Goal: Task Accomplishment & Management: Manage account settings

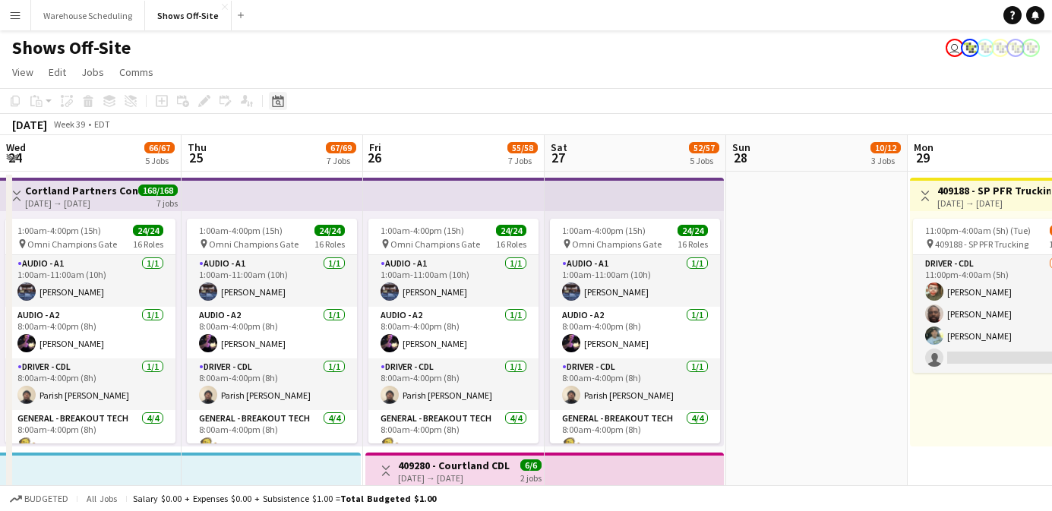
scroll to position [0, 593]
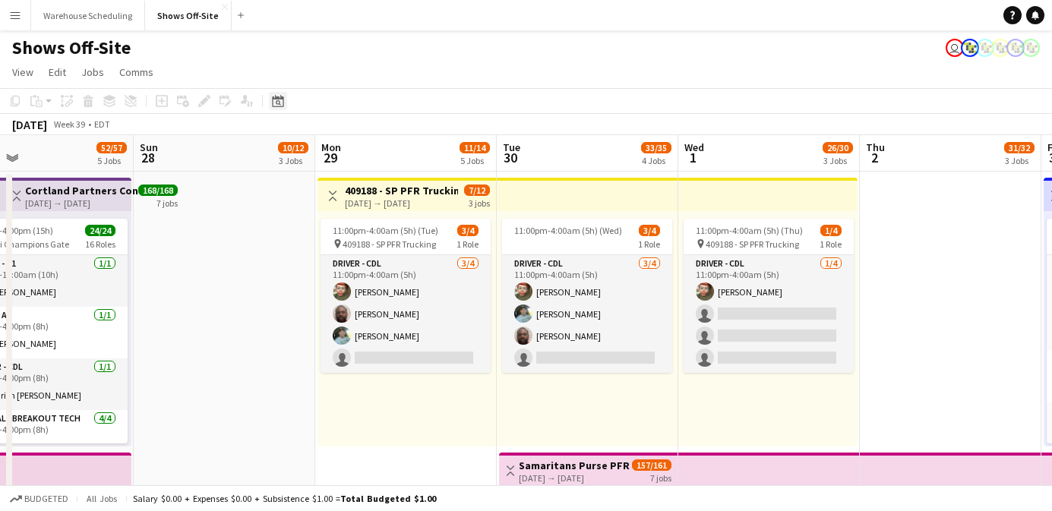
click at [280, 108] on div "Date picker" at bounding box center [278, 101] width 18 height 18
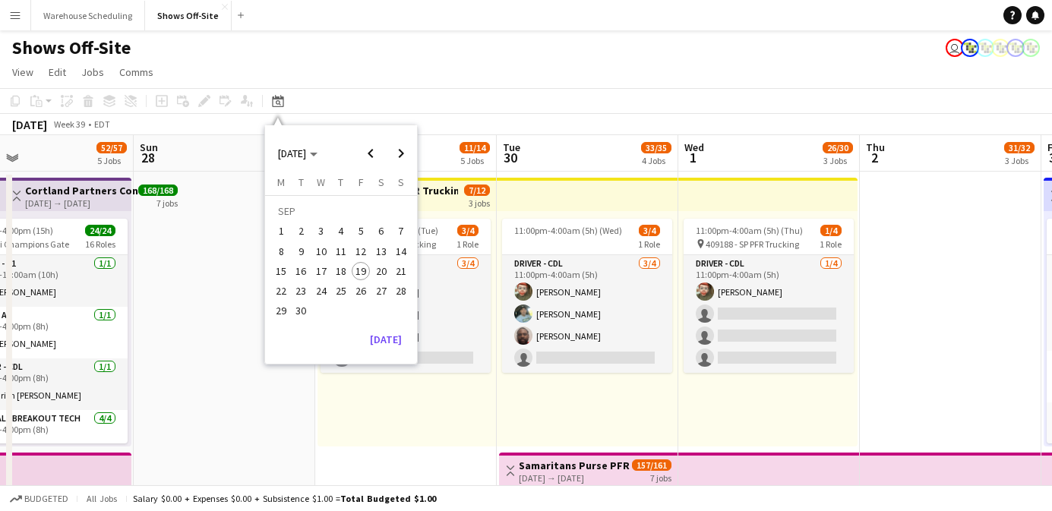
click at [384, 352] on div "[DATE] [DATE] [DATE] M [DATE] T [DATE] W [DATE] T [DATE] F [DATE] S [DATE] S [D…" at bounding box center [341, 244] width 152 height 239
click at [389, 340] on button "[DATE]" at bounding box center [386, 339] width 44 height 24
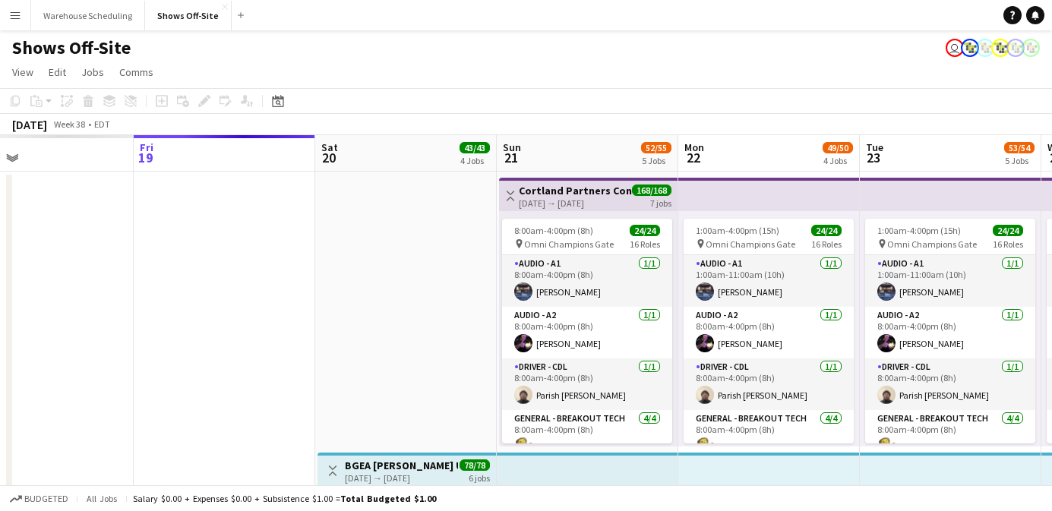
scroll to position [0, 523]
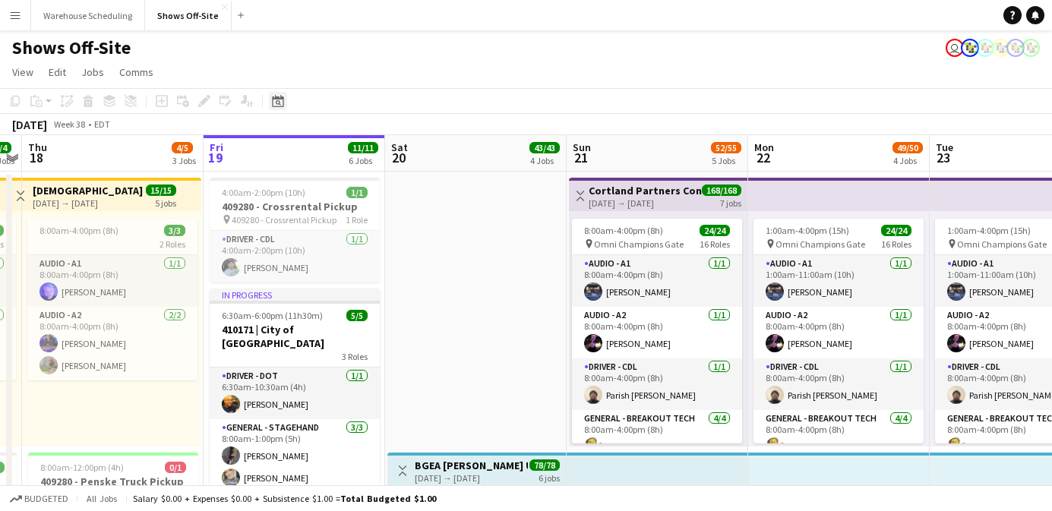
click at [279, 106] on icon "Date picker" at bounding box center [278, 101] width 12 height 12
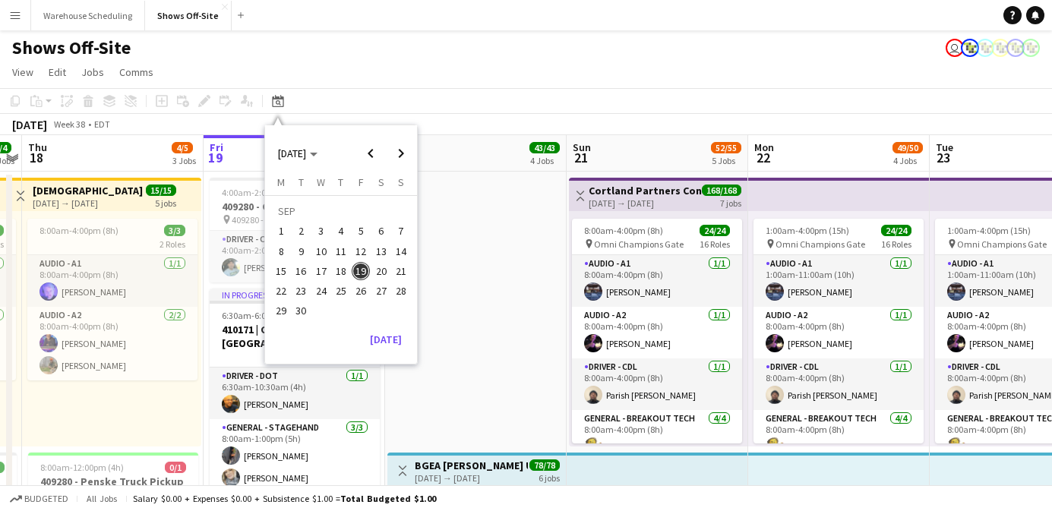
click at [318, 295] on span "24" at bounding box center [321, 291] width 18 height 18
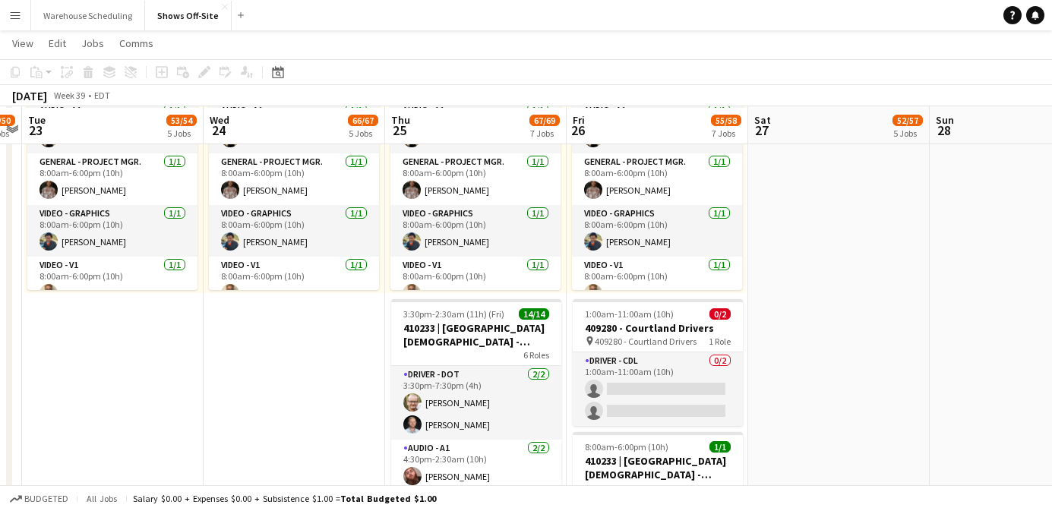
scroll to position [1253, 0]
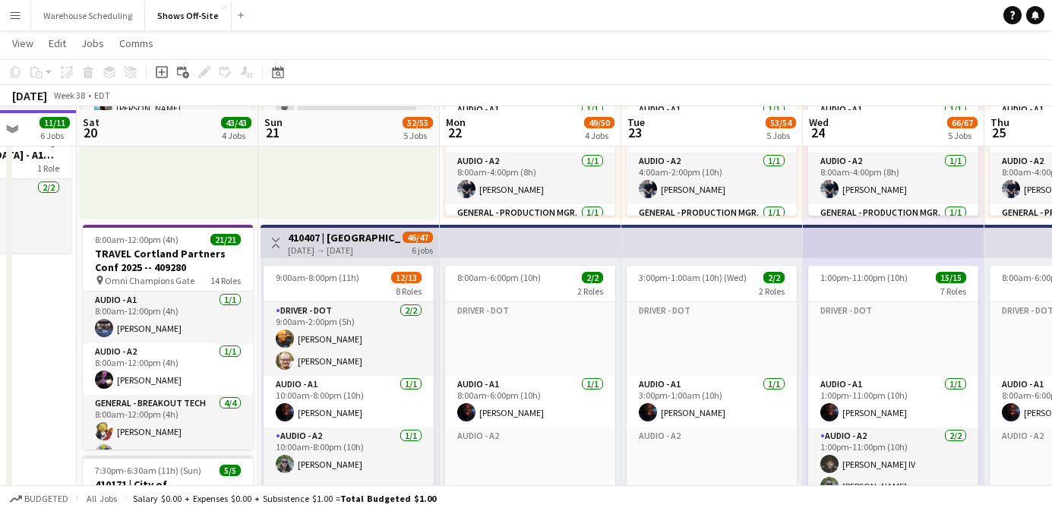
scroll to position [781, 0]
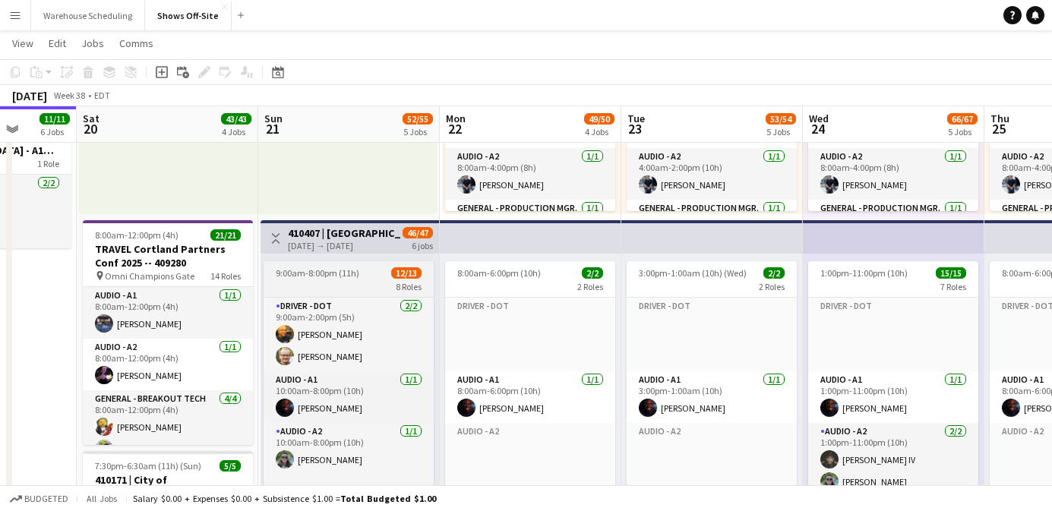
click at [341, 273] on span "9:00am-8:00pm (11h)" at bounding box center [318, 272] width 84 height 11
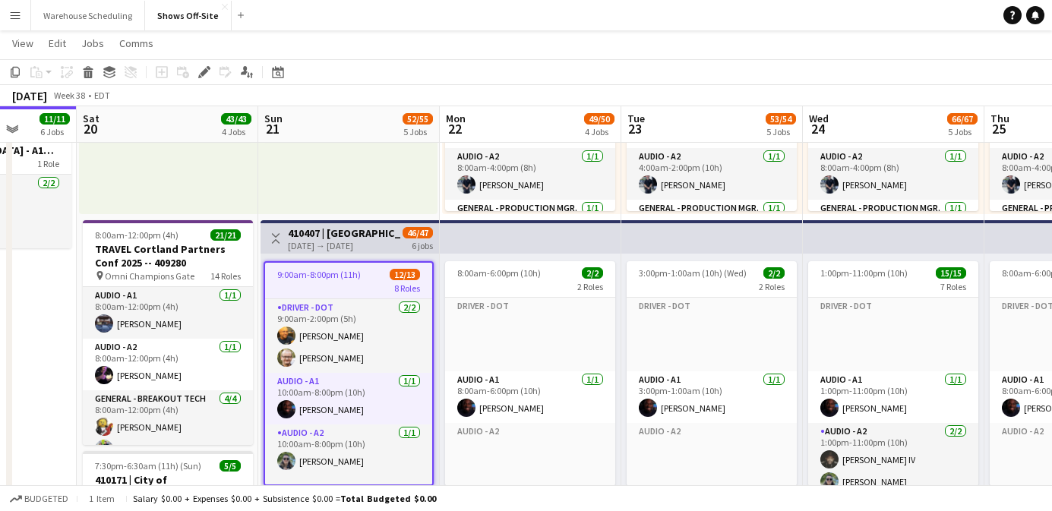
click at [337, 235] on h3 "410407 | [GEOGRAPHIC_DATA] Homecoming Concert 2025" at bounding box center [344, 233] width 113 height 14
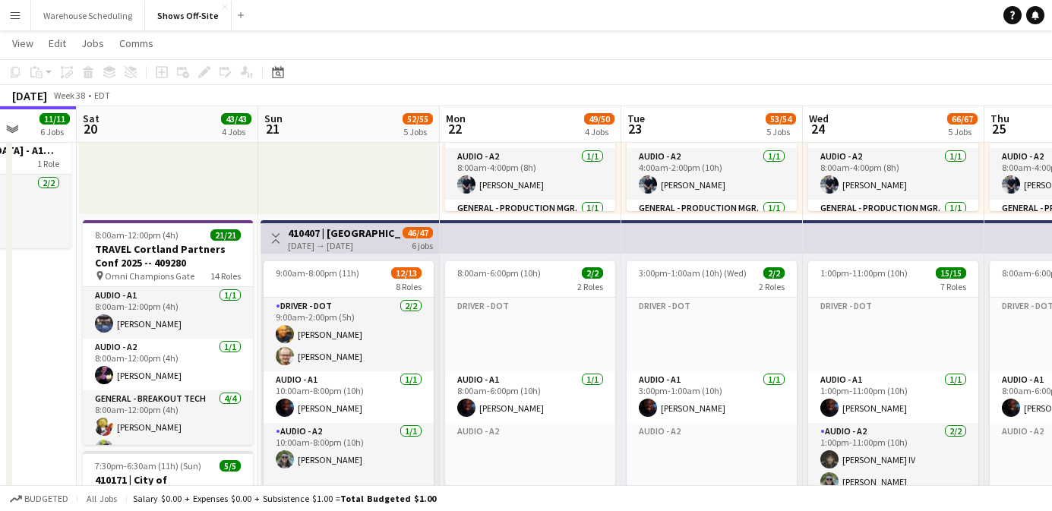
click at [336, 232] on h3 "410407 | [GEOGRAPHIC_DATA] Homecoming Concert 2025" at bounding box center [344, 233] width 113 height 14
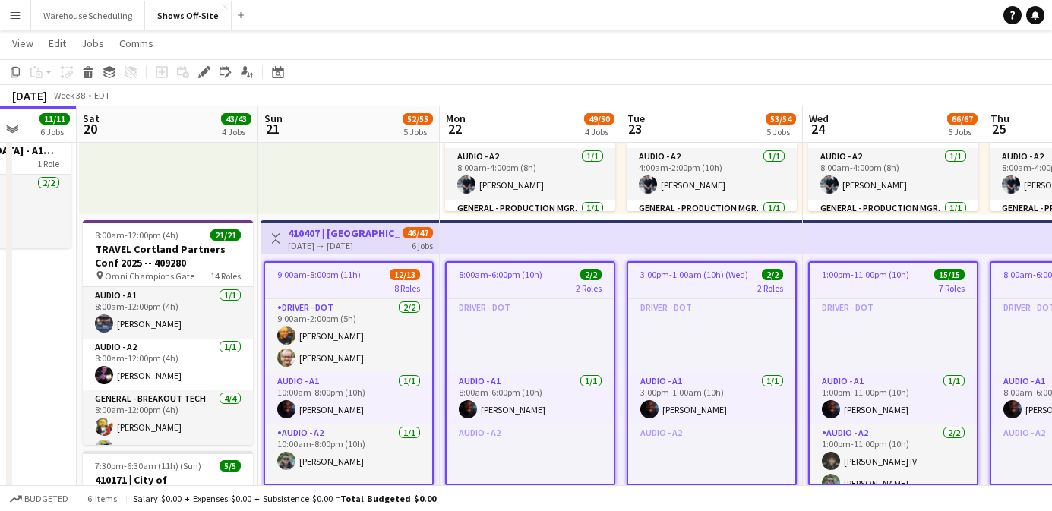
click at [297, 282] on div "8 Roles" at bounding box center [348, 288] width 167 height 12
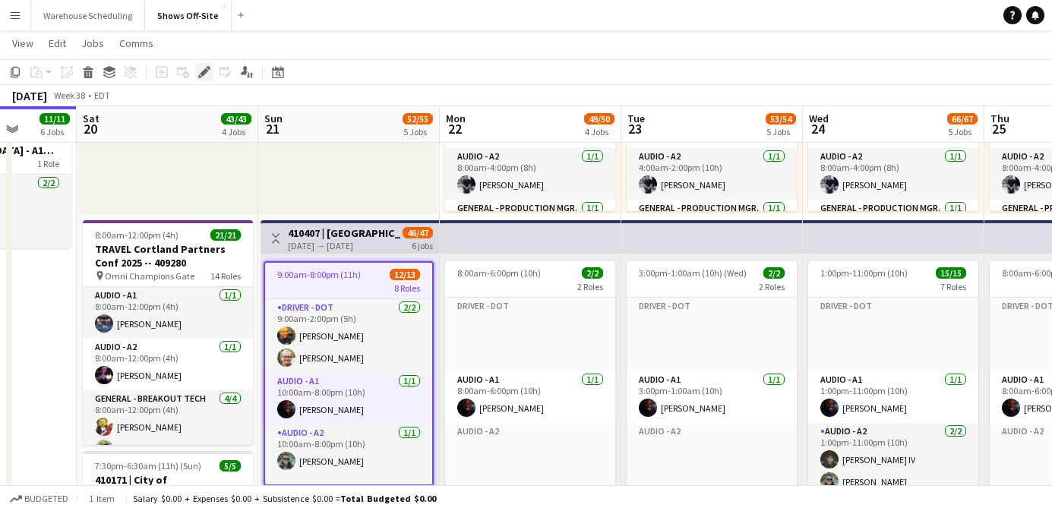
click at [204, 78] on div "Edit" at bounding box center [204, 72] width 18 height 18
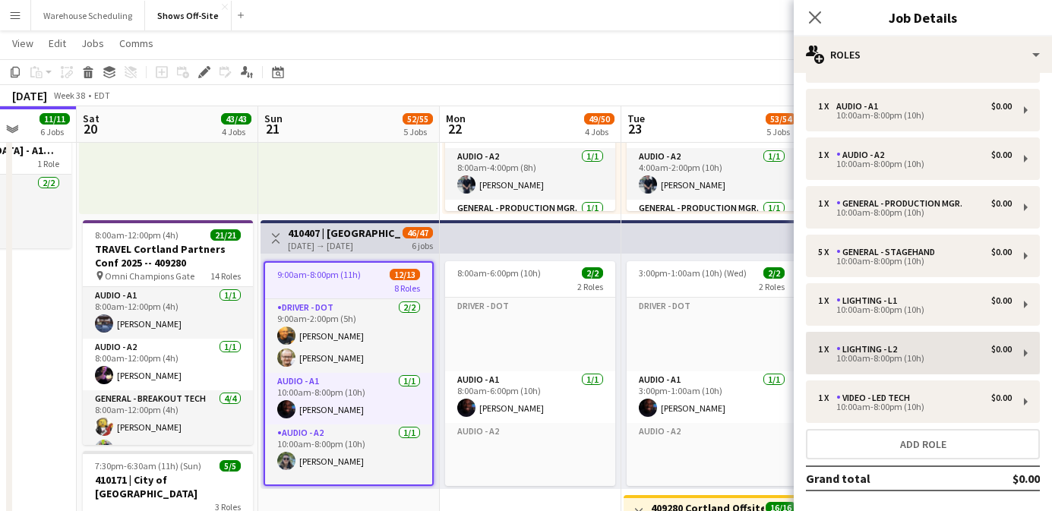
scroll to position [82, 0]
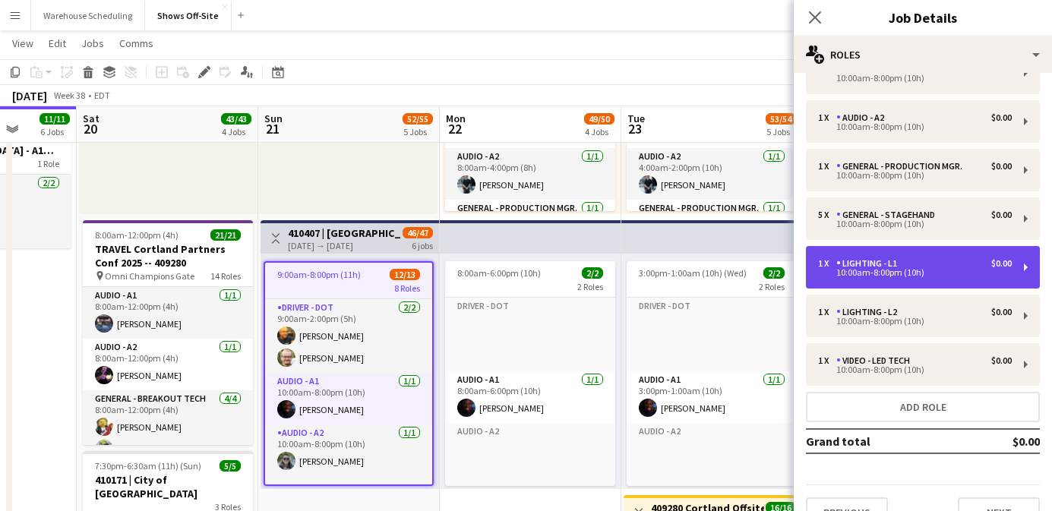
click at [902, 262] on div "1 x Lighting - L1 $0.00" at bounding box center [915, 263] width 194 height 11
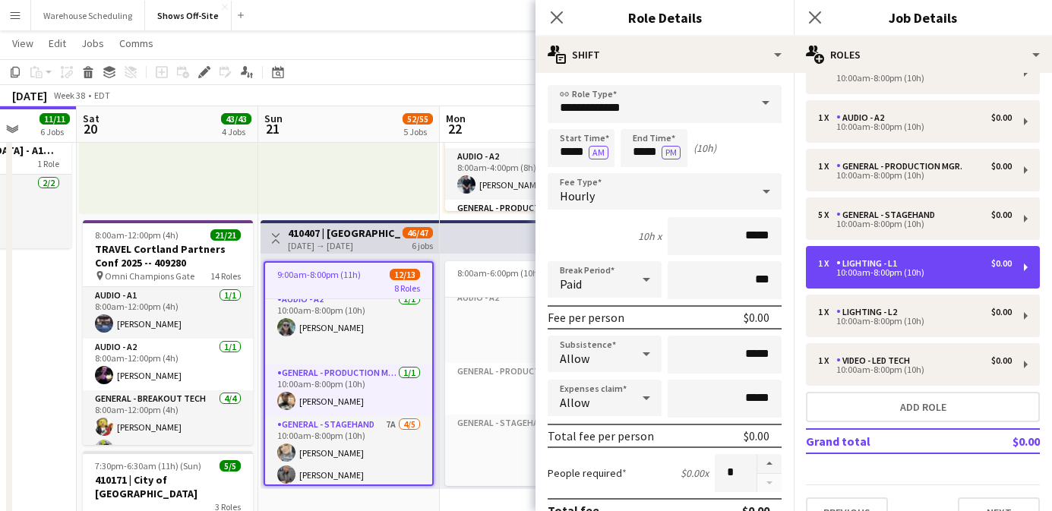
scroll to position [148, 0]
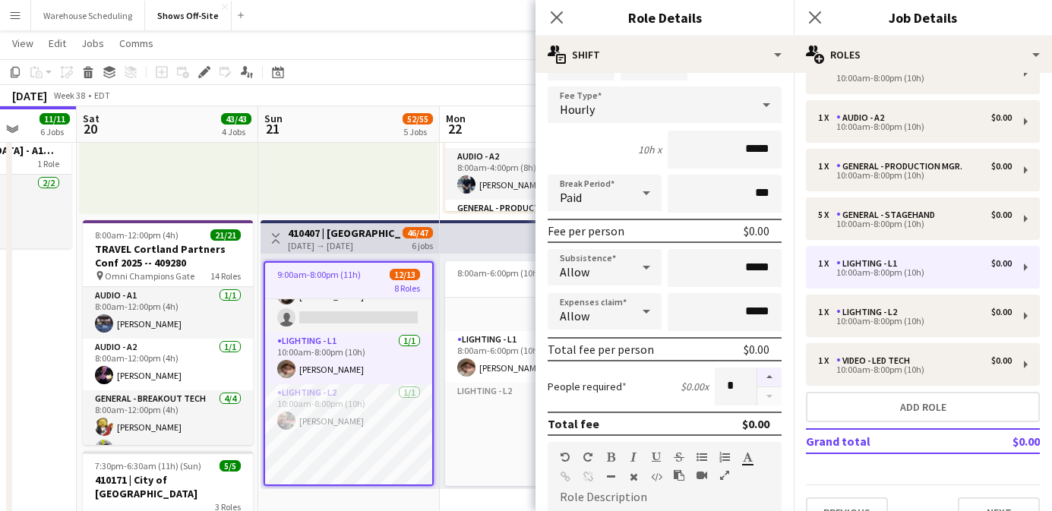
click at [771, 378] on button "button" at bounding box center [769, 378] width 24 height 20
type input "*"
click at [555, 20] on icon "Close pop-in" at bounding box center [556, 17] width 14 height 14
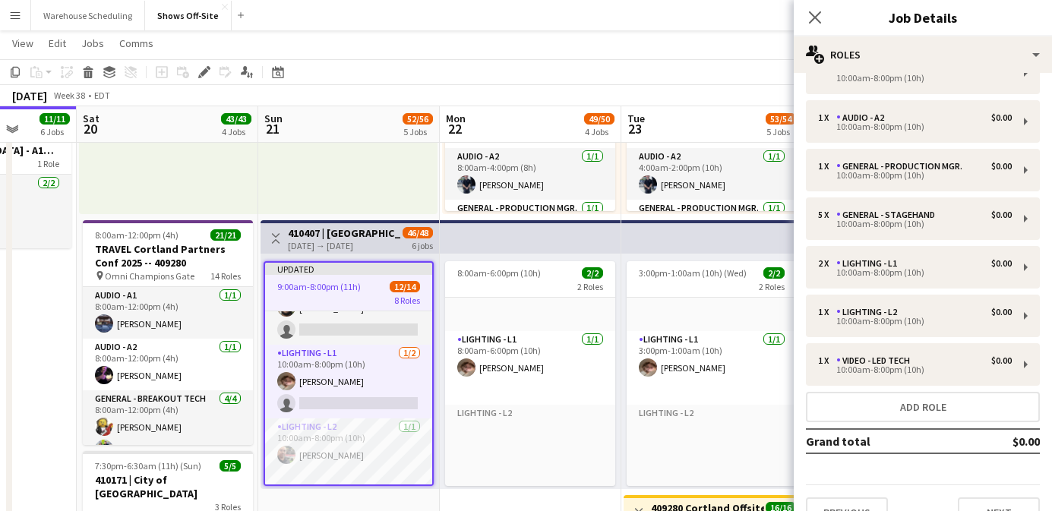
click at [804, 17] on div "Close pop-in" at bounding box center [815, 17] width 43 height 35
click at [808, 12] on icon "Close pop-in" at bounding box center [814, 17] width 14 height 14
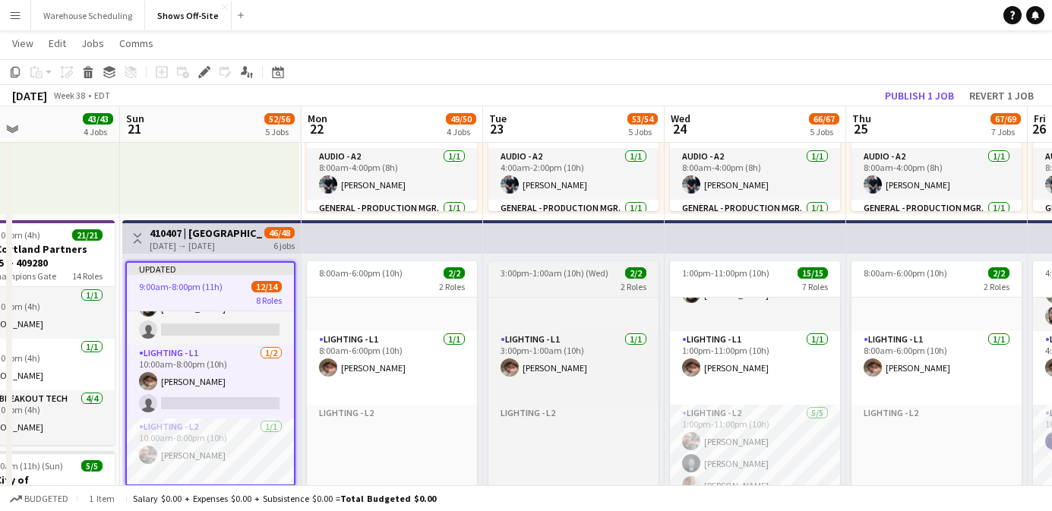
click at [725, 277] on span "1:00pm-11:00pm (10h)" at bounding box center [725, 272] width 87 height 11
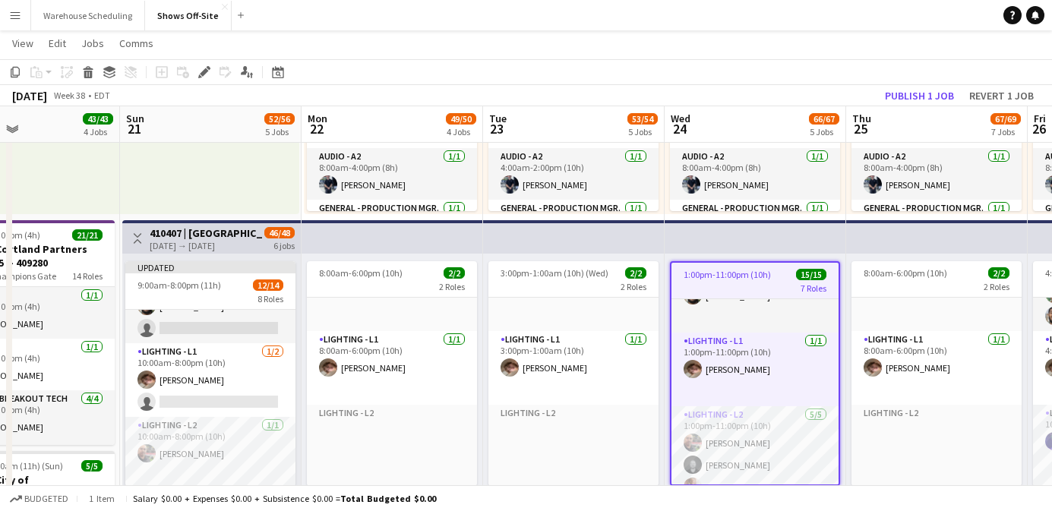
click at [193, 71] on div "Add job Add linked Job Edit Edit linked Job Applicants" at bounding box center [198, 72] width 116 height 18
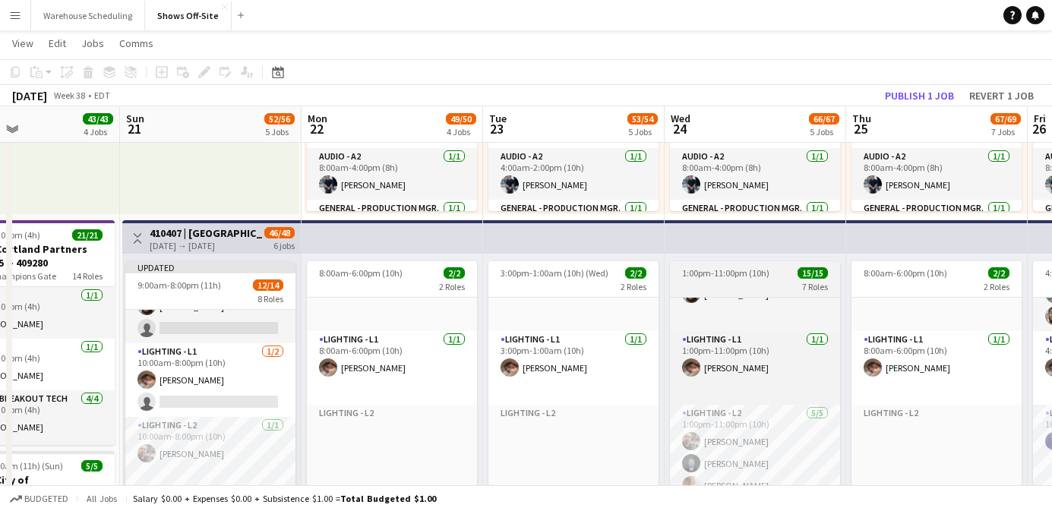
click at [708, 277] on span "1:00pm-11:00pm (10h)" at bounding box center [725, 272] width 87 height 11
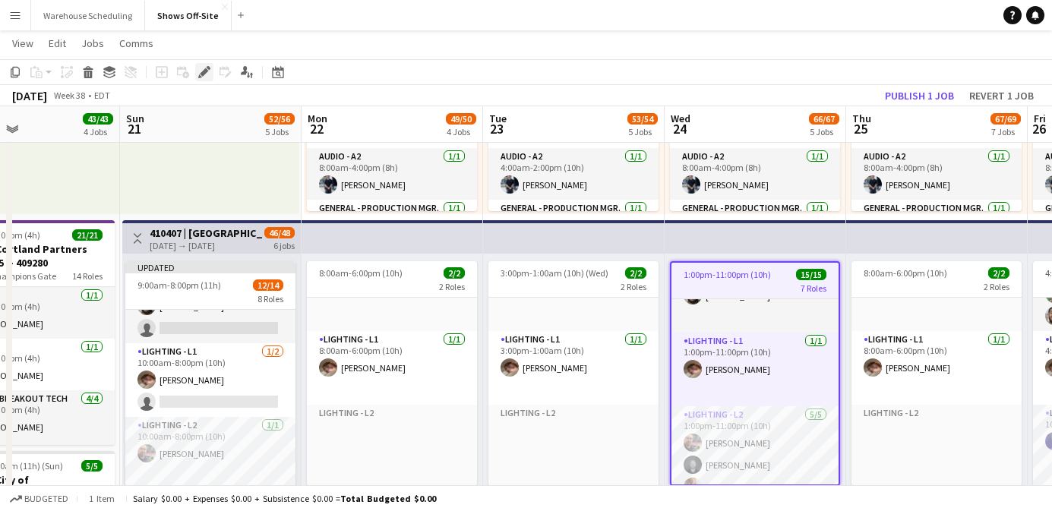
click at [199, 71] on icon "Edit" at bounding box center [204, 72] width 12 height 12
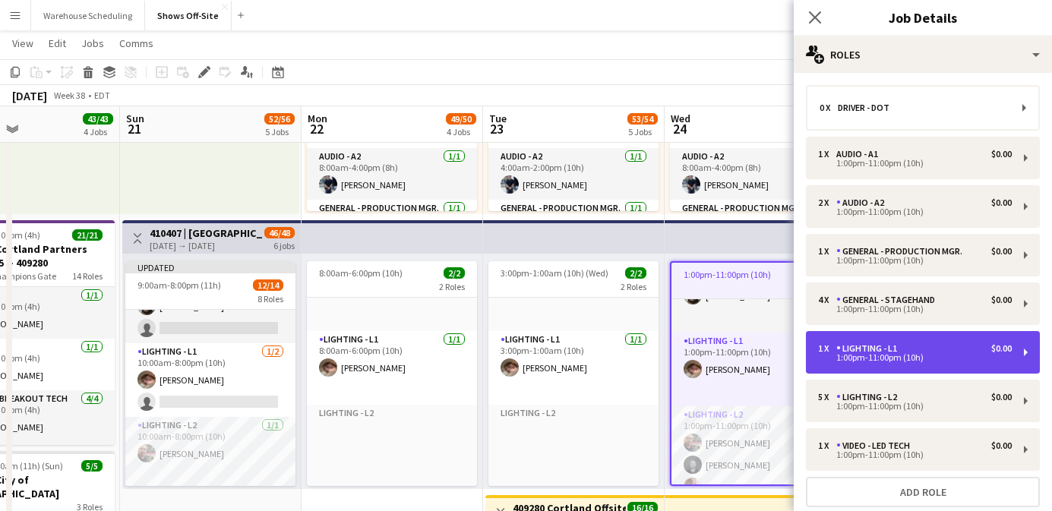
click at [851, 336] on div "1 x Lighting - L1 $0.00 1:00pm-11:00pm (10h)" at bounding box center [923, 352] width 234 height 43
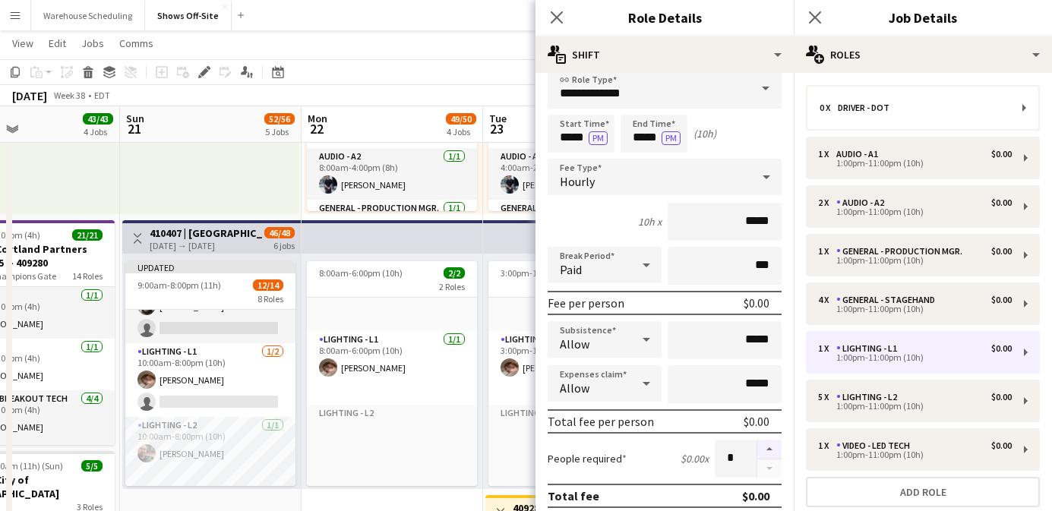
click at [767, 444] on button "button" at bounding box center [769, 450] width 24 height 20
type input "*"
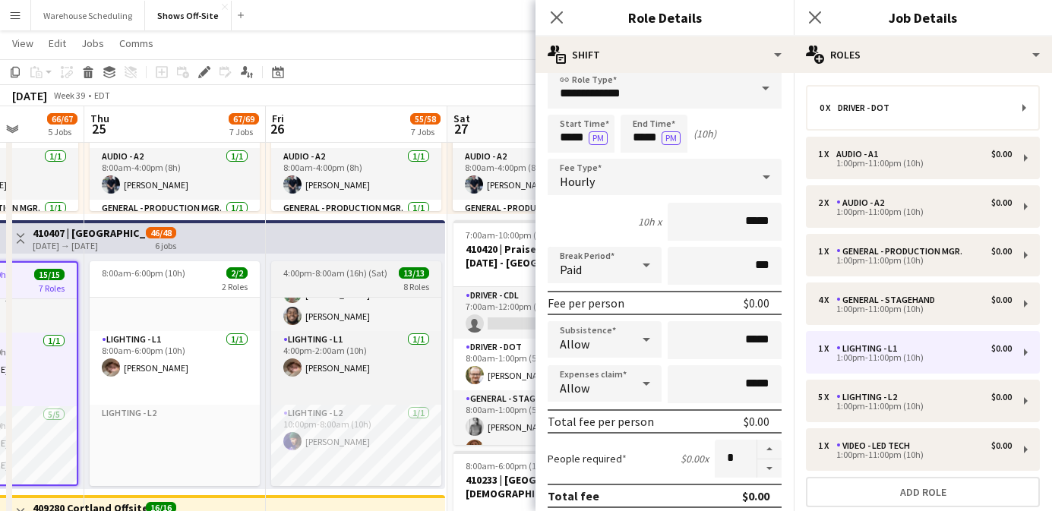
click at [387, 270] on div "4:00pm-8:00am (16h) (Sat) 13/13" at bounding box center [356, 272] width 170 height 11
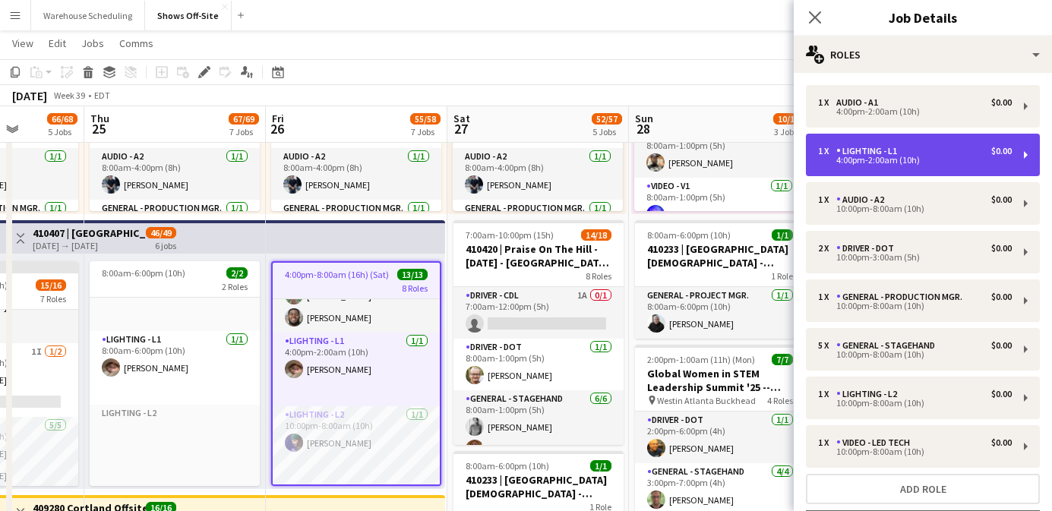
click at [857, 145] on div "1 x Lighting - L1 $0.00 4:00pm-2:00am (10h)" at bounding box center [923, 155] width 234 height 43
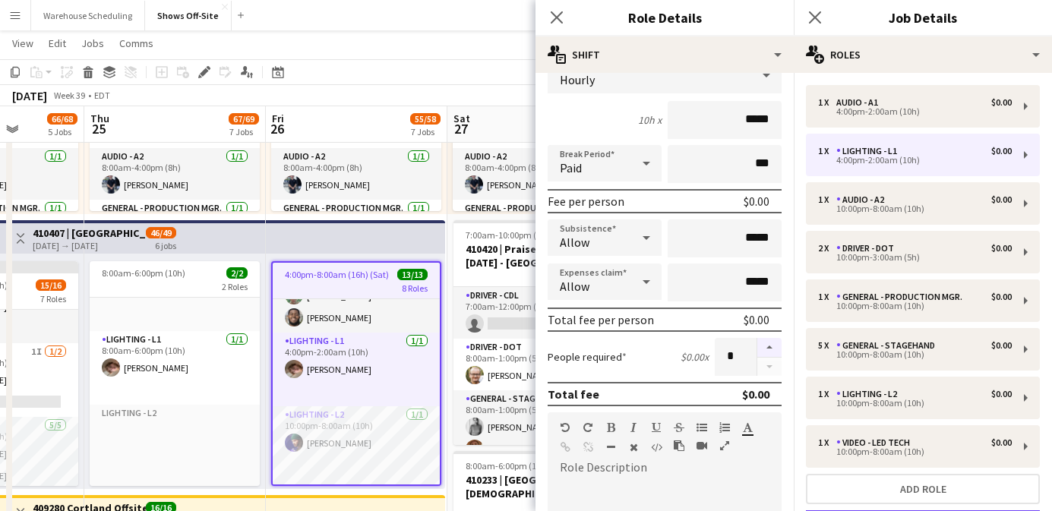
click at [760, 348] on button "button" at bounding box center [769, 348] width 24 height 20
type input "*"
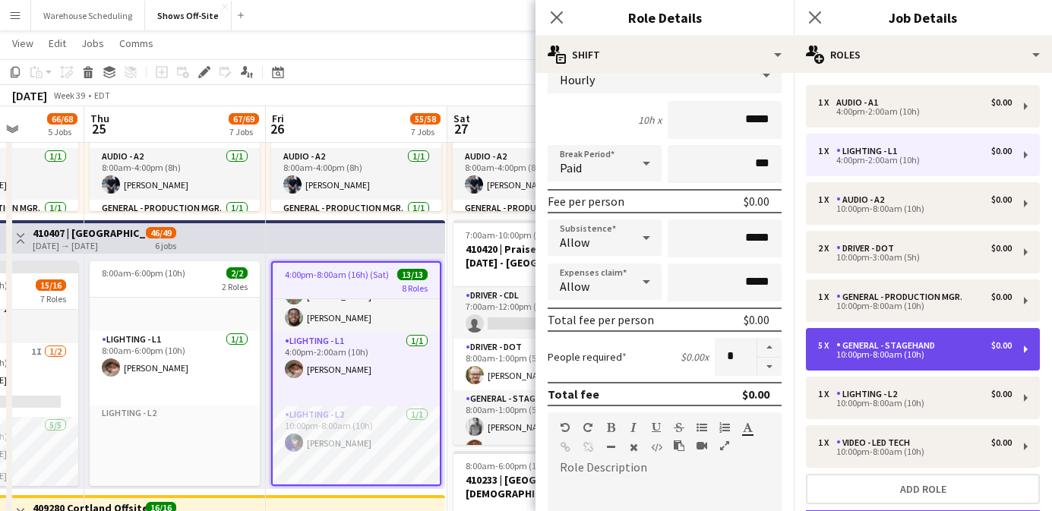
click at [848, 341] on div "General - Stagehand" at bounding box center [888, 345] width 105 height 11
type input "**********"
type input "*****"
type input "*"
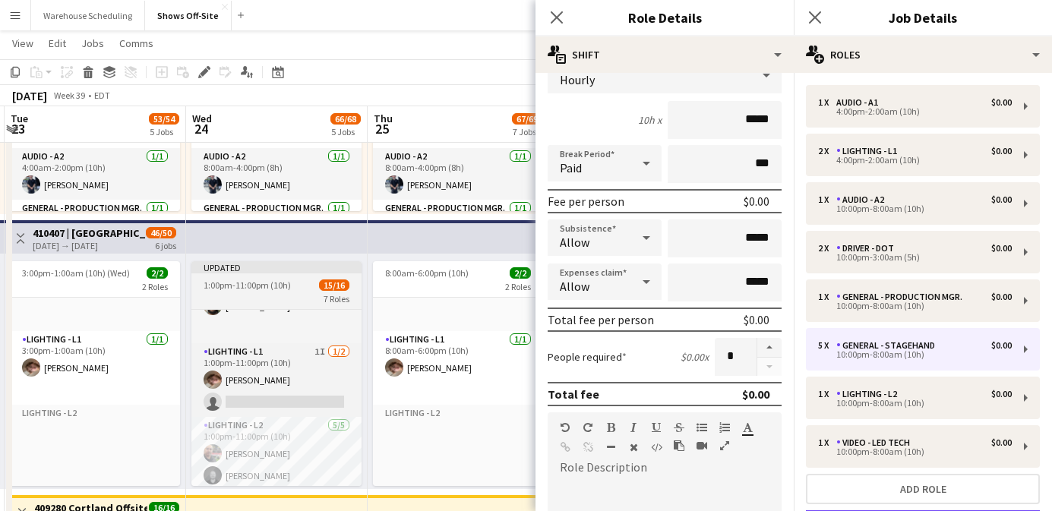
click at [251, 282] on span "1:00pm-11:00pm (10h)" at bounding box center [247, 285] width 87 height 11
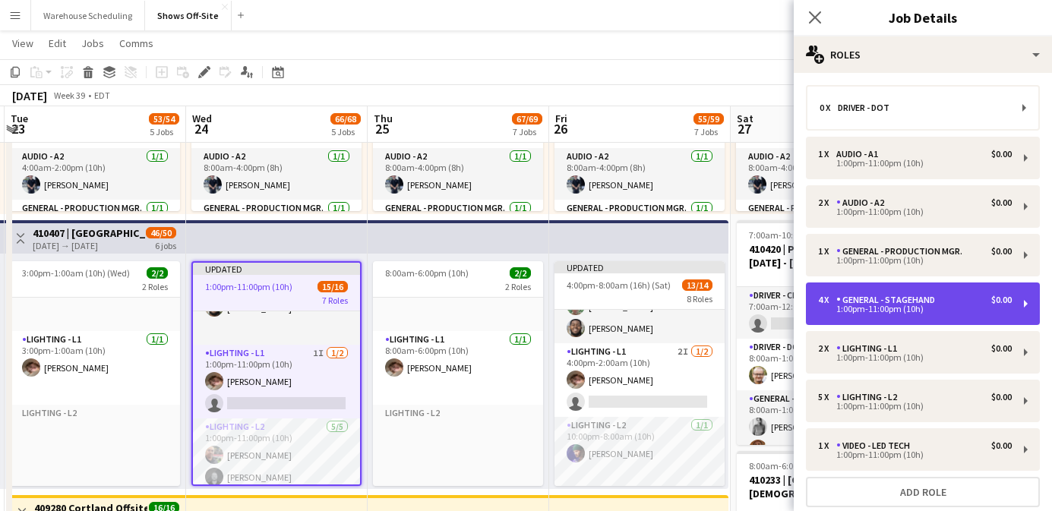
click at [867, 303] on div "General - Stagehand" at bounding box center [888, 300] width 105 height 11
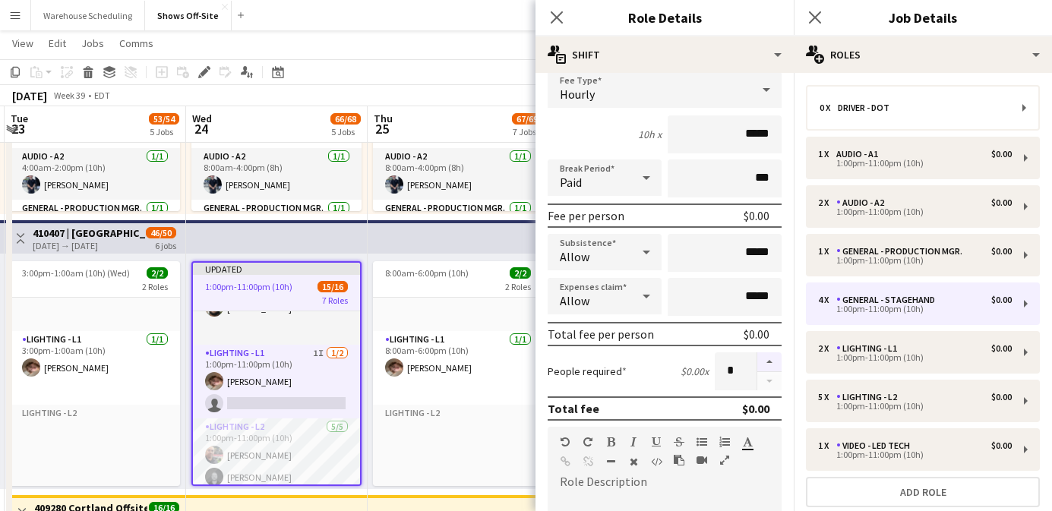
click at [773, 365] on button "button" at bounding box center [769, 362] width 24 height 20
type input "*"
click at [557, 18] on icon at bounding box center [556, 17] width 14 height 14
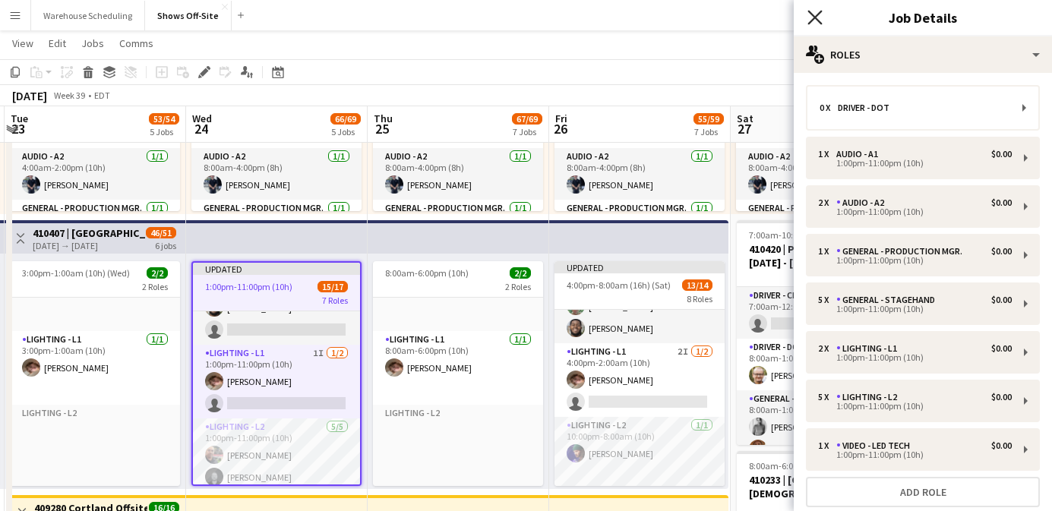
click at [814, 12] on icon "Close pop-in" at bounding box center [814, 17] width 14 height 14
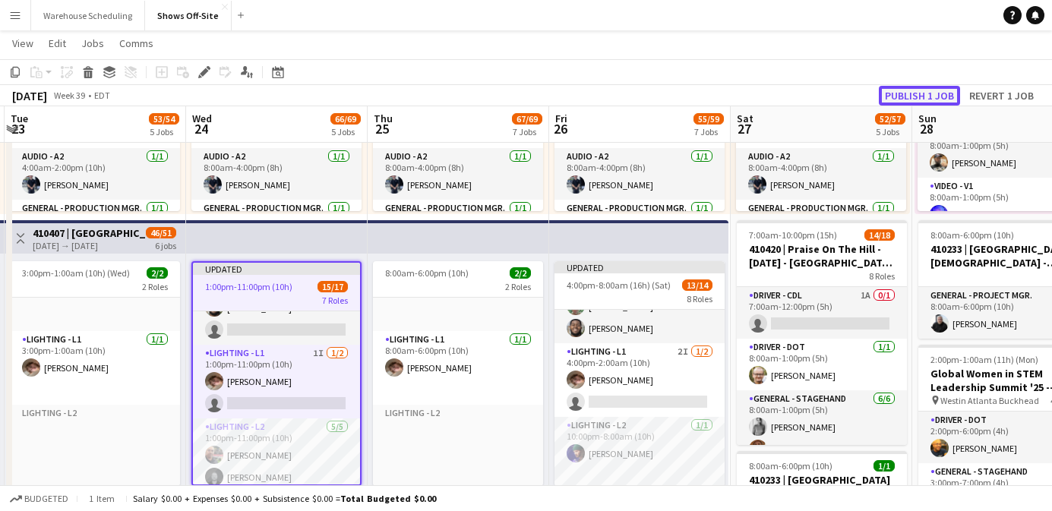
click at [904, 90] on button "Publish 1 job" at bounding box center [919, 96] width 81 height 20
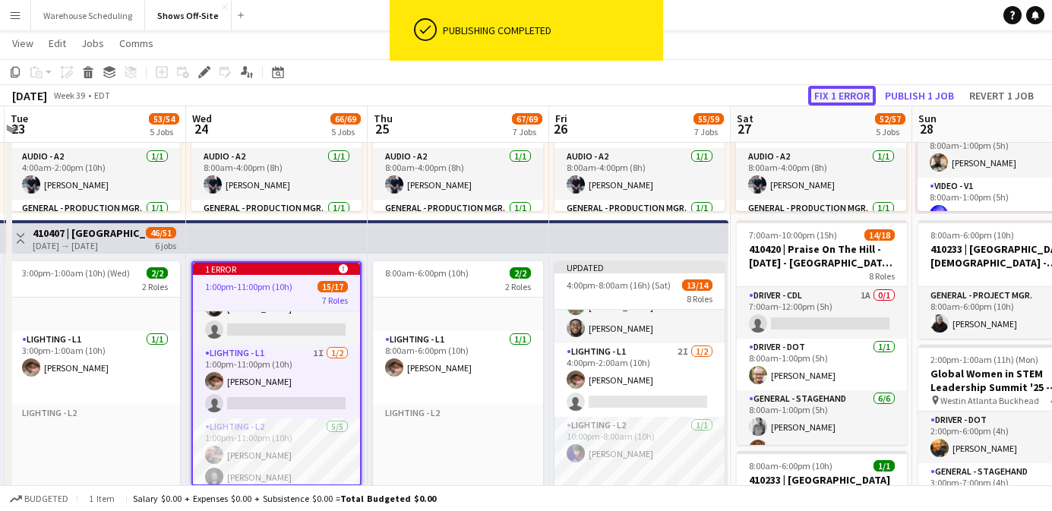
click at [862, 87] on button "Fix 1 error" at bounding box center [842, 96] width 68 height 20
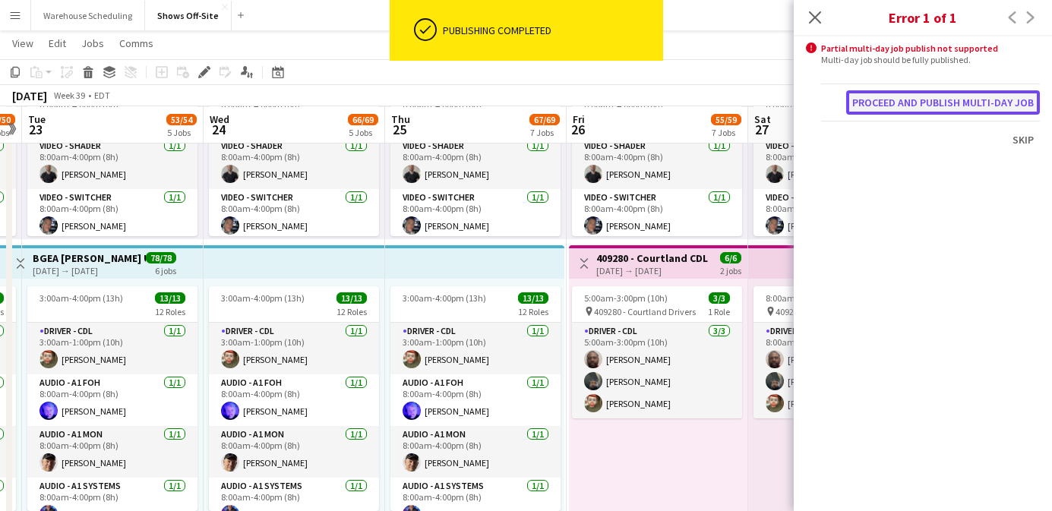
click at [912, 106] on button "Proceed and publish multi-day job" at bounding box center [943, 102] width 194 height 24
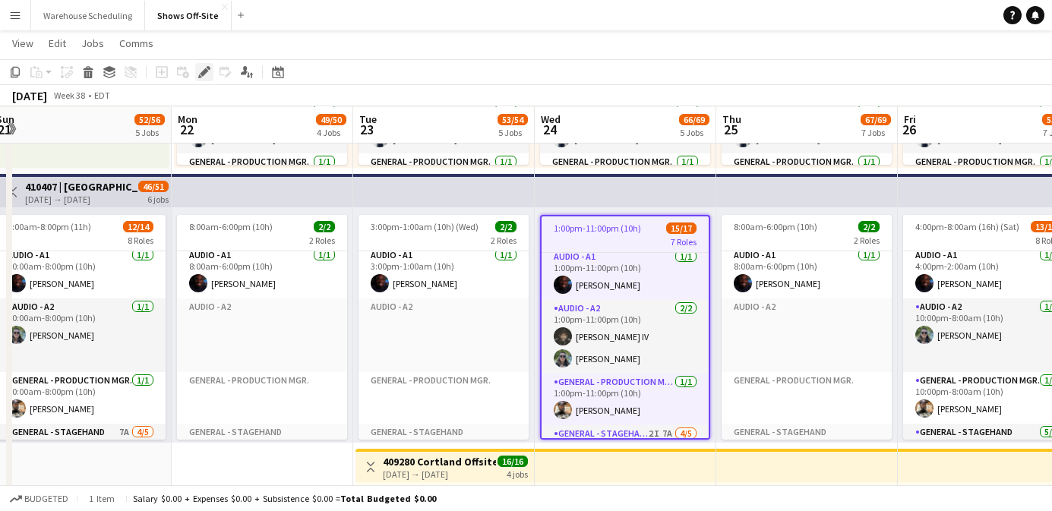
click at [205, 74] on icon "Edit" at bounding box center [204, 72] width 12 height 12
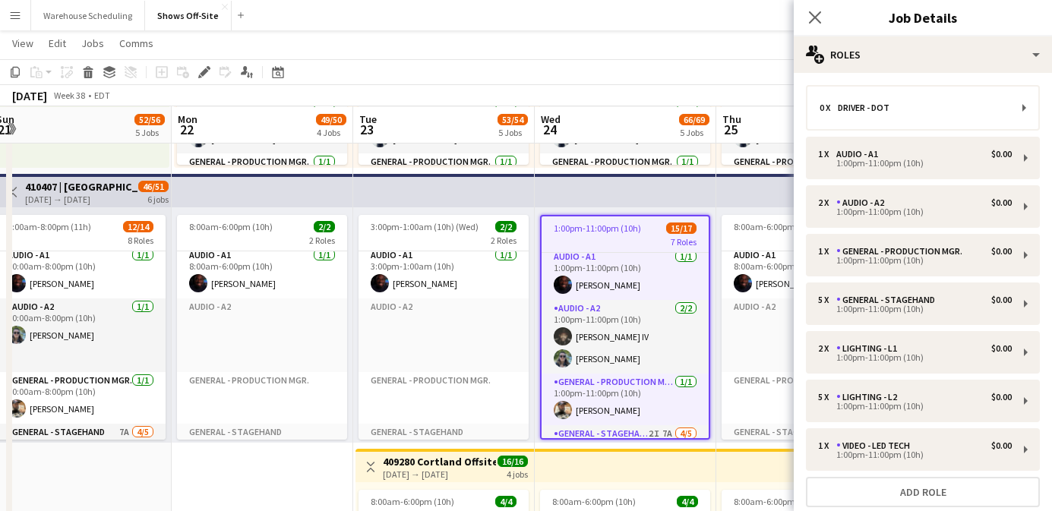
click at [670, 193] on app-top-bar at bounding box center [626, 190] width 182 height 33
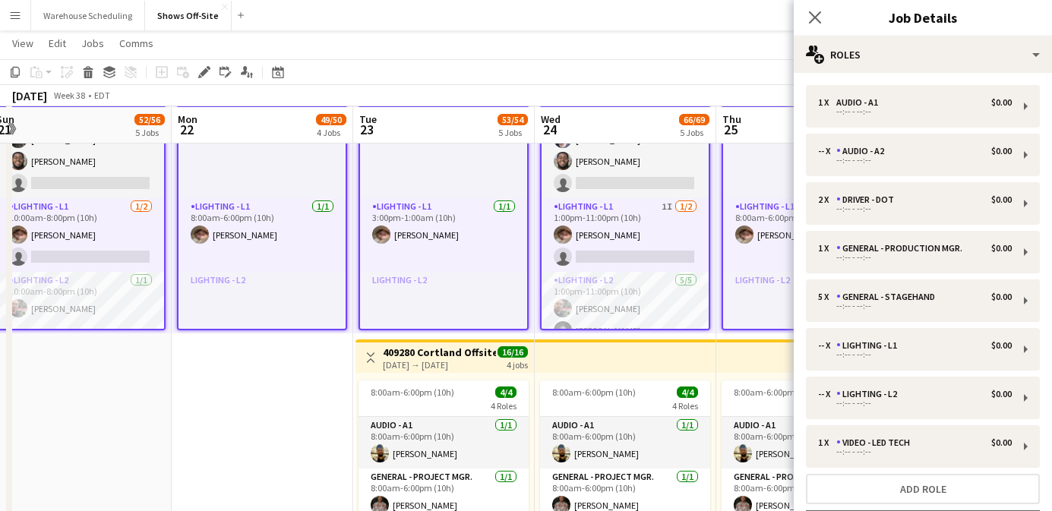
click at [627, 245] on app-card-role "Lighting - L1 1I [DATE] 1:00pm-11:00pm (10h) [PERSON_NAME] single-neutral-actio…" at bounding box center [625, 235] width 167 height 74
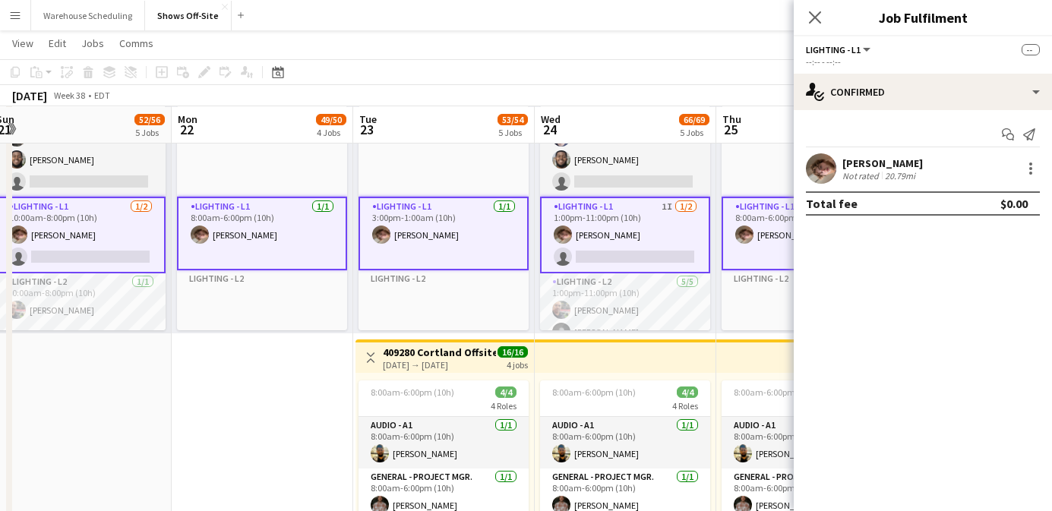
click at [627, 245] on app-card-role "Lighting - L1 1I [DATE] 1:00pm-11:00pm (10h) [PERSON_NAME] single-neutral-actio…" at bounding box center [625, 235] width 170 height 77
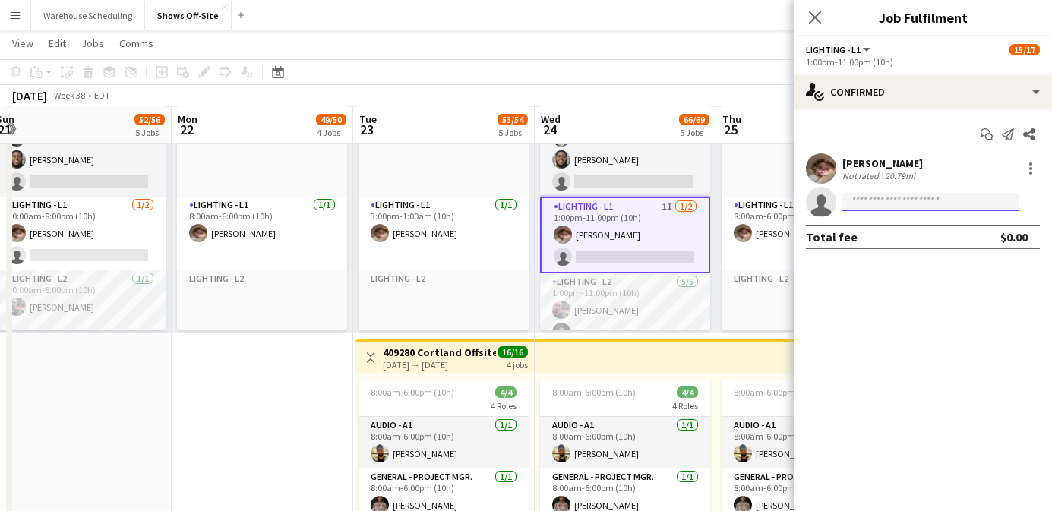
click at [887, 197] on input at bounding box center [930, 202] width 176 height 18
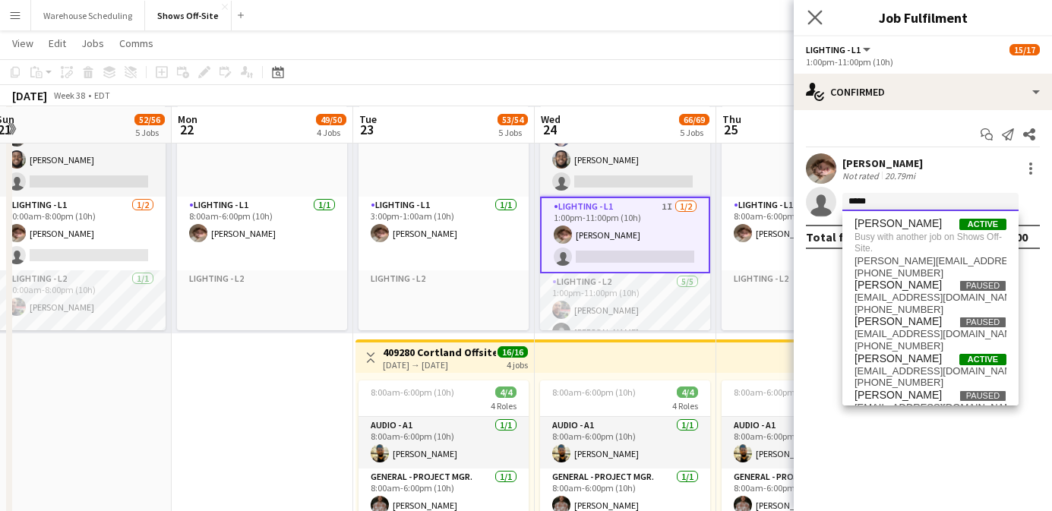
type input "*****"
click at [807, 24] on app-icon "Close pop-in" at bounding box center [815, 18] width 22 height 22
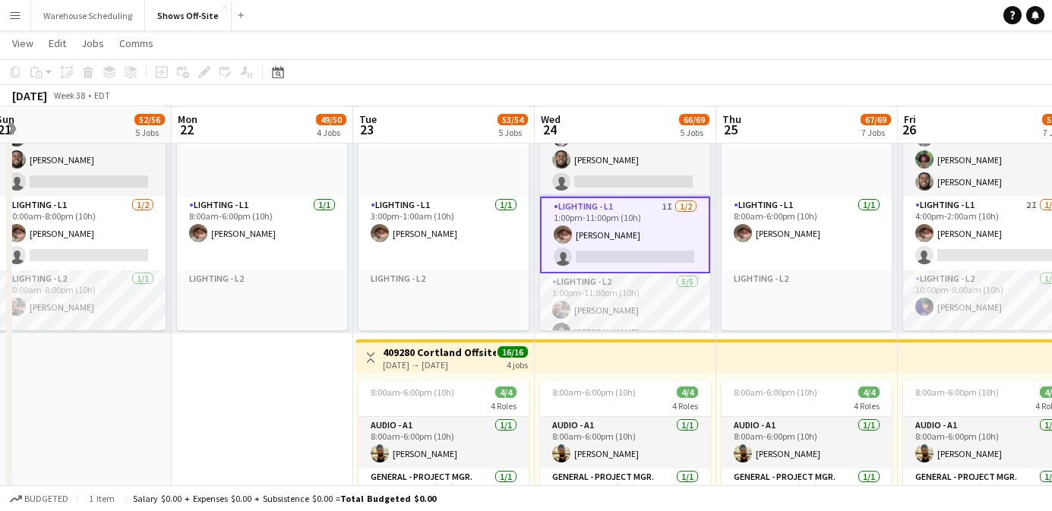
click at [623, 216] on app-card-role "Lighting - L1 1I [DATE] 1:00pm-11:00pm (10h) [PERSON_NAME] single-neutral-actio…" at bounding box center [625, 235] width 170 height 77
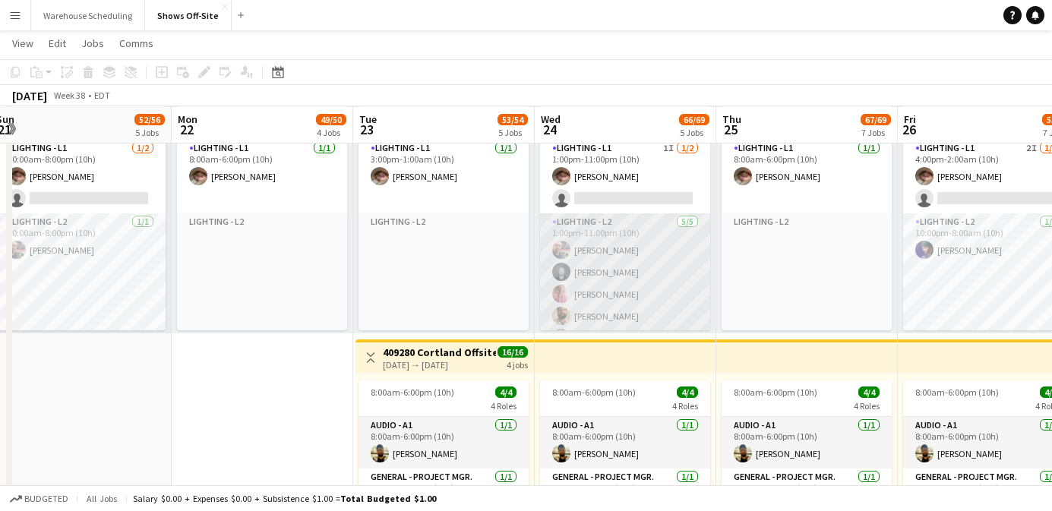
click at [622, 254] on app-card-role "Lighting - L2 [DATE] 1:00pm-11:00pm (10h) [PERSON_NAME] [PERSON_NAME] [PERSON_N…" at bounding box center [625, 283] width 170 height 140
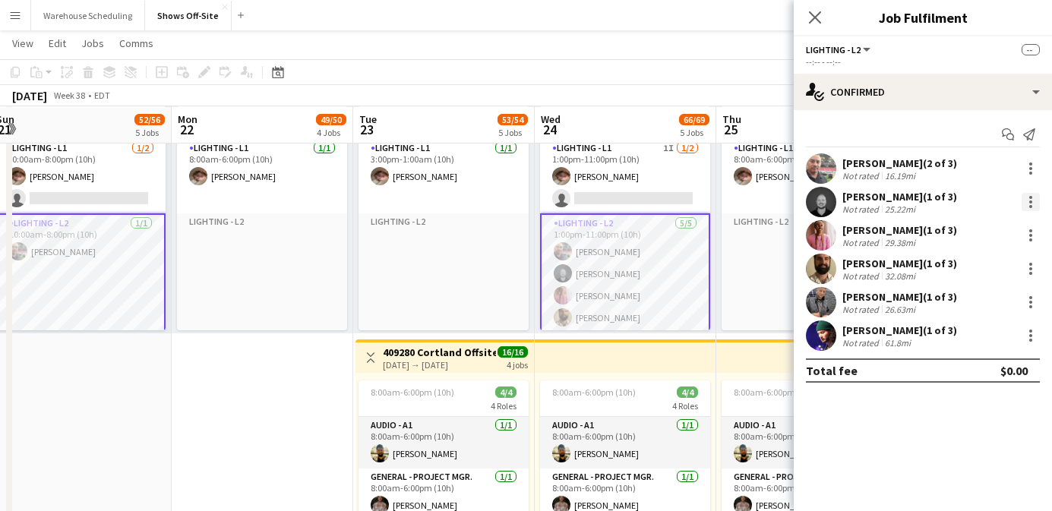
click at [1027, 198] on div at bounding box center [1031, 202] width 18 height 18
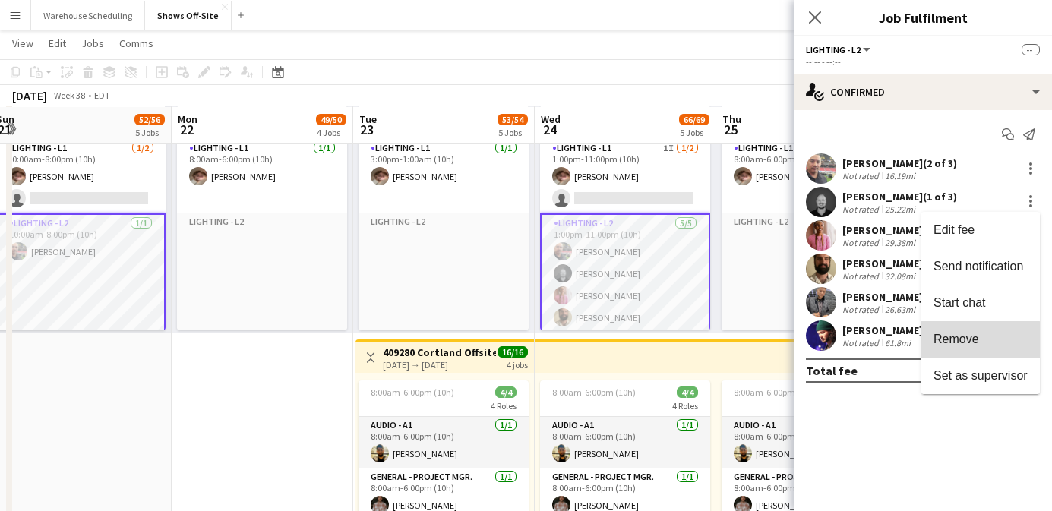
click at [970, 345] on span "Remove" at bounding box center [957, 339] width 46 height 13
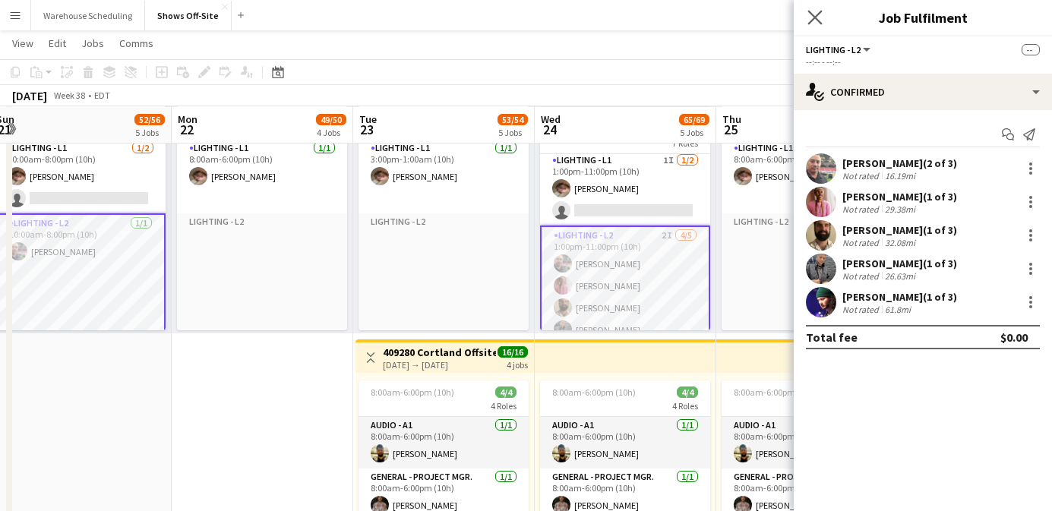
click at [819, 9] on app-icon "Close pop-in" at bounding box center [815, 18] width 22 height 22
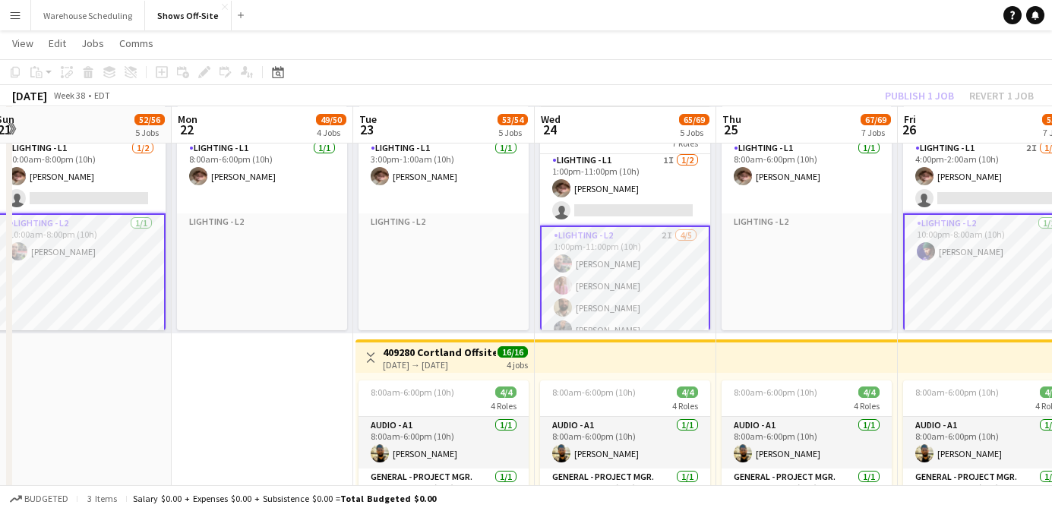
click at [923, 98] on div "Publish 1 job Revert 1 job" at bounding box center [959, 96] width 185 height 20
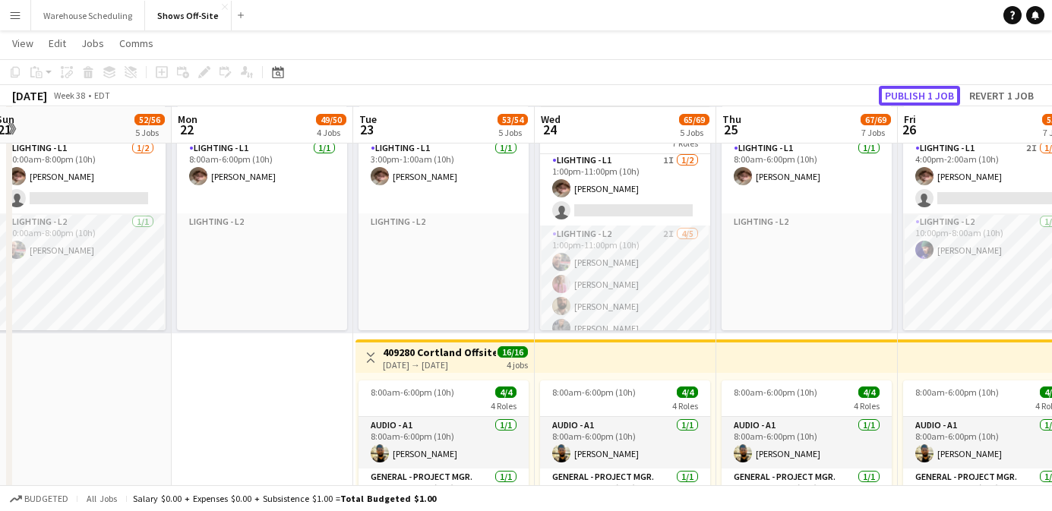
click at [923, 98] on button "Publish 1 job" at bounding box center [919, 96] width 81 height 20
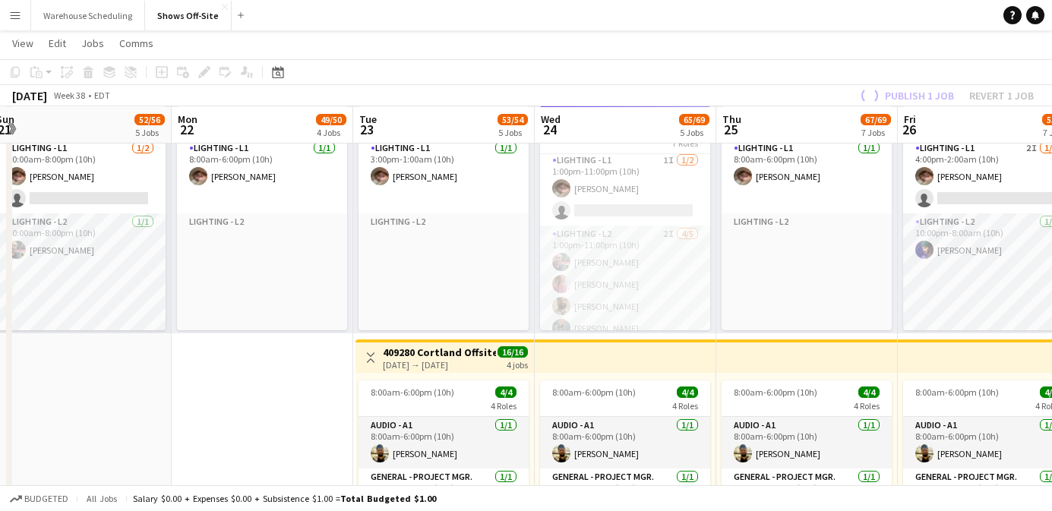
click at [541, 210] on app-job-card "Publishing 1:00pm-11:00pm (10h) 14/17 7 Roles Driver - DOT Click to add Role Au…" at bounding box center [625, 218] width 170 height 225
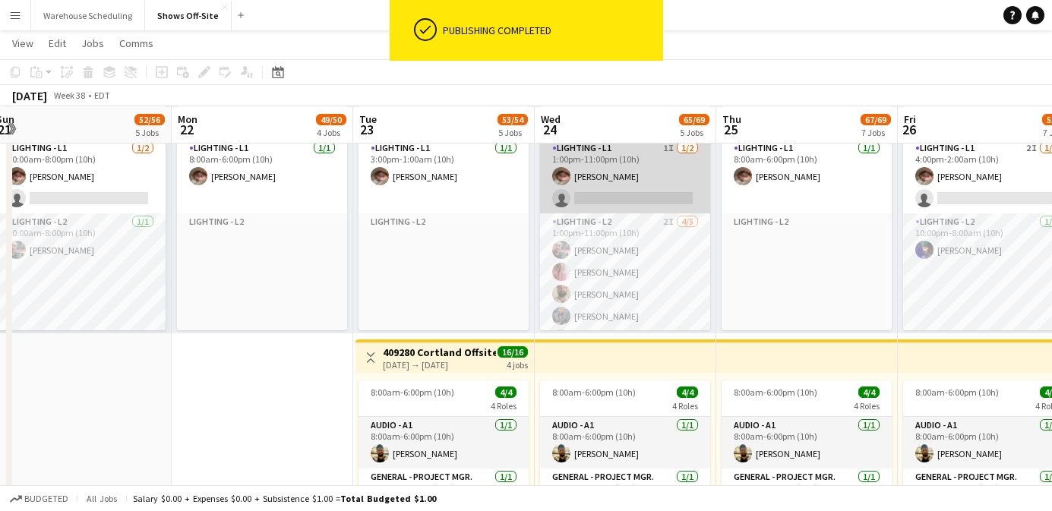
click at [588, 201] on app-card-role "Lighting - L1 1I [DATE] 1:00pm-11:00pm (10h) [PERSON_NAME] single-neutral-actio…" at bounding box center [625, 177] width 170 height 74
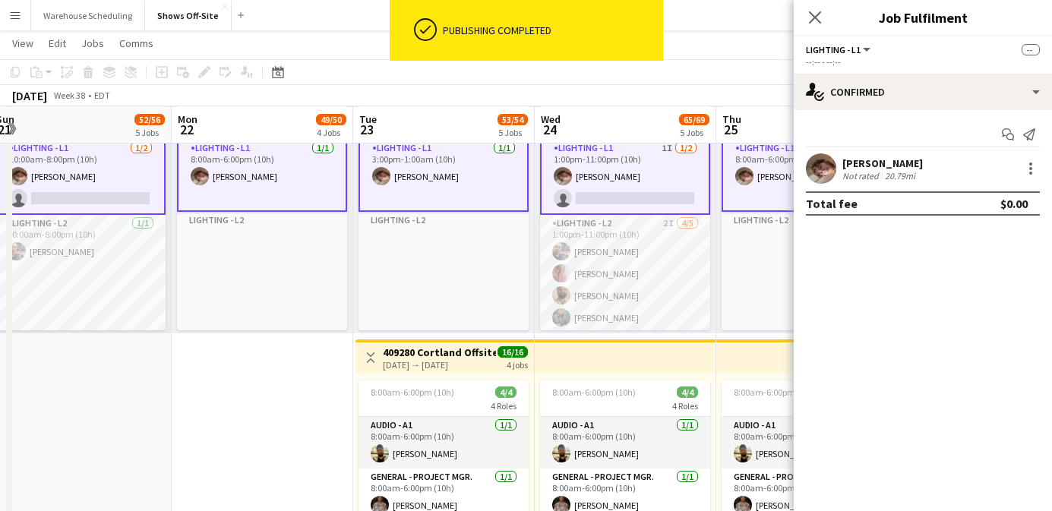
click at [611, 182] on app-card-role "Lighting - L1 1I [DATE] 1:00pm-11:00pm (10h) [PERSON_NAME] single-neutral-actio…" at bounding box center [625, 176] width 170 height 77
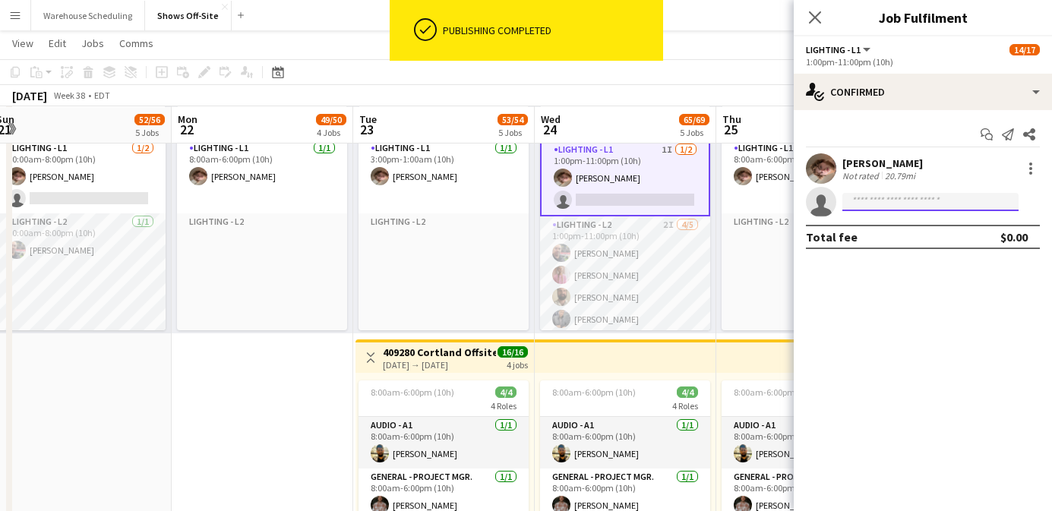
click at [871, 201] on input at bounding box center [930, 202] width 176 height 18
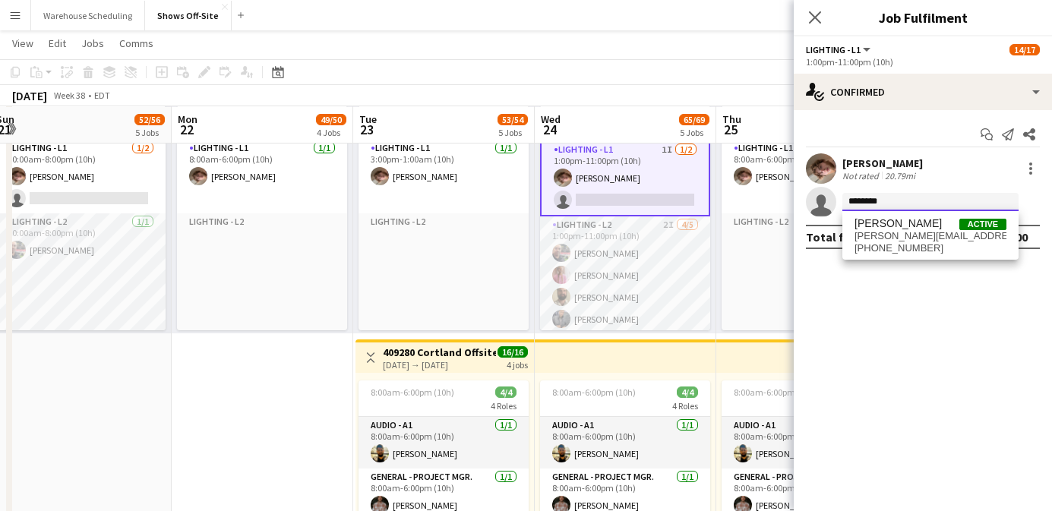
type input "********"
click at [931, 216] on div "[PERSON_NAME] Active [EMAIL_ADDRESS][DOMAIN_NAME] [PHONE_NUMBER]" at bounding box center [930, 235] width 176 height 49
click at [932, 236] on span "[PERSON_NAME][EMAIL_ADDRESS][DOMAIN_NAME]" at bounding box center [931, 236] width 152 height 12
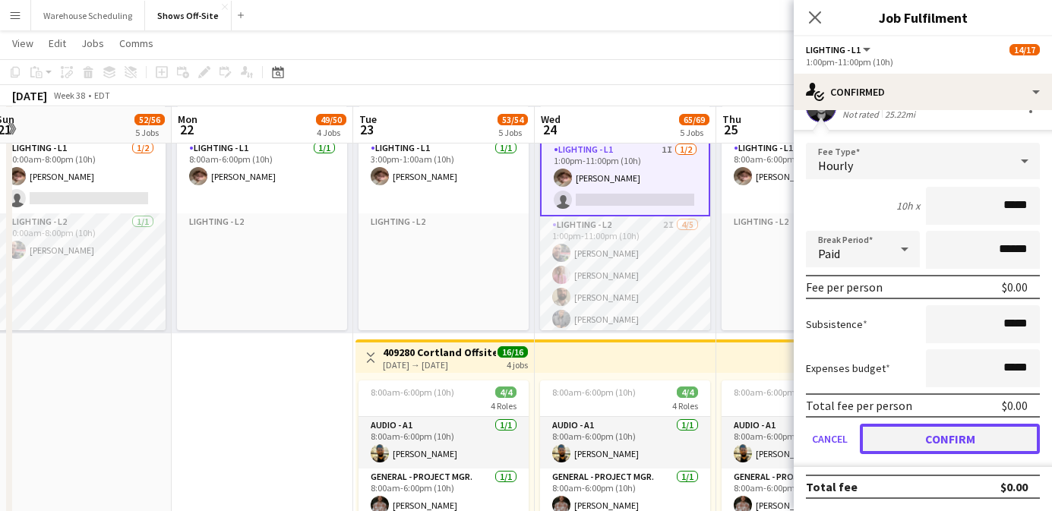
click at [947, 445] on button "Confirm" at bounding box center [950, 439] width 180 height 30
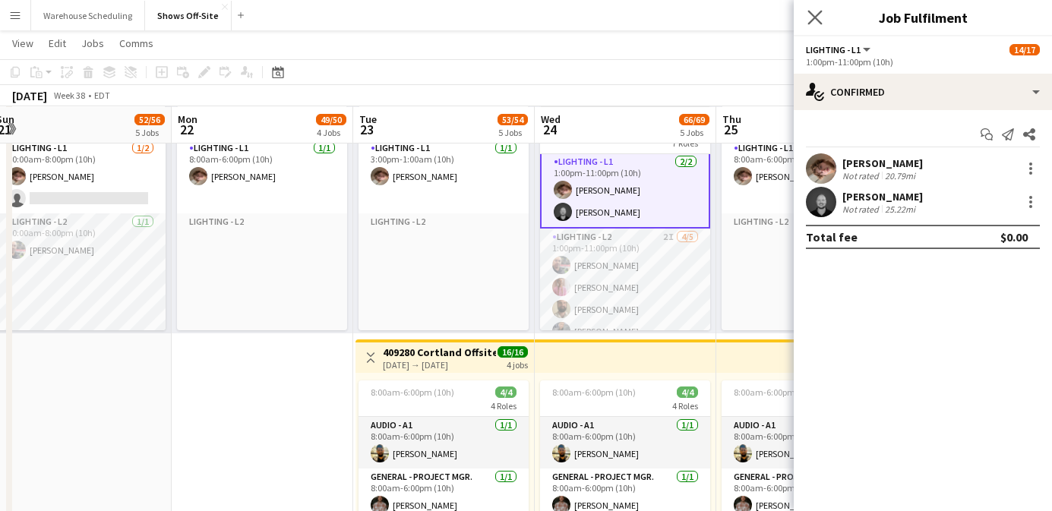
click at [807, 15] on app-icon "Close pop-in" at bounding box center [815, 18] width 22 height 22
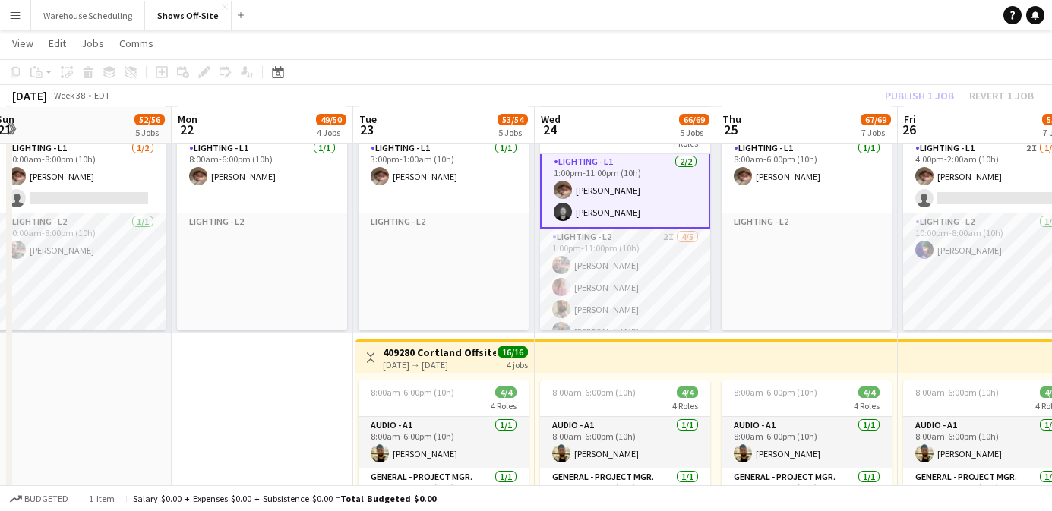
click at [894, 81] on app-toolbar "Copy Paste Paste Command V Paste with crew Command Shift V Paste linked Job [GE…" at bounding box center [526, 72] width 1052 height 26
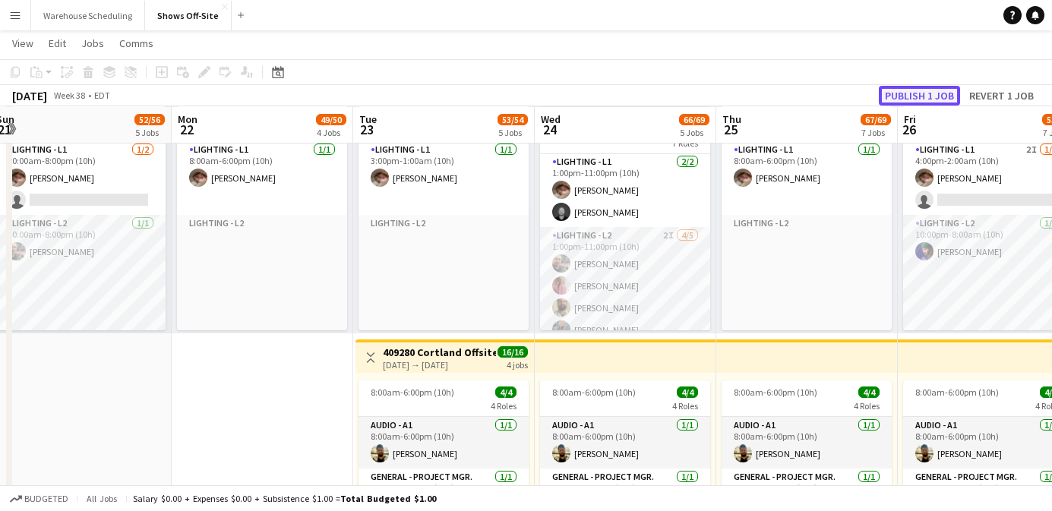
click at [895, 90] on button "Publish 1 job" at bounding box center [919, 96] width 81 height 20
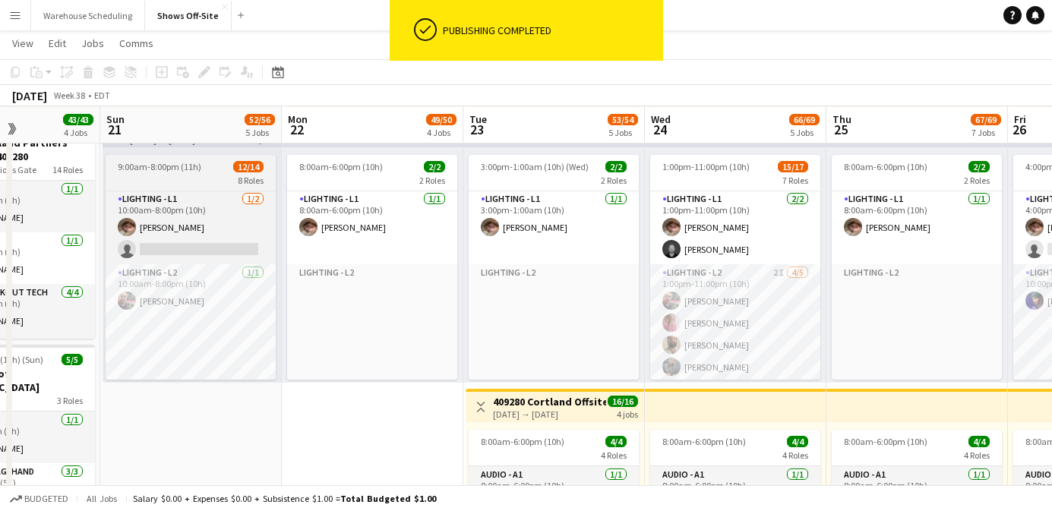
click at [159, 171] on span "9:00am-8:00pm (11h)" at bounding box center [160, 166] width 84 height 11
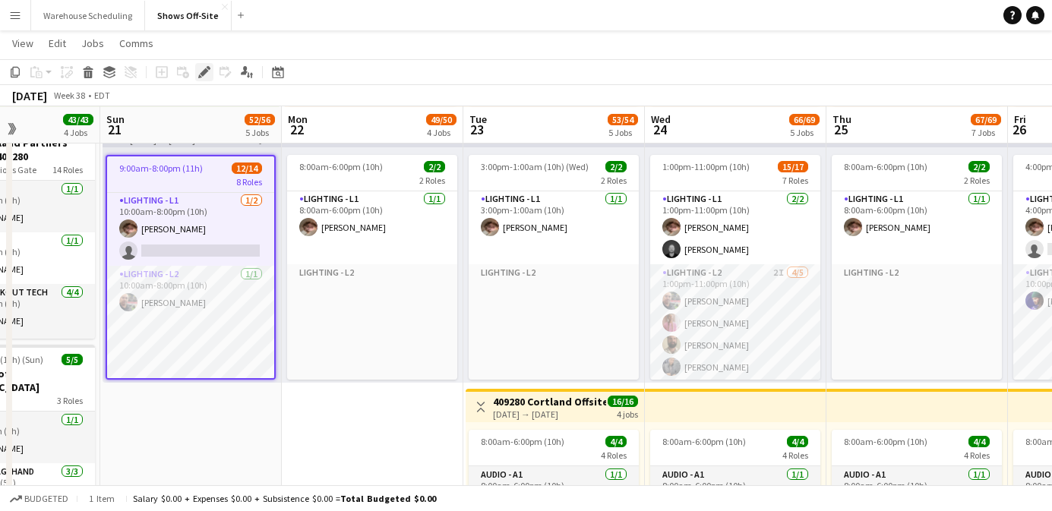
click at [198, 74] on icon "Edit" at bounding box center [204, 72] width 12 height 12
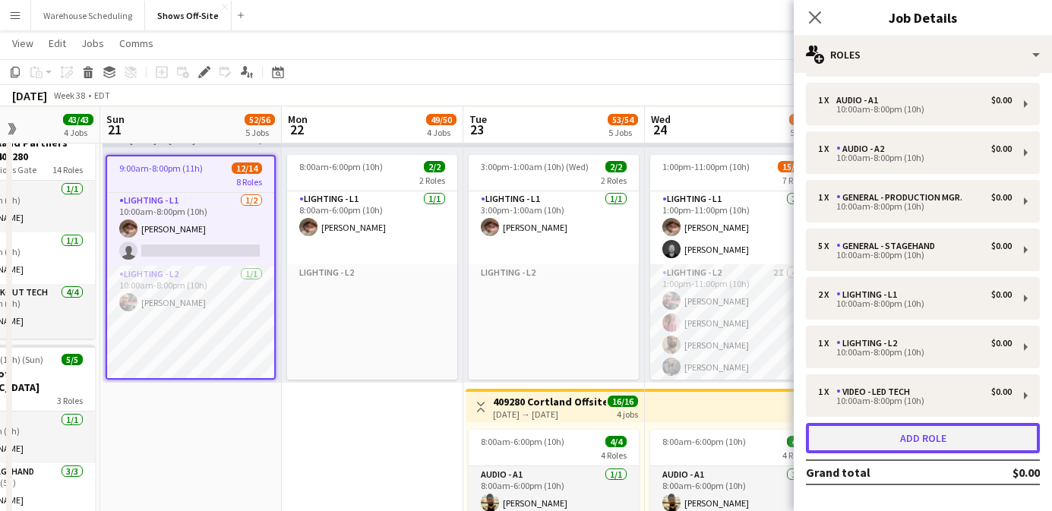
click at [945, 435] on button "Add role" at bounding box center [923, 438] width 234 height 30
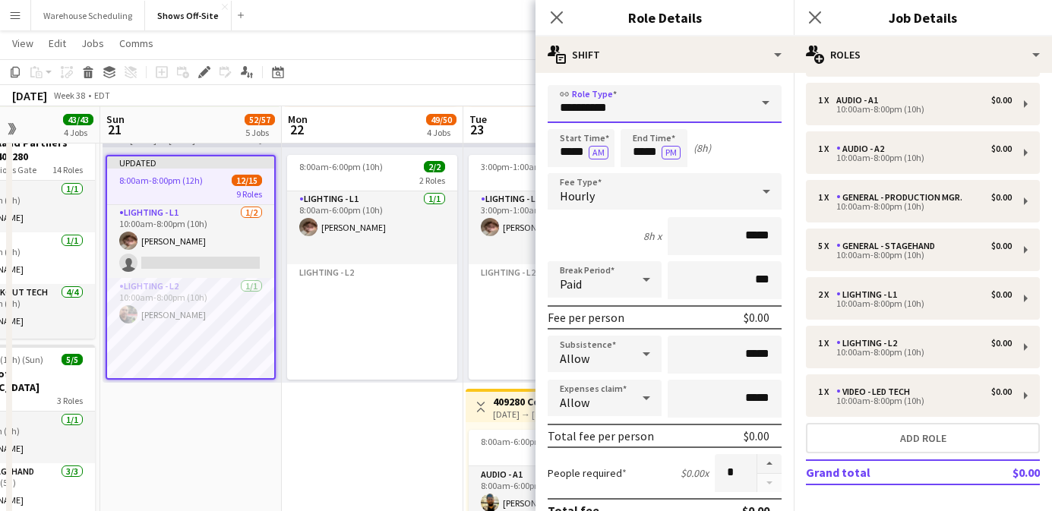
drag, startPoint x: 643, startPoint y: 98, endPoint x: 501, endPoint y: 98, distance: 142.0
click at [501, 98] on body "Menu Boards Boards Boards All jobs Status Workforce Workforce My Workforce Recr…" at bounding box center [526, 77] width 1052 height 1929
drag, startPoint x: 629, startPoint y: 111, endPoint x: 518, endPoint y: 111, distance: 110.9
click at [518, 111] on body "Menu Boards Boards Boards All jobs Status Workforce Workforce My Workforce Recr…" at bounding box center [526, 77] width 1052 height 1929
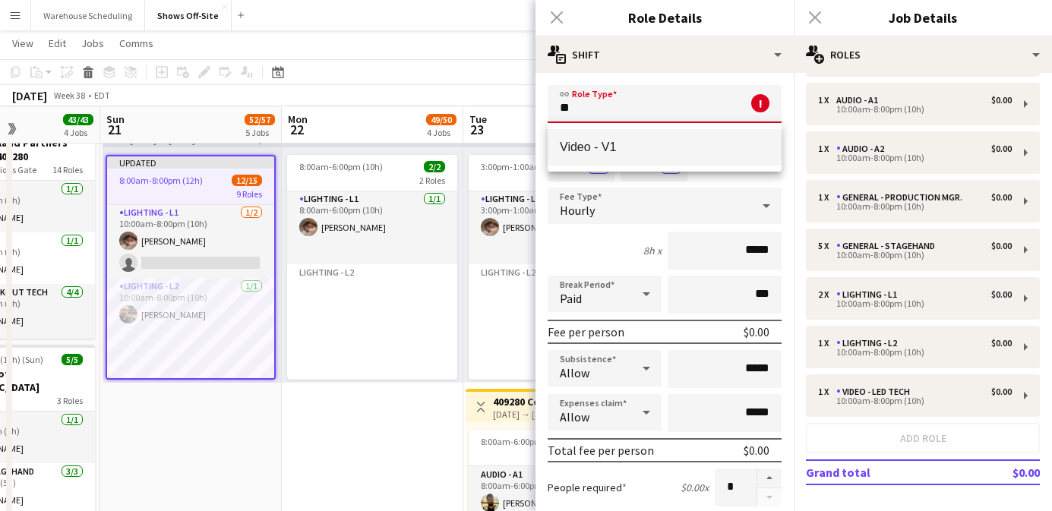
click at [572, 152] on span "Video - V1" at bounding box center [665, 147] width 210 height 14
type input "**********"
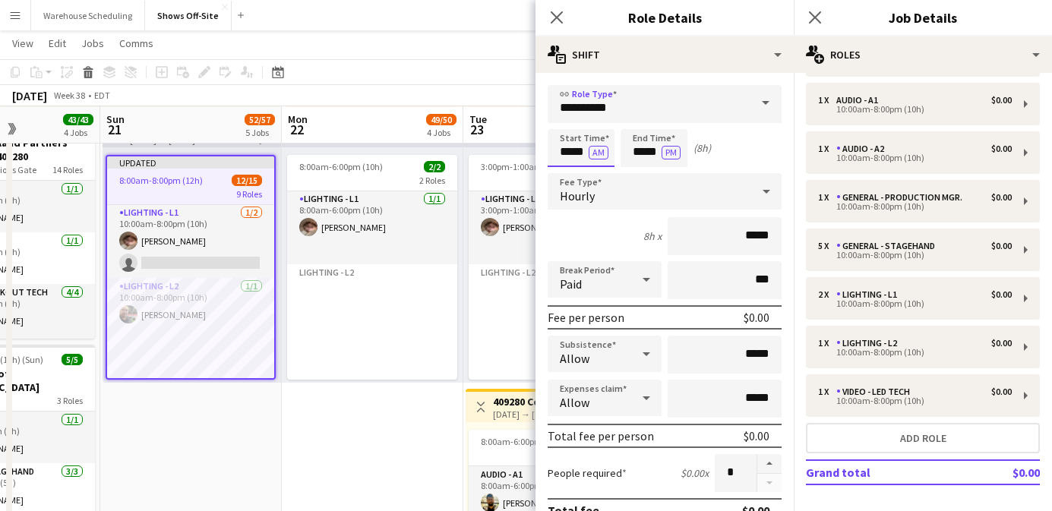
click at [573, 151] on input "*****" at bounding box center [581, 148] width 67 height 38
click at [569, 127] on div at bounding box center [566, 121] width 30 height 15
type input "*****"
click at [569, 127] on div at bounding box center [566, 121] width 30 height 15
click at [650, 154] on input "*****" at bounding box center [654, 148] width 67 height 38
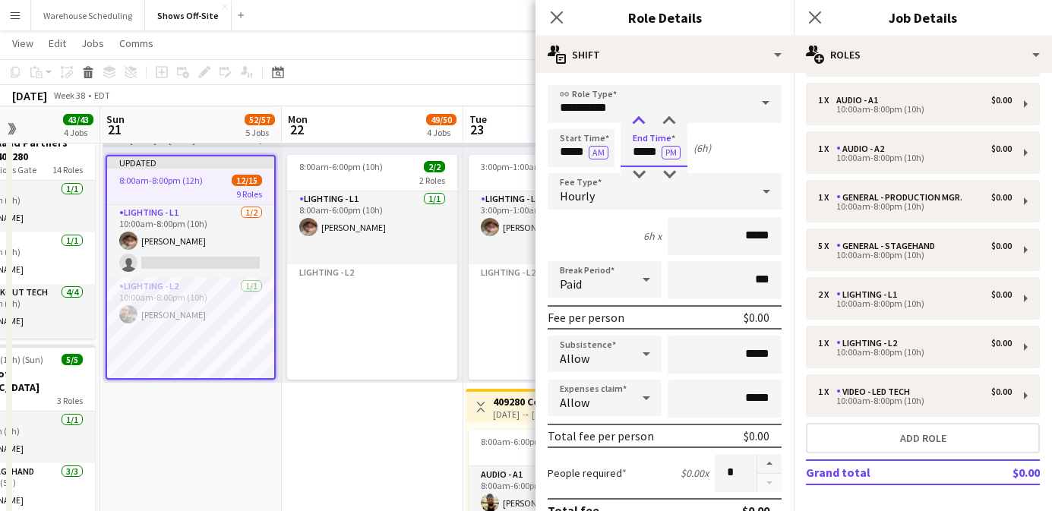
click at [645, 121] on div at bounding box center [639, 121] width 30 height 15
type input "*****"
click at [645, 121] on div at bounding box center [639, 121] width 30 height 15
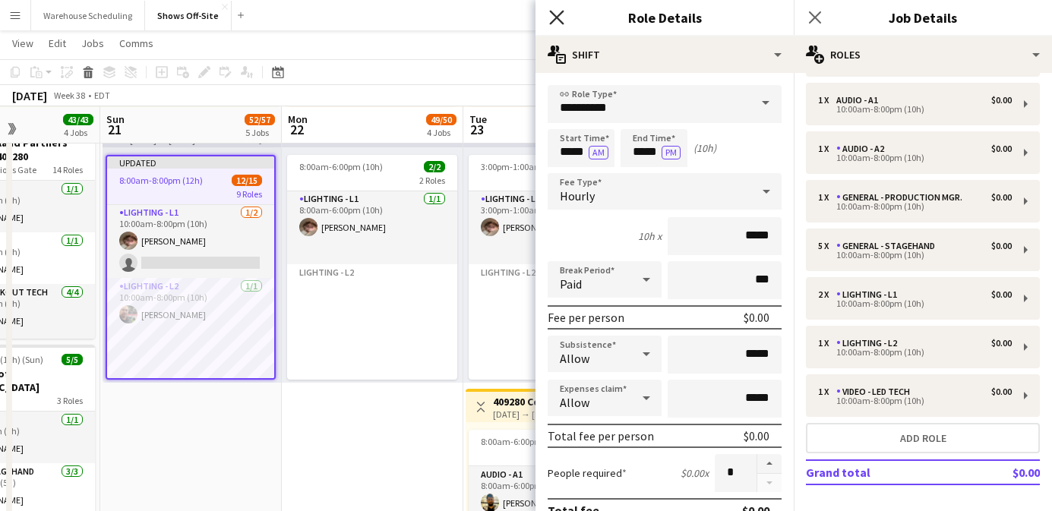
click at [558, 18] on icon at bounding box center [556, 17] width 14 height 14
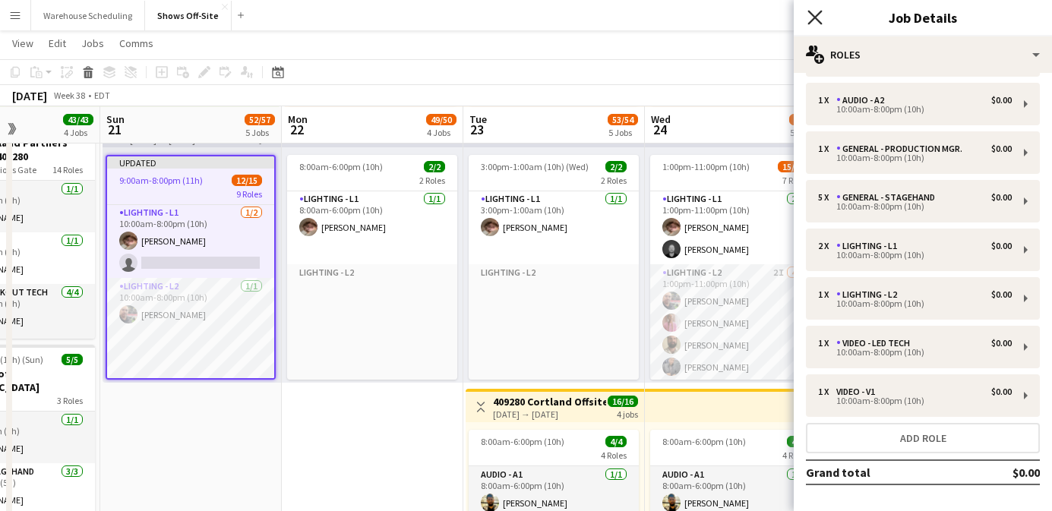
click at [813, 22] on icon "Close pop-in" at bounding box center [814, 17] width 14 height 14
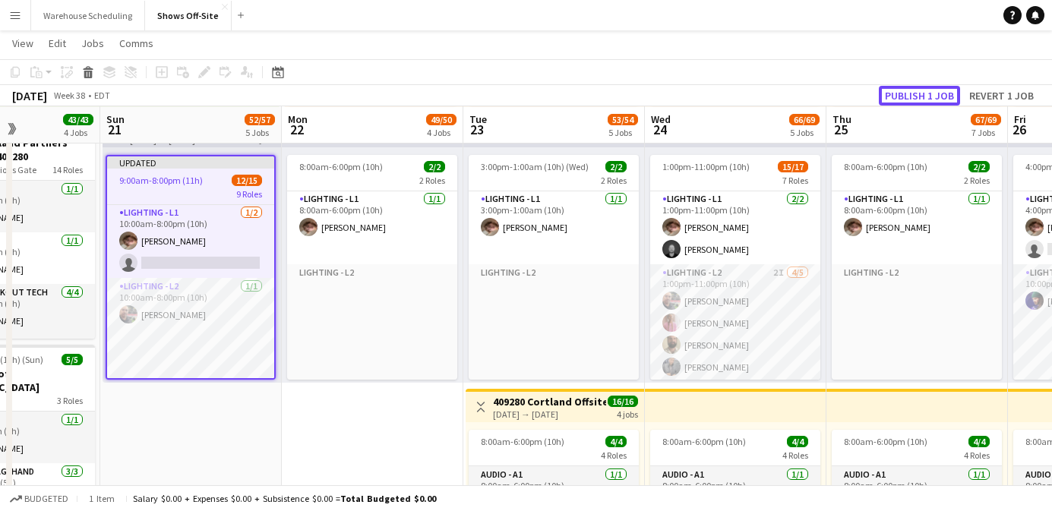
click at [892, 96] on button "Publish 1 job" at bounding box center [919, 96] width 81 height 20
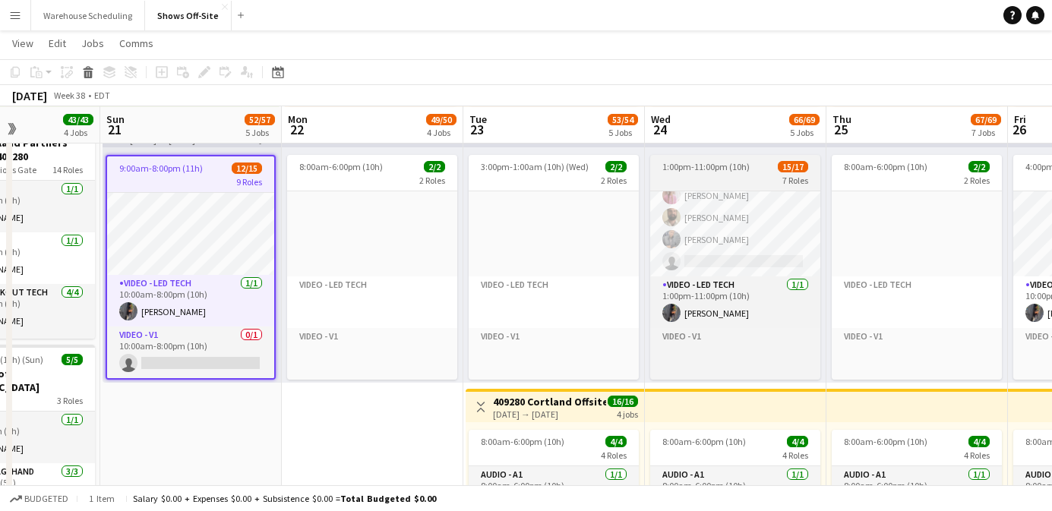
click at [674, 169] on span "1:00pm-11:00pm (10h)" at bounding box center [705, 166] width 87 height 11
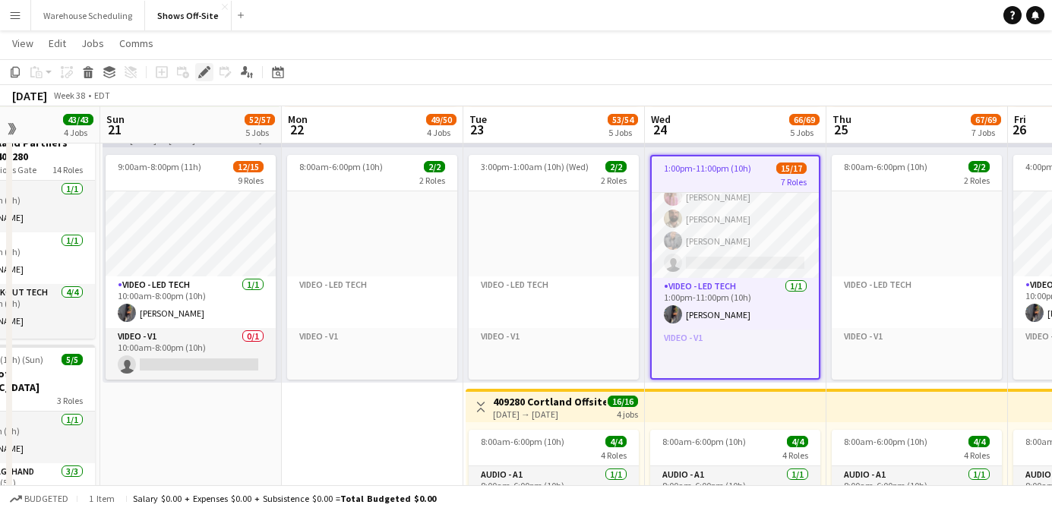
click at [204, 73] on icon at bounding box center [204, 72] width 8 height 8
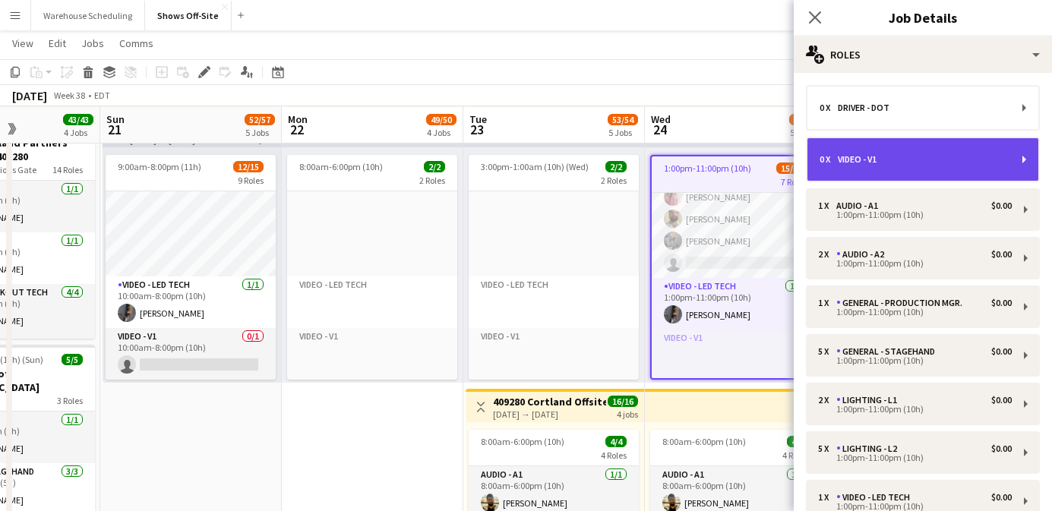
click at [921, 166] on div "0 x Video - V1" at bounding box center [922, 159] width 231 height 43
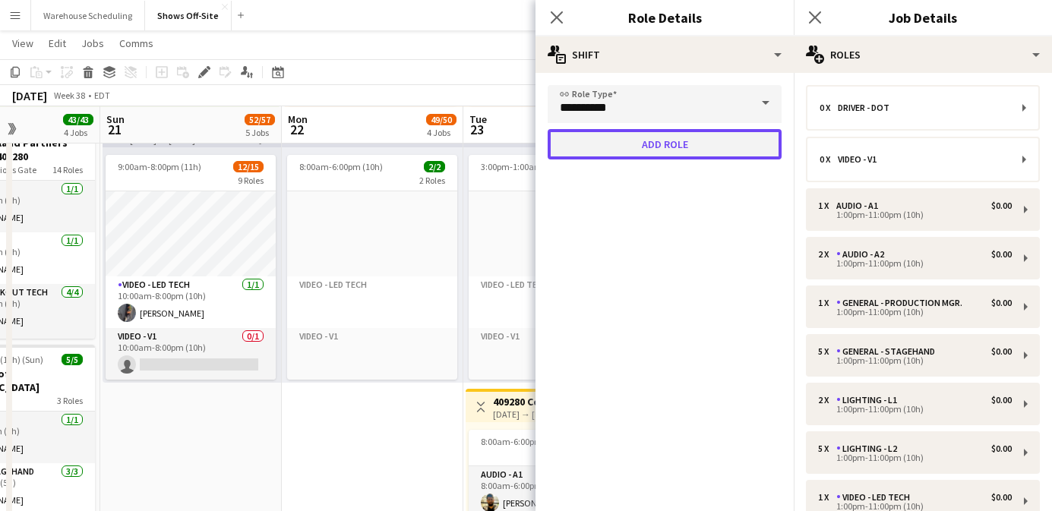
click at [702, 144] on button "Add role" at bounding box center [665, 144] width 234 height 30
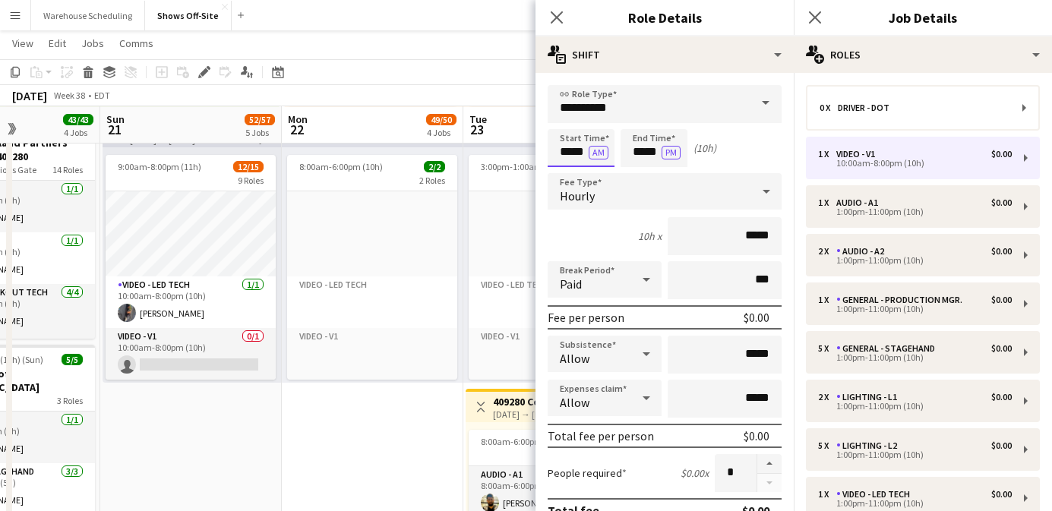
click at [581, 141] on input "*****" at bounding box center [581, 148] width 67 height 38
click at [564, 131] on input "*****" at bounding box center [581, 148] width 67 height 38
click at [564, 122] on div at bounding box center [566, 121] width 30 height 15
type input "*****"
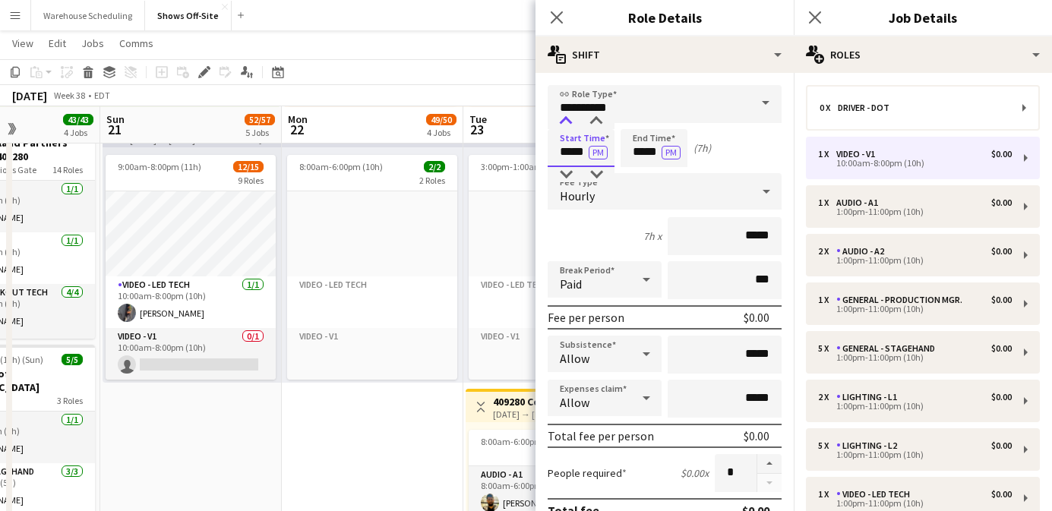
click at [564, 122] on div at bounding box center [566, 121] width 30 height 15
click at [654, 143] on input "*****" at bounding box center [654, 148] width 67 height 38
click at [643, 124] on div at bounding box center [639, 121] width 30 height 15
type input "*****"
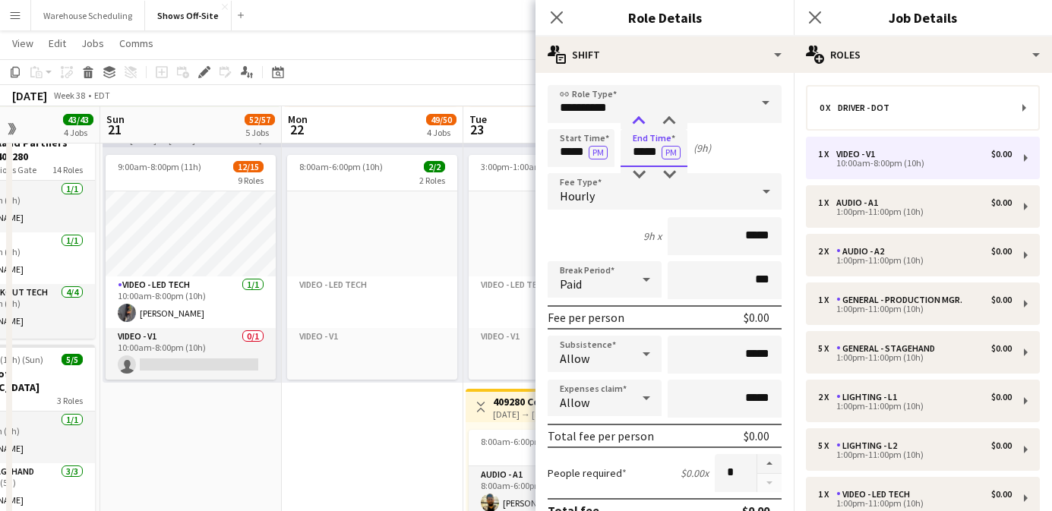
click at [643, 124] on div at bounding box center [639, 121] width 30 height 15
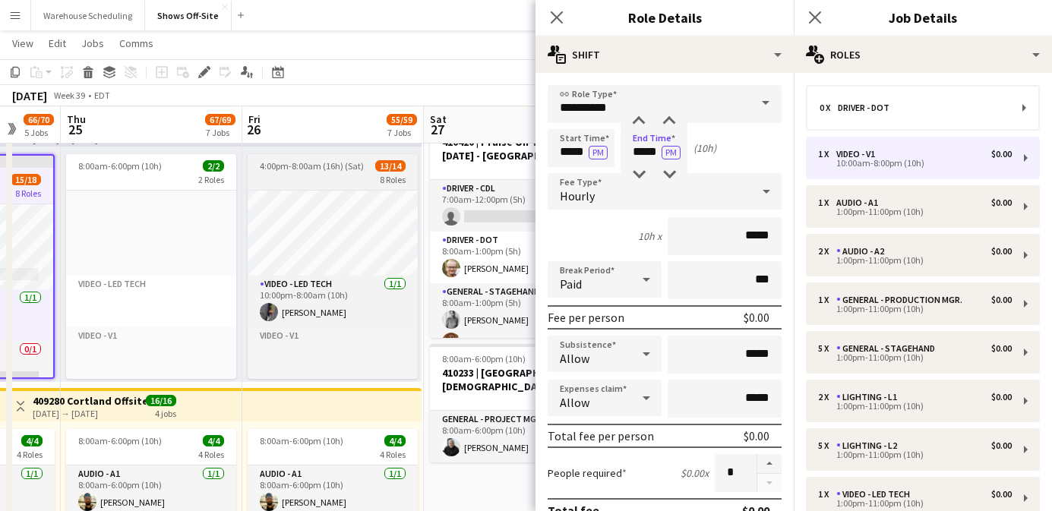
click at [328, 170] on span "4:00pm-8:00am (16h) (Sat)" at bounding box center [312, 165] width 104 height 11
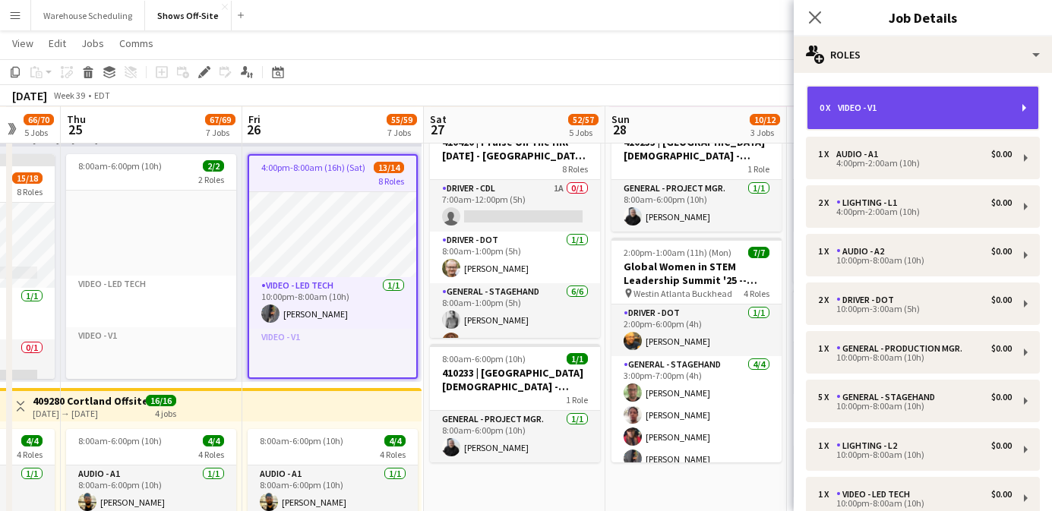
click at [871, 111] on div "Video - V1" at bounding box center [860, 108] width 45 height 11
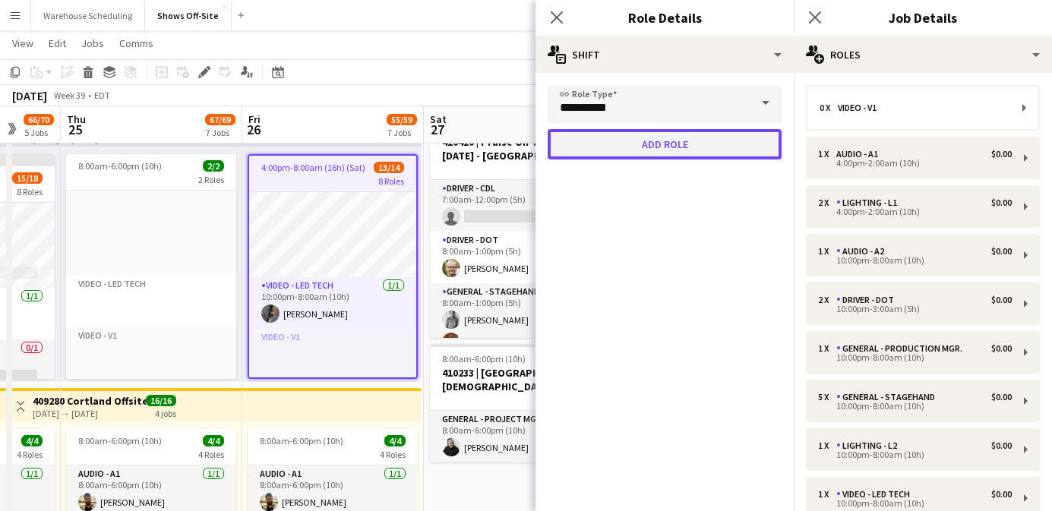
click at [615, 153] on button "Add role" at bounding box center [665, 144] width 234 height 30
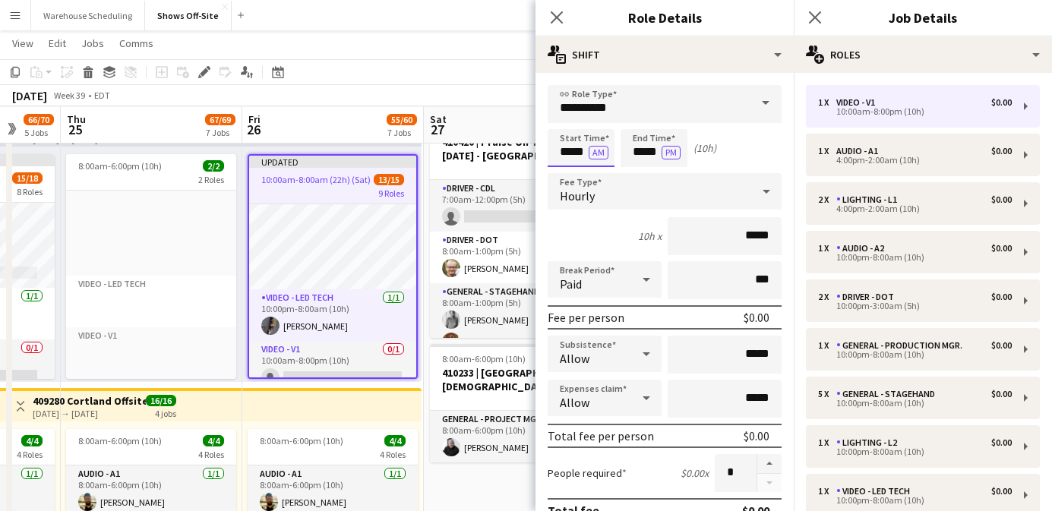
click at [572, 152] on input "*****" at bounding box center [581, 148] width 67 height 38
click at [575, 126] on div at bounding box center [566, 121] width 30 height 15
click at [576, 126] on div at bounding box center [566, 121] width 30 height 15
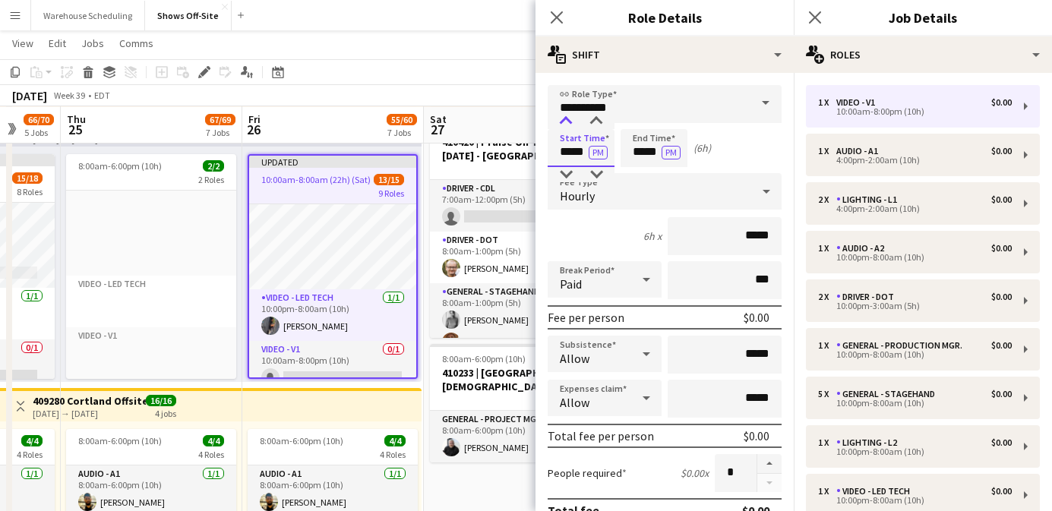
click at [576, 126] on div at bounding box center [566, 121] width 30 height 15
type input "*****"
click at [576, 126] on div at bounding box center [566, 121] width 30 height 15
click at [649, 156] on input "*****" at bounding box center [654, 148] width 67 height 38
click at [644, 126] on div at bounding box center [639, 121] width 30 height 15
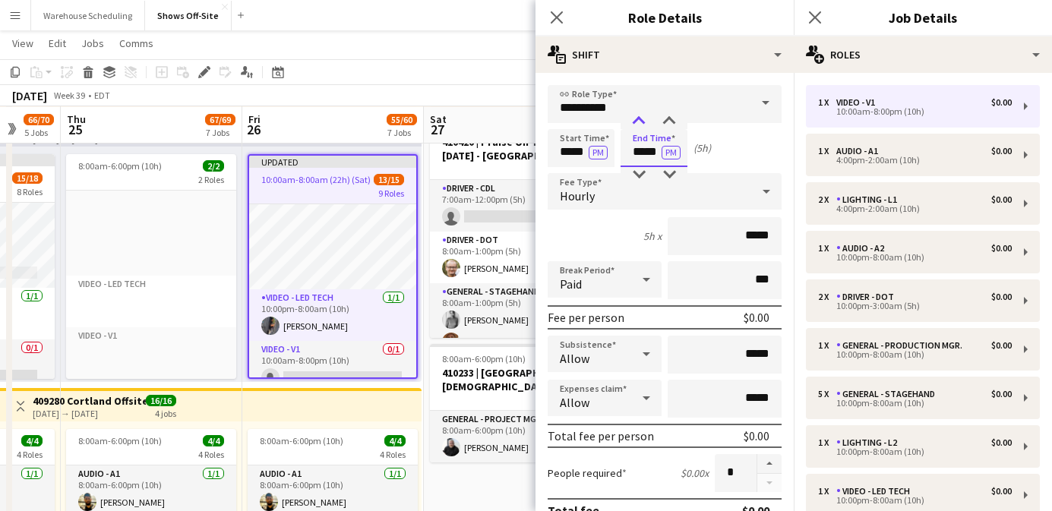
click at [644, 126] on div at bounding box center [639, 121] width 30 height 15
type input "*****"
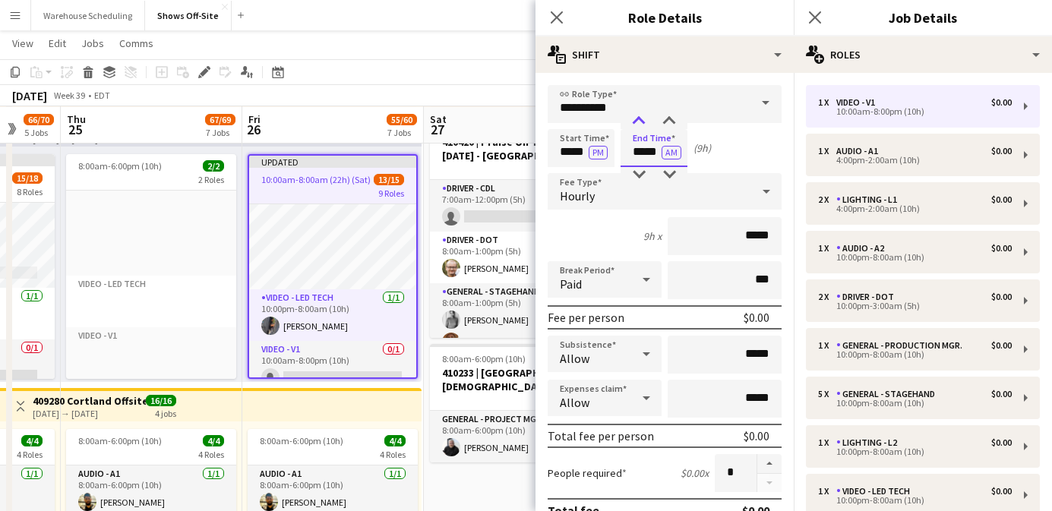
click at [644, 126] on div at bounding box center [639, 121] width 30 height 15
click at [561, 13] on icon at bounding box center [556, 17] width 14 height 14
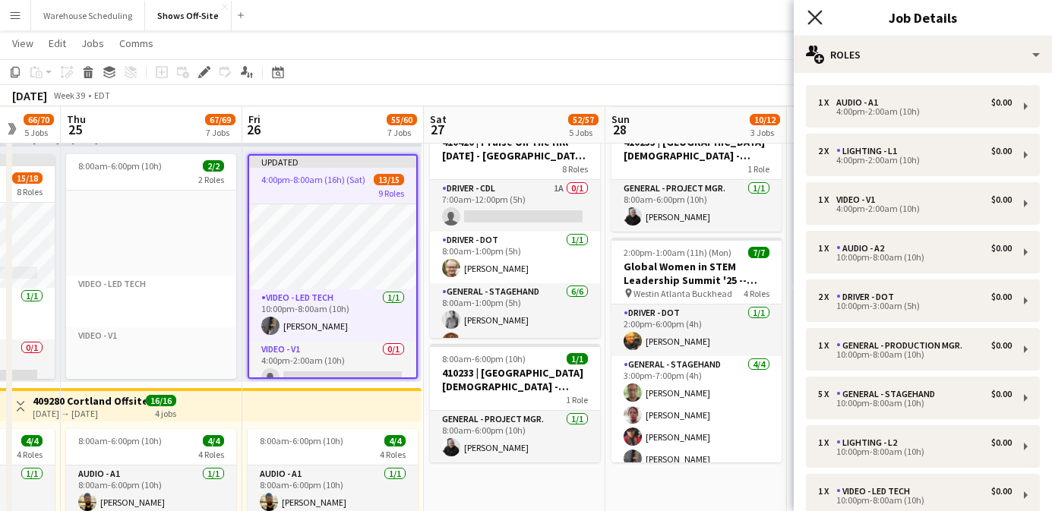
click at [817, 14] on icon at bounding box center [814, 17] width 14 height 14
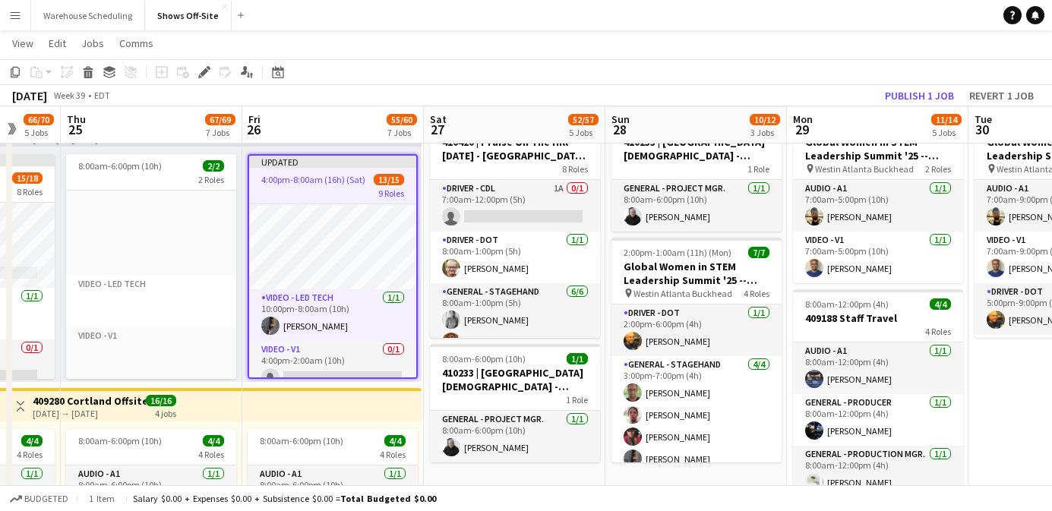
click at [821, 24] on app-navbar "Menu Boards Boards Boards All jobs Status Workforce Workforce My Workforce Recr…" at bounding box center [526, 15] width 1052 height 30
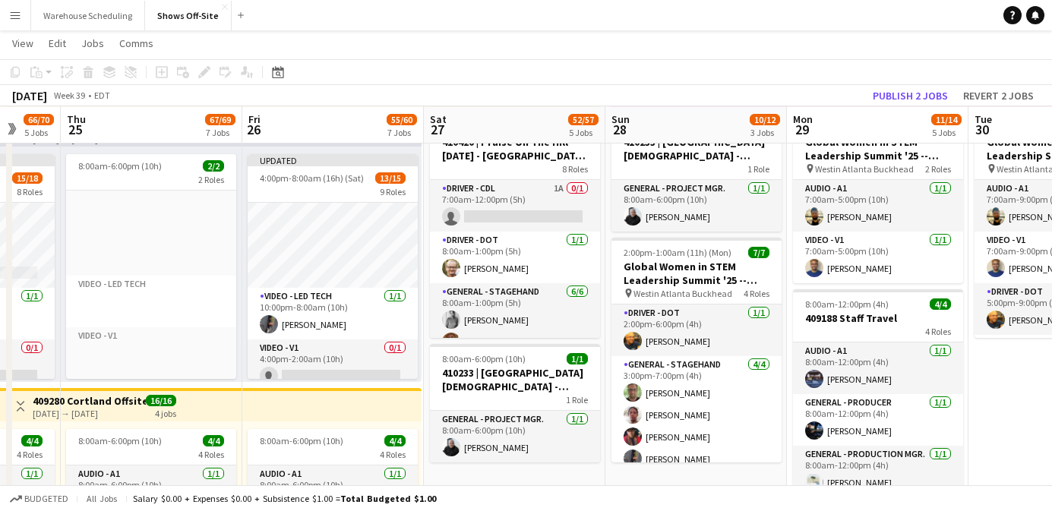
click at [892, 77] on app-toolbar "Copy Paste Paste Command V Paste with crew Command Shift V Paste linked Job [GE…" at bounding box center [526, 72] width 1052 height 26
click at [906, 101] on button "Publish 2 jobs" at bounding box center [910, 96] width 87 height 20
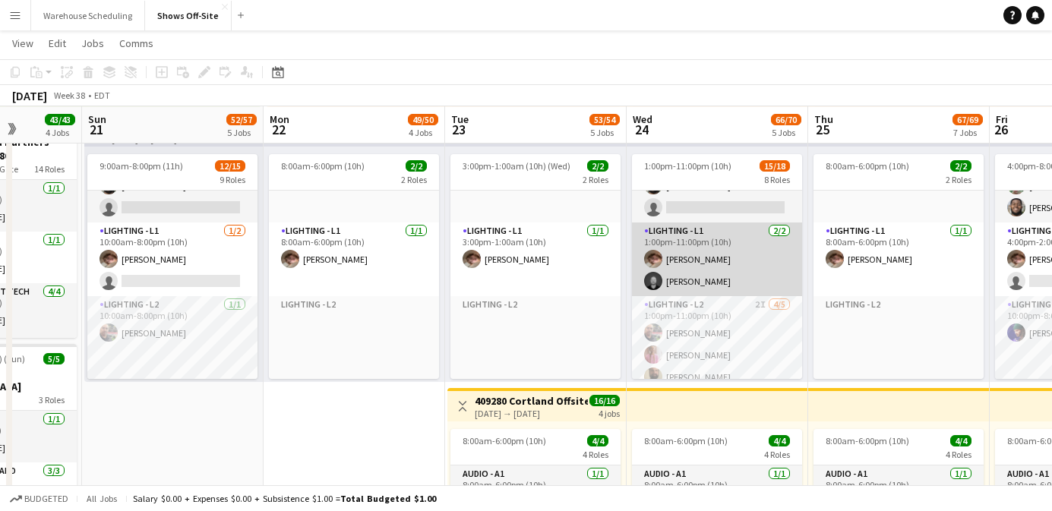
click at [662, 269] on app-card-role "Lighting - L1 [DATE] 1:00pm-11:00pm (10h) [PERSON_NAME] [PERSON_NAME]" at bounding box center [717, 260] width 170 height 74
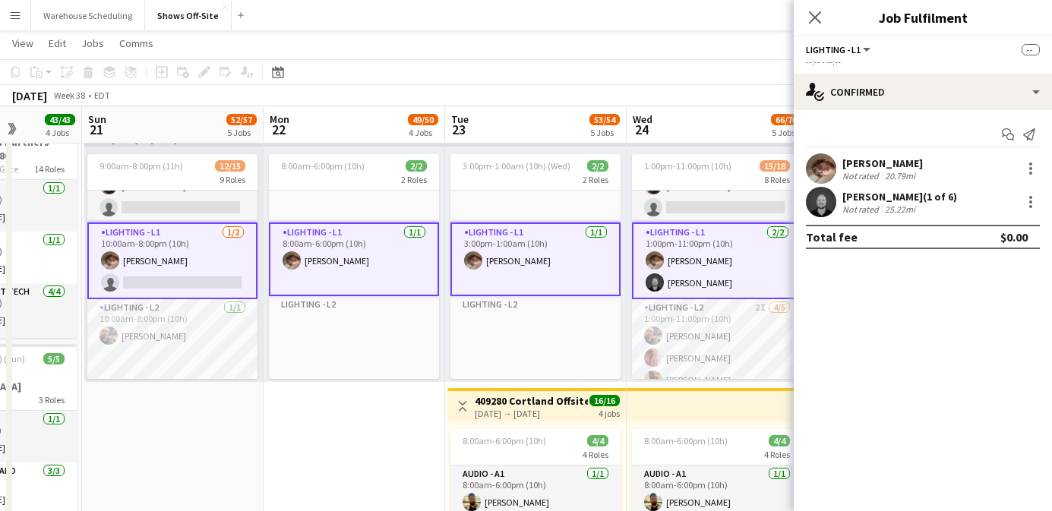
click at [815, 205] on app-user-avatar at bounding box center [821, 202] width 30 height 30
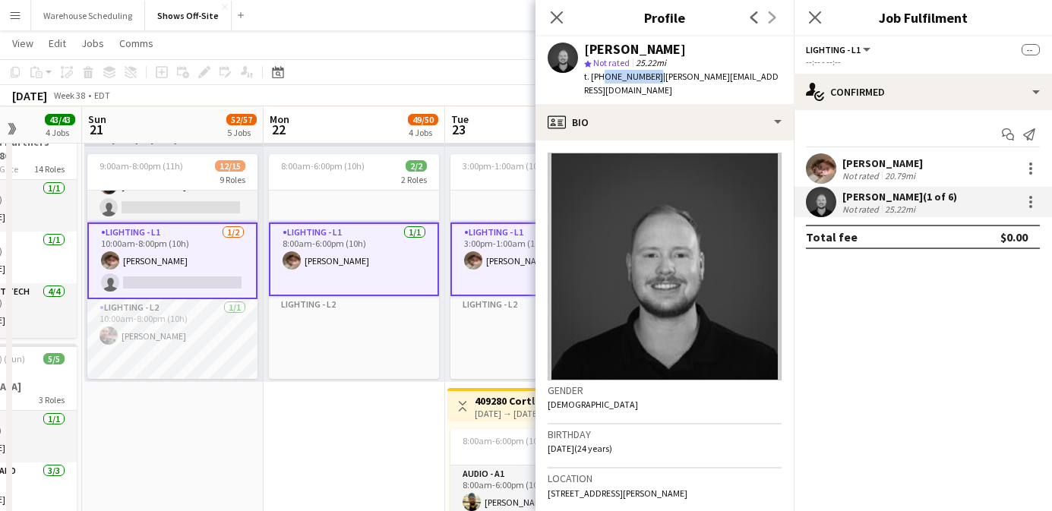
drag, startPoint x: 599, startPoint y: 79, endPoint x: 647, endPoint y: 78, distance: 47.9
click at [647, 78] on div "t. [PHONE_NUMBER] | [PERSON_NAME][EMAIL_ADDRESS][DOMAIN_NAME]" at bounding box center [683, 83] width 198 height 27
copy span "6788327515"
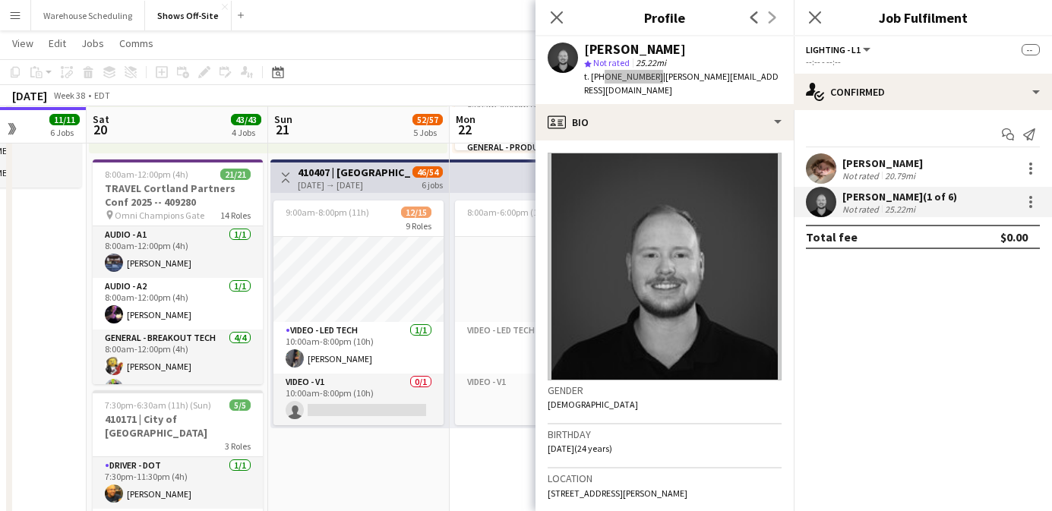
scroll to position [0, 459]
click at [568, 21] on div "Close pop-in" at bounding box center [557, 17] width 43 height 35
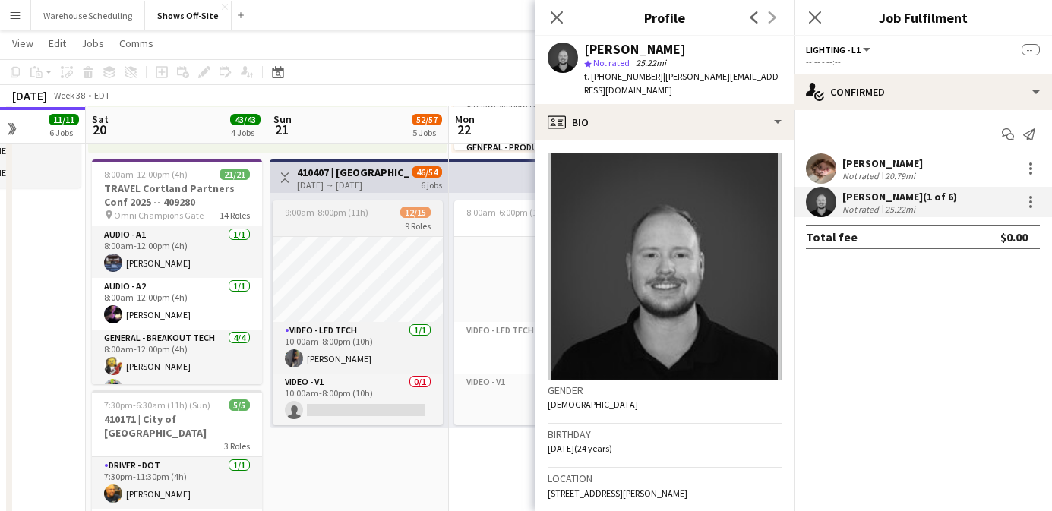
click at [369, 209] on div "9:00am-8:00pm (11h) 12/15" at bounding box center [358, 212] width 170 height 11
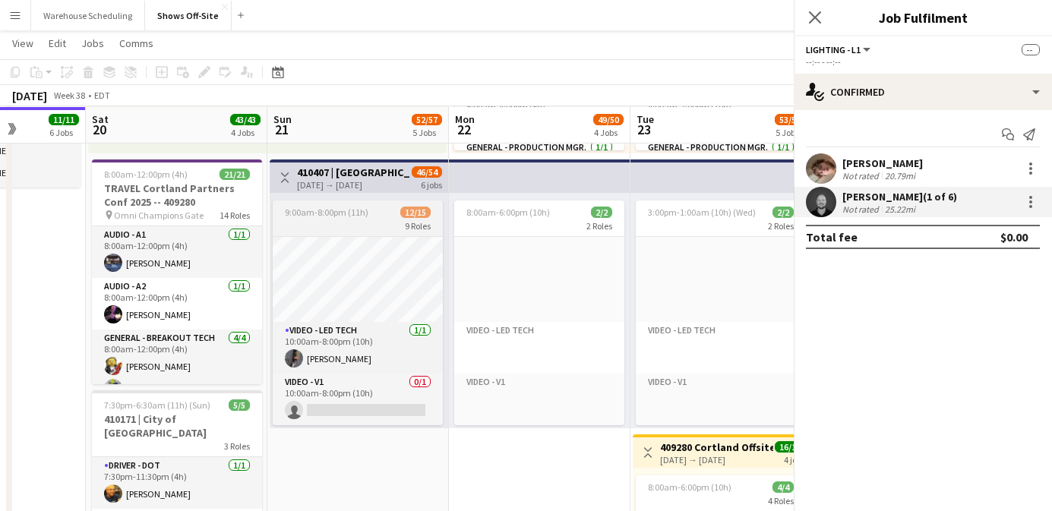
scroll to position [519, 0]
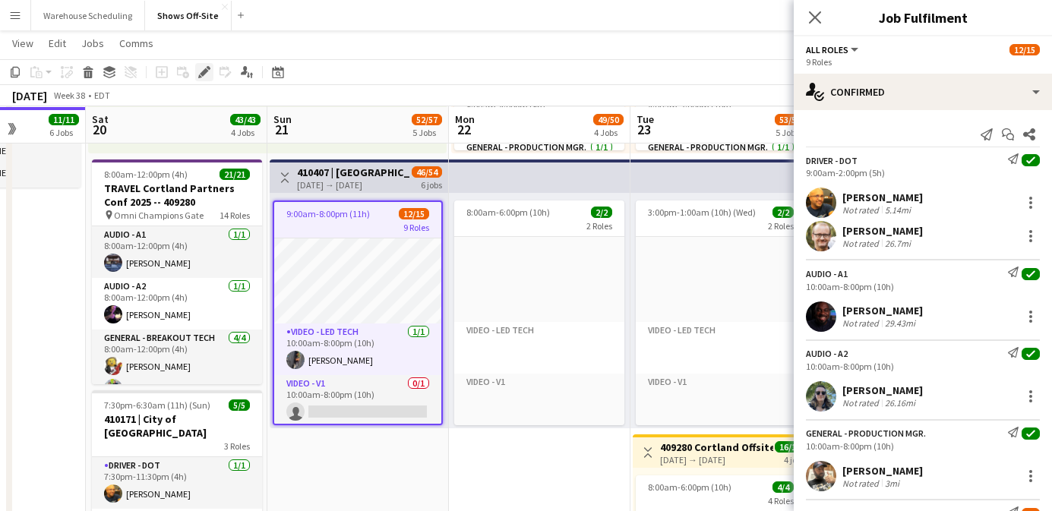
click at [207, 68] on icon "Edit" at bounding box center [204, 72] width 12 height 12
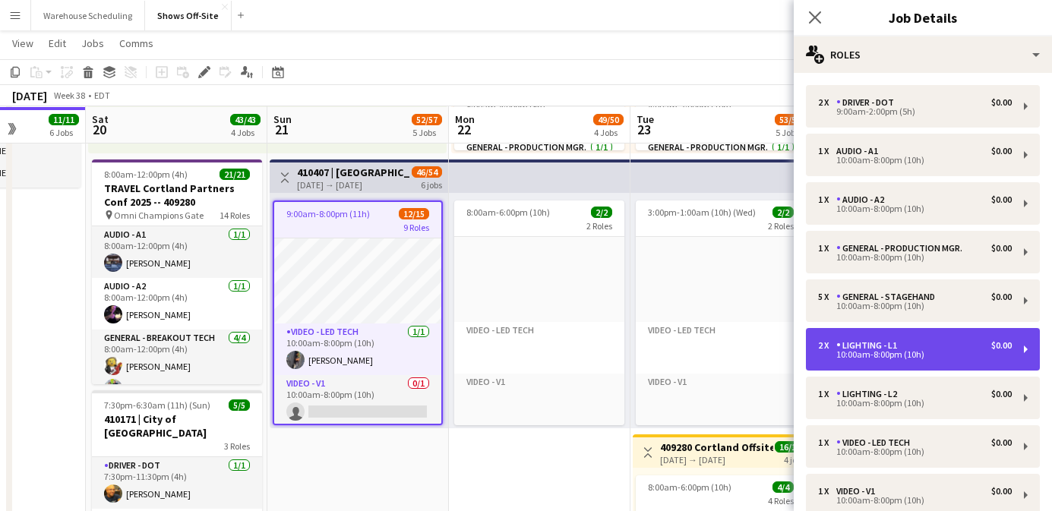
click at [881, 335] on div "2 x Lighting - L1 $0.00 10:00am-8:00pm (10h)" at bounding box center [923, 349] width 234 height 43
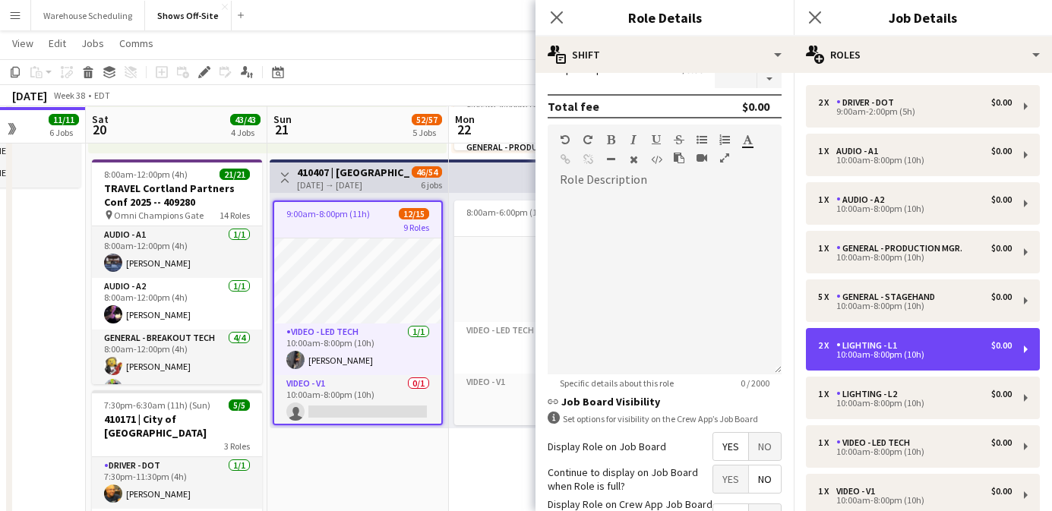
scroll to position [347, 0]
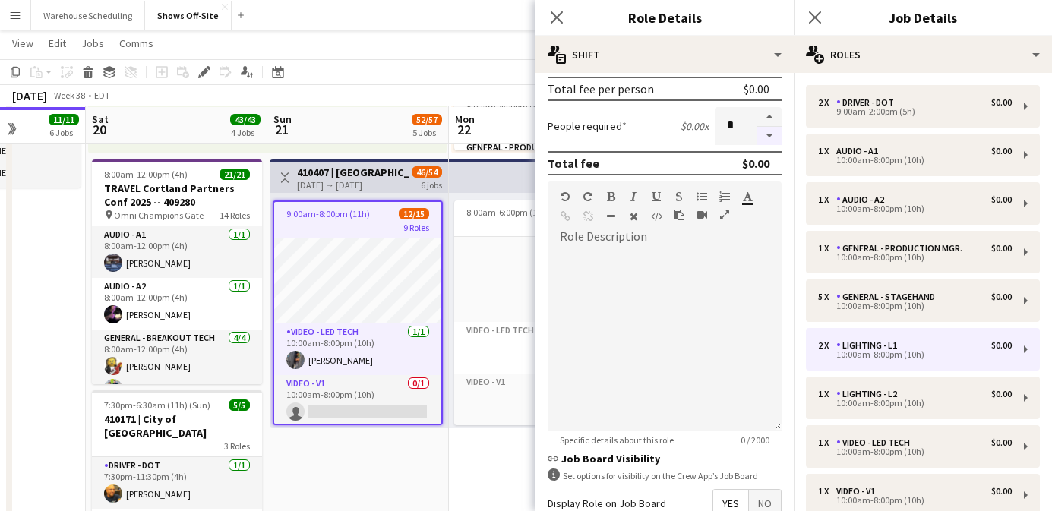
click at [772, 144] on button "button" at bounding box center [769, 136] width 24 height 19
type input "*"
click at [559, 7] on div "Close pop-in" at bounding box center [557, 17] width 43 height 35
click at [558, 17] on icon "Close pop-in" at bounding box center [556, 17] width 14 height 14
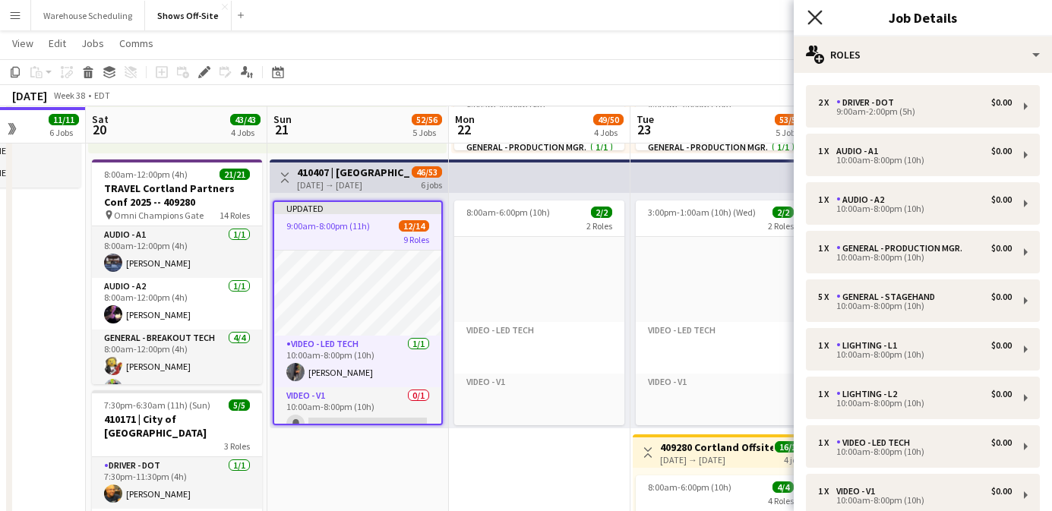
click at [819, 17] on icon "Close pop-in" at bounding box center [814, 17] width 14 height 14
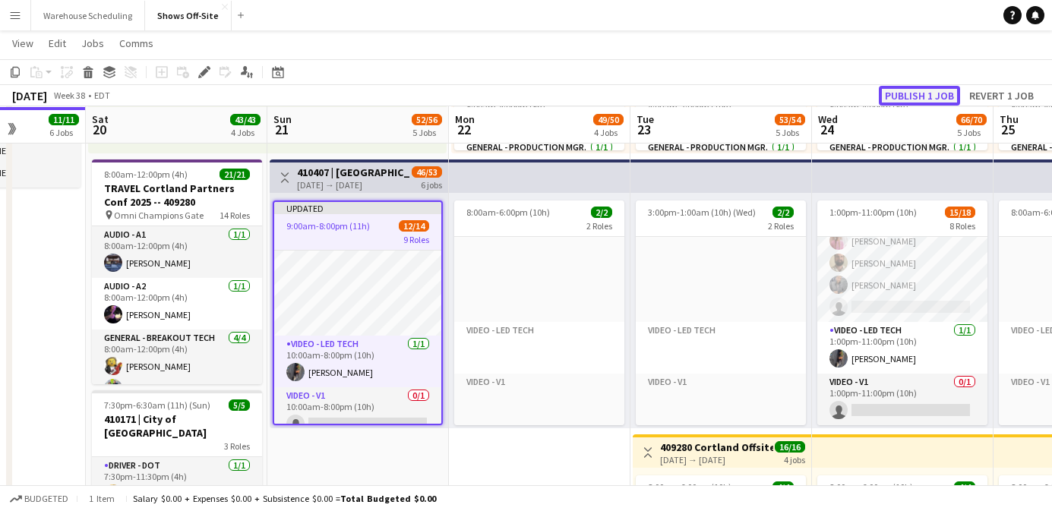
click at [897, 96] on button "Publish 1 job" at bounding box center [919, 96] width 81 height 20
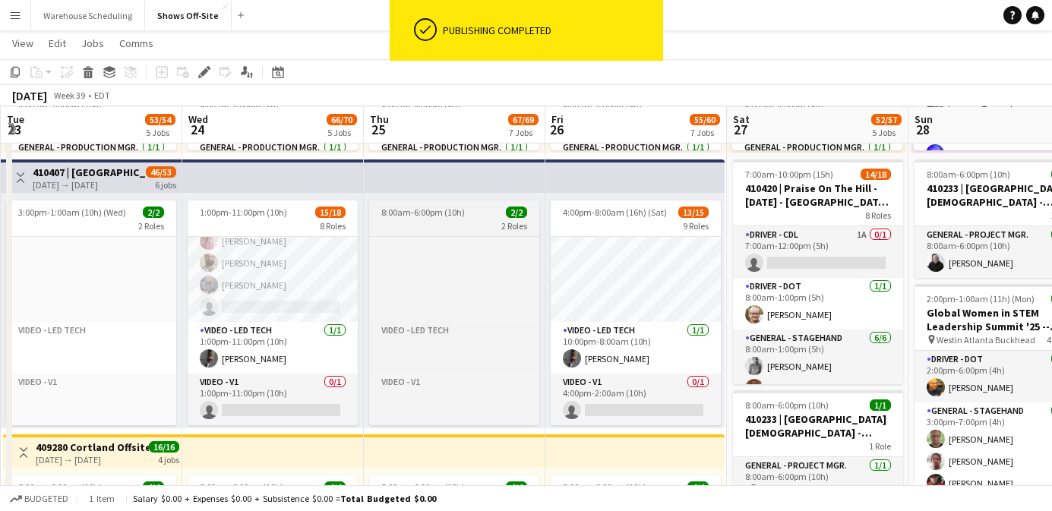
scroll to position [0, 545]
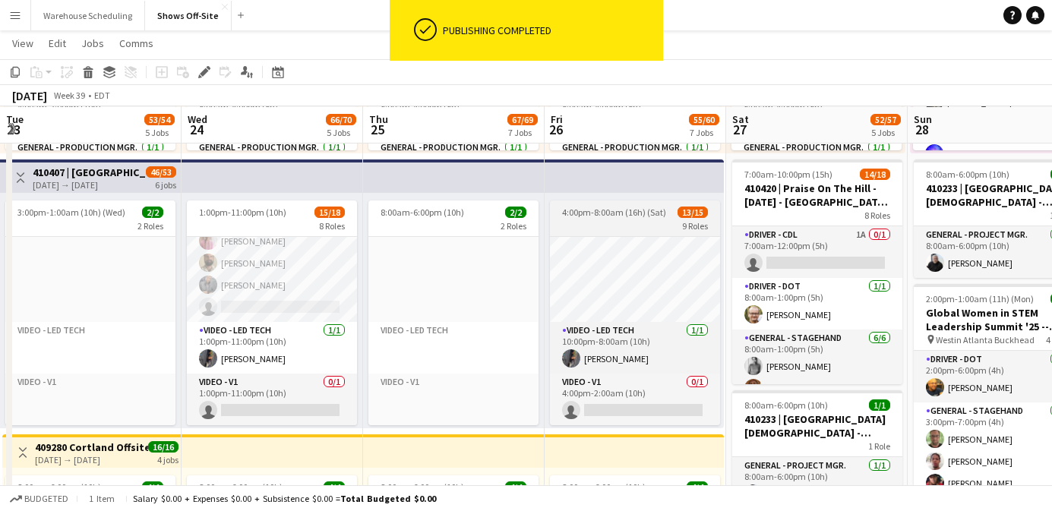
click at [606, 201] on app-job-card "4:00pm-8:00am (16h) (Sat) 13/15 9 Roles Driver - DOT [DATE] 10:00pm-3:00am (5h)…" at bounding box center [635, 313] width 170 height 225
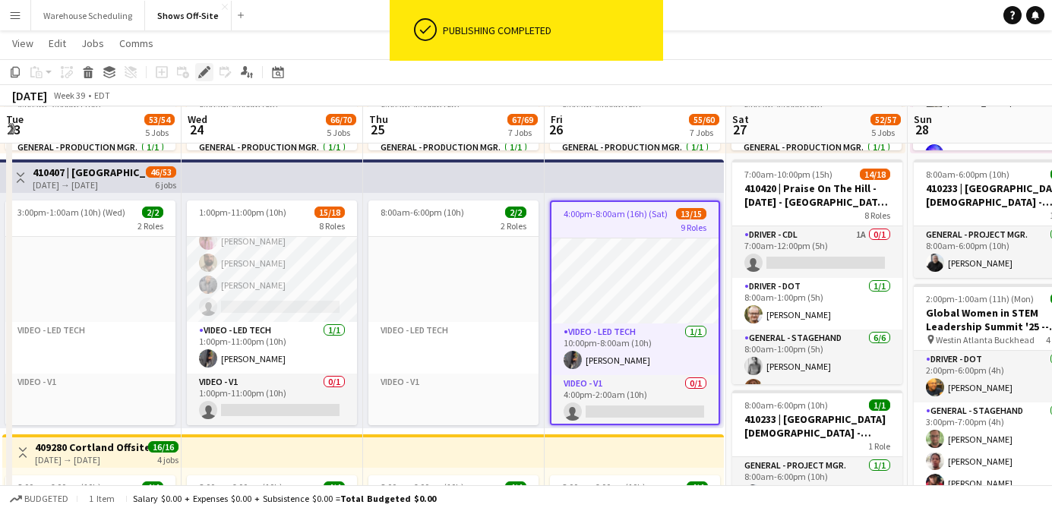
click at [204, 74] on icon at bounding box center [204, 72] width 8 height 8
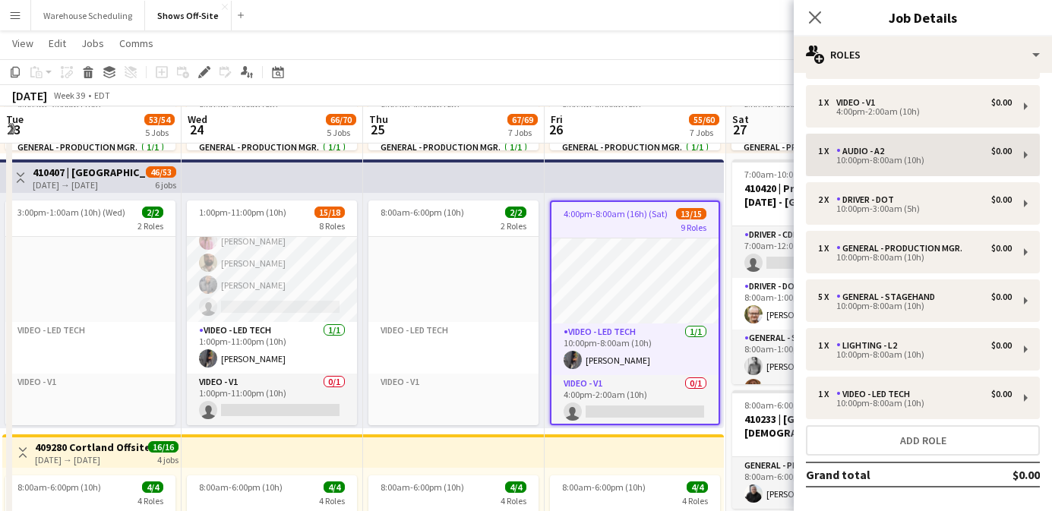
scroll to position [121, 0]
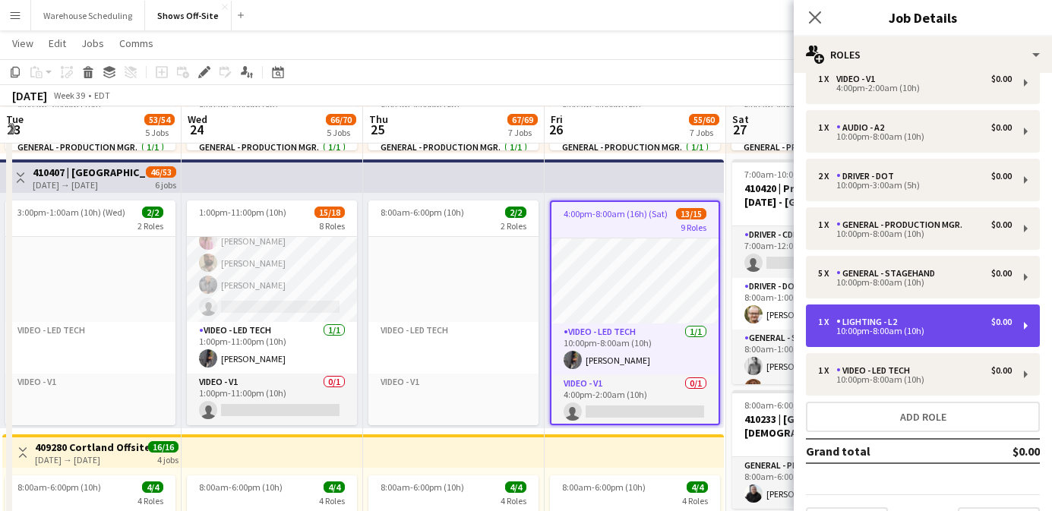
click at [937, 333] on div "10:00pm-8:00am (10h)" at bounding box center [915, 331] width 194 height 8
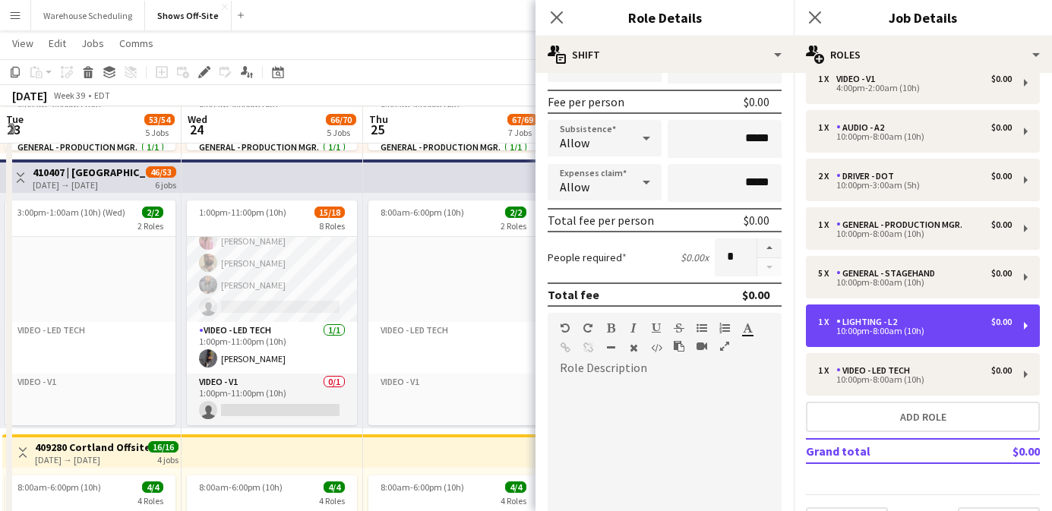
scroll to position [230, 0]
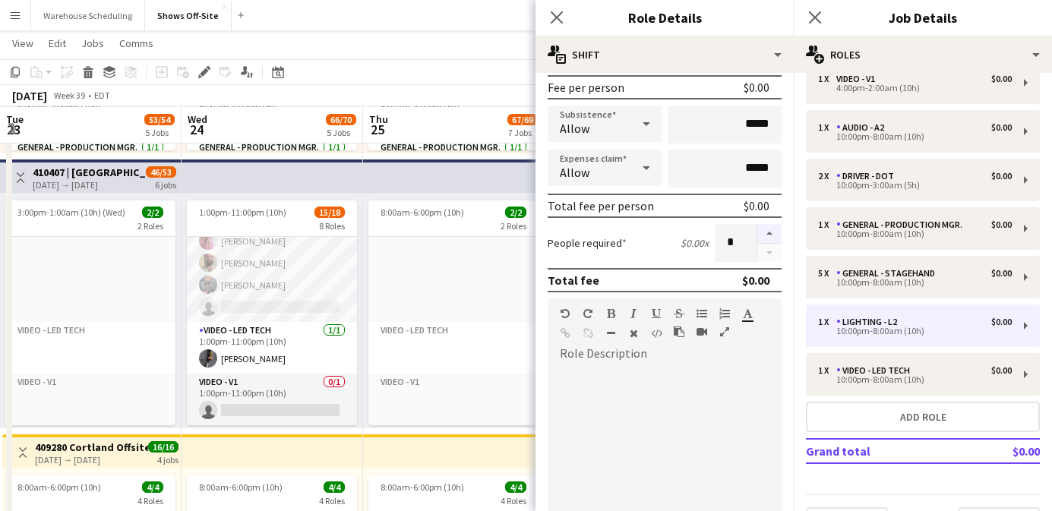
click at [769, 237] on button "button" at bounding box center [769, 234] width 24 height 20
type input "*"
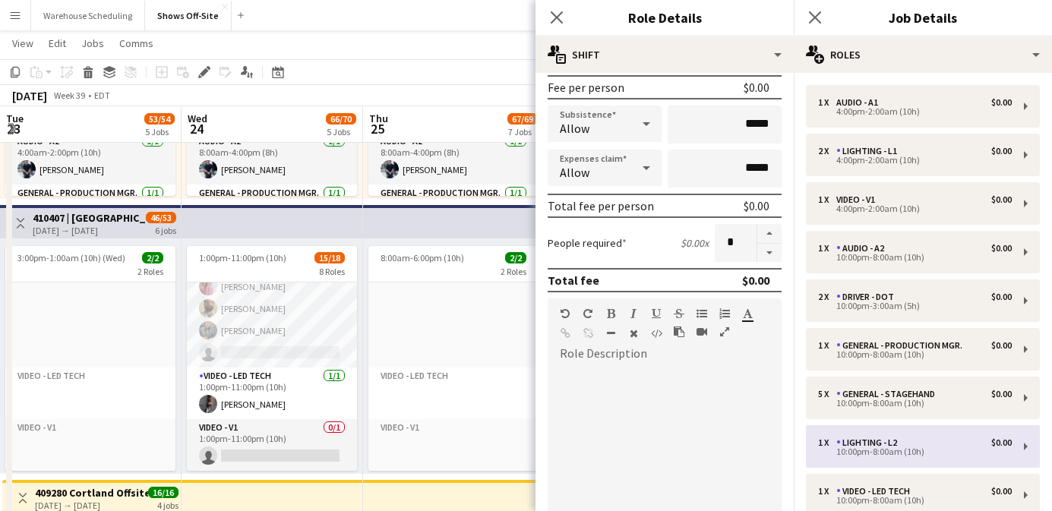
scroll to position [795, 0]
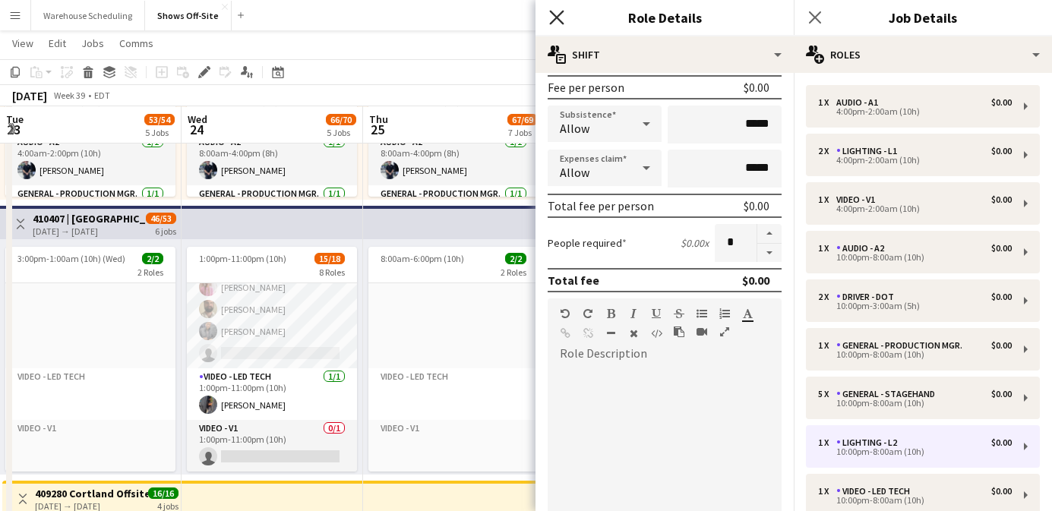
click at [557, 17] on icon at bounding box center [556, 17] width 14 height 14
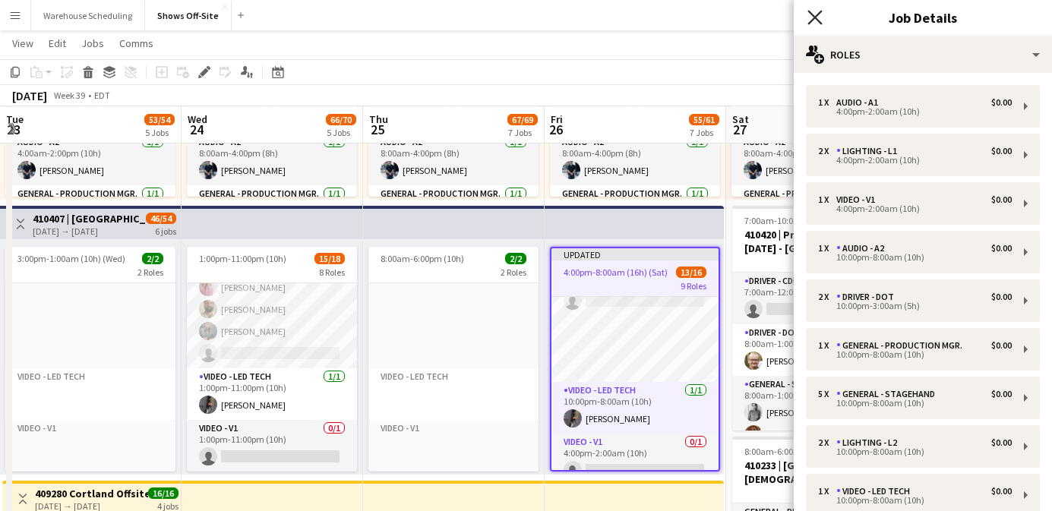
click at [817, 17] on icon "Close pop-in" at bounding box center [814, 17] width 14 height 14
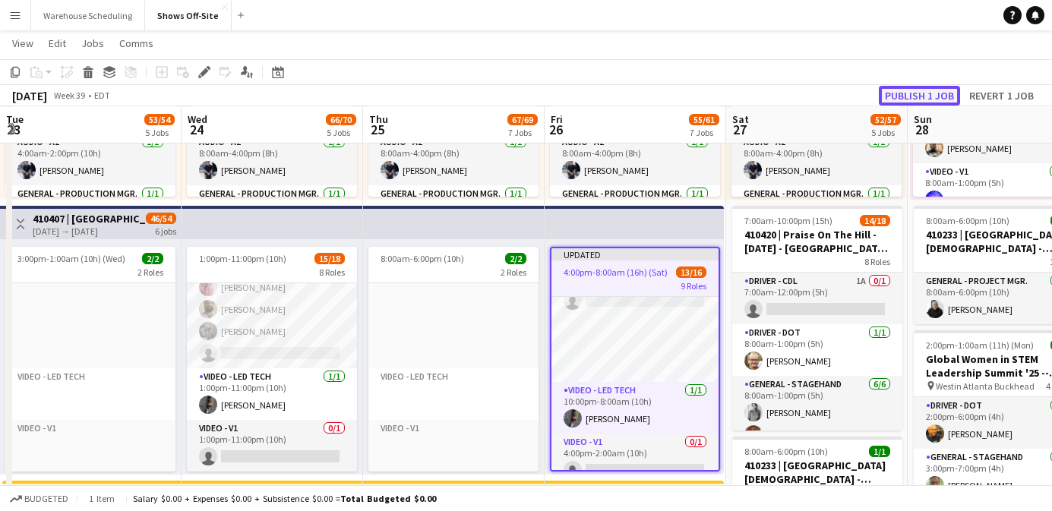
click at [914, 95] on button "Publish 1 job" at bounding box center [919, 96] width 81 height 20
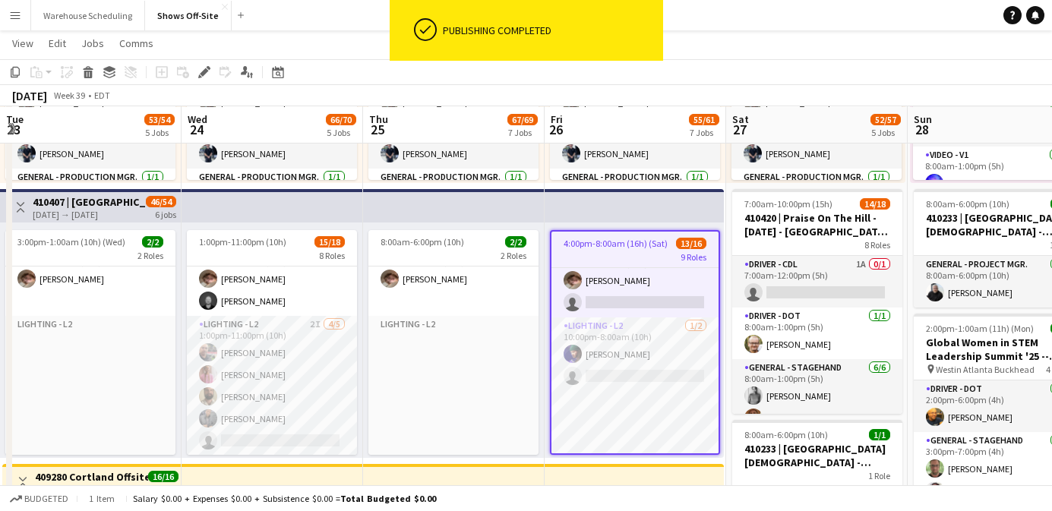
scroll to position [416, 0]
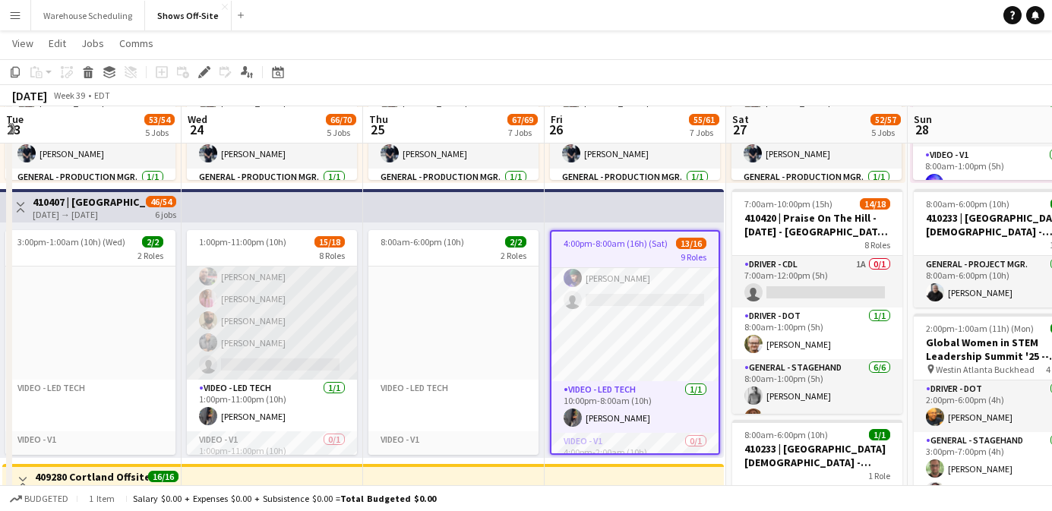
click at [231, 306] on app-card-role "Lighting - L2 2I [DATE] 1:00pm-11:00pm (10h) [PERSON_NAME] [PERSON_NAME] [PERSO…" at bounding box center [272, 310] width 170 height 140
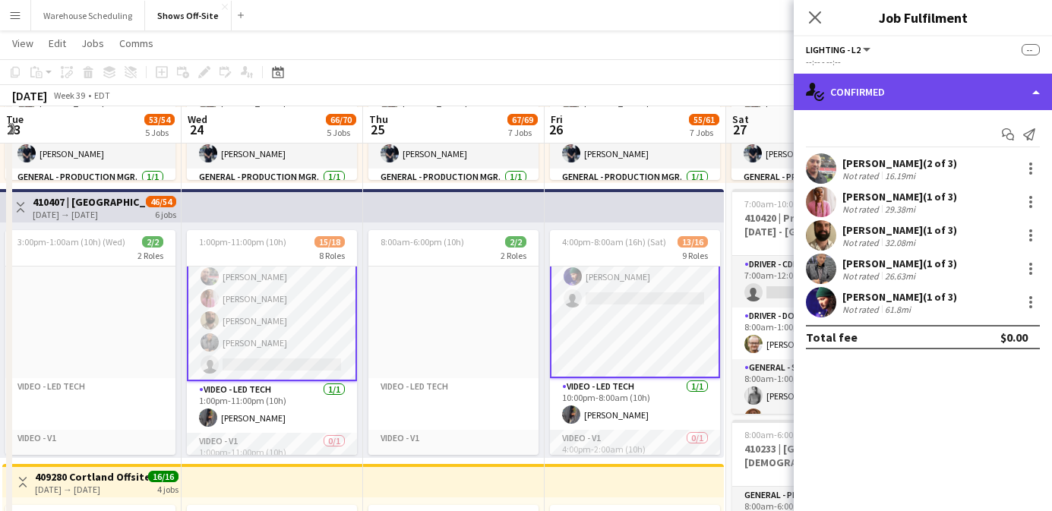
click at [979, 84] on div "single-neutral-actions-check-2 Confirmed" at bounding box center [923, 92] width 258 height 36
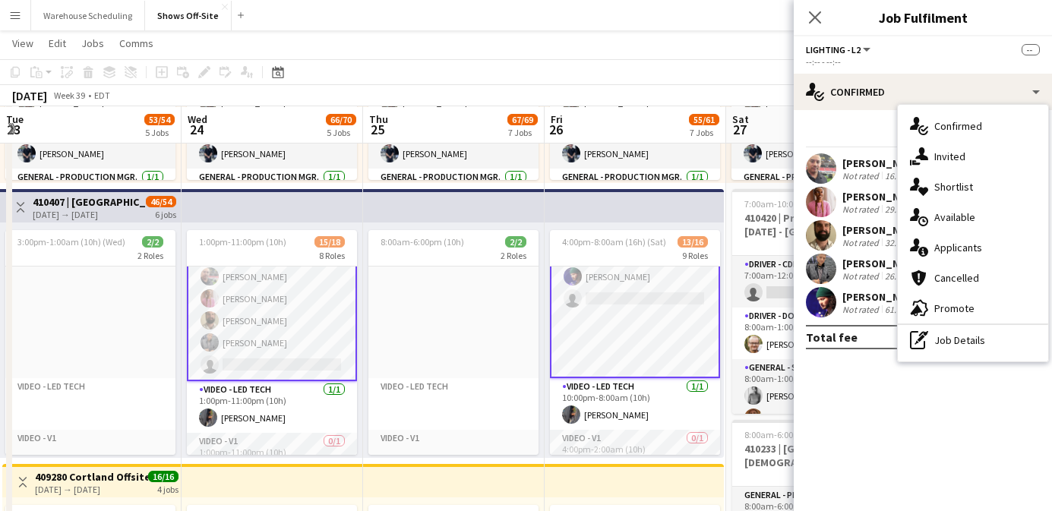
click at [249, 319] on app-card-role "Lighting - L2 2I [DATE] 1:00pm-11:00pm (10h) [PERSON_NAME] [PERSON_NAME] [PERSO…" at bounding box center [272, 310] width 170 height 143
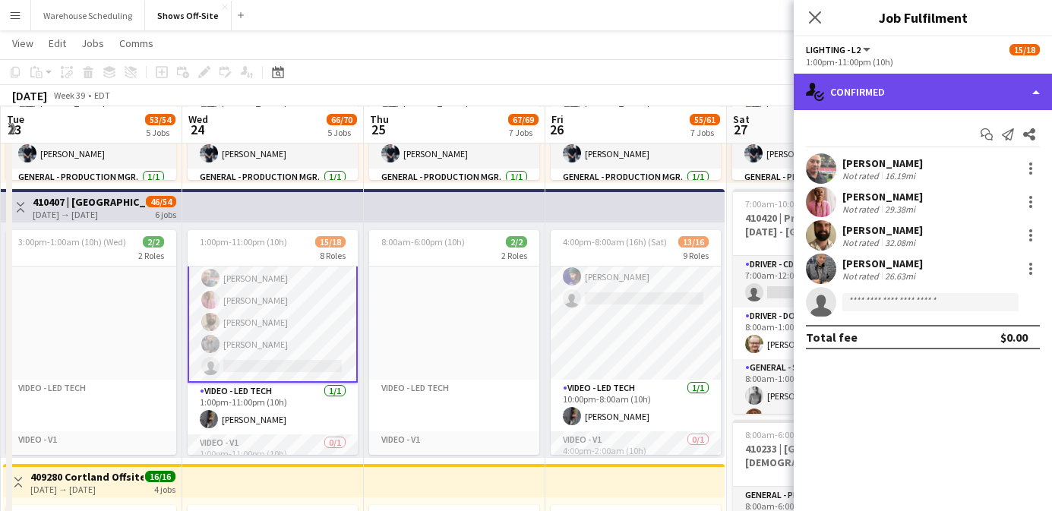
click at [908, 74] on div "single-neutral-actions-check-2 Confirmed" at bounding box center [923, 92] width 258 height 36
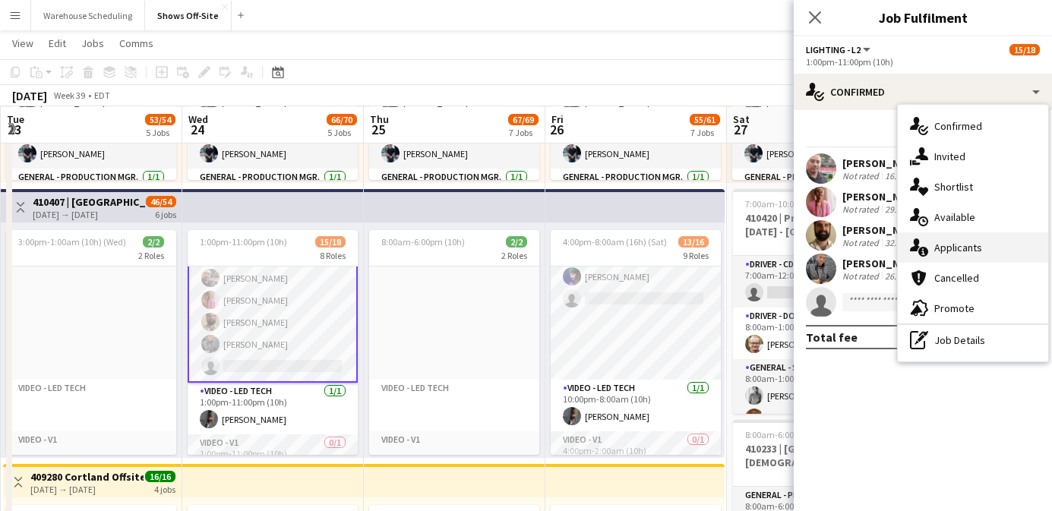
click at [954, 242] on span "Applicants" at bounding box center [958, 248] width 48 height 14
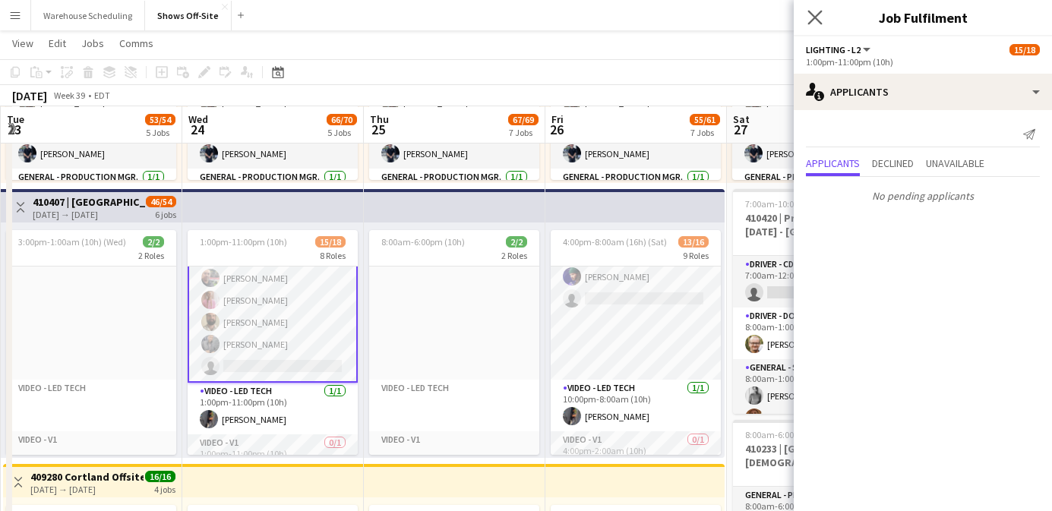
click at [813, 24] on app-icon "Close pop-in" at bounding box center [815, 18] width 22 height 22
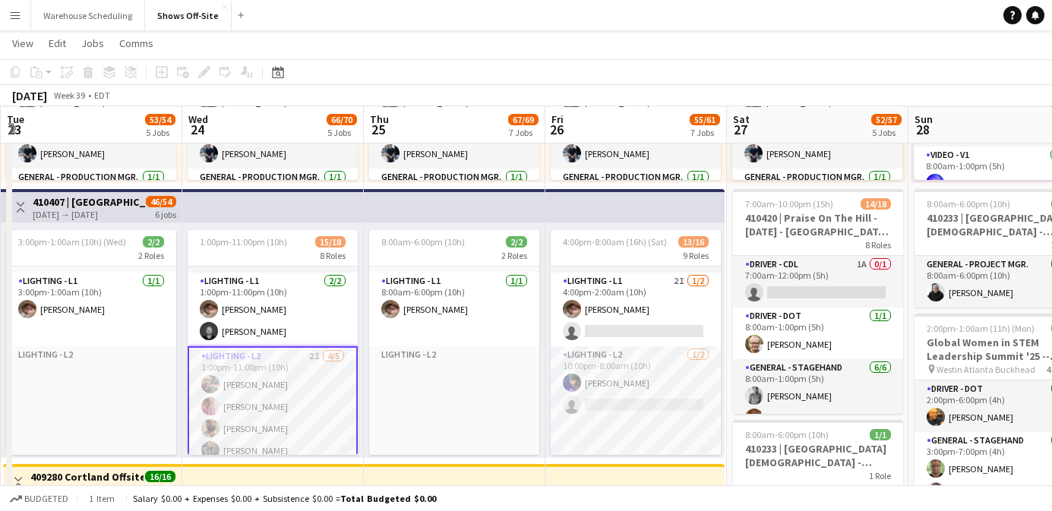
click at [281, 220] on app-top-bar at bounding box center [273, 205] width 182 height 33
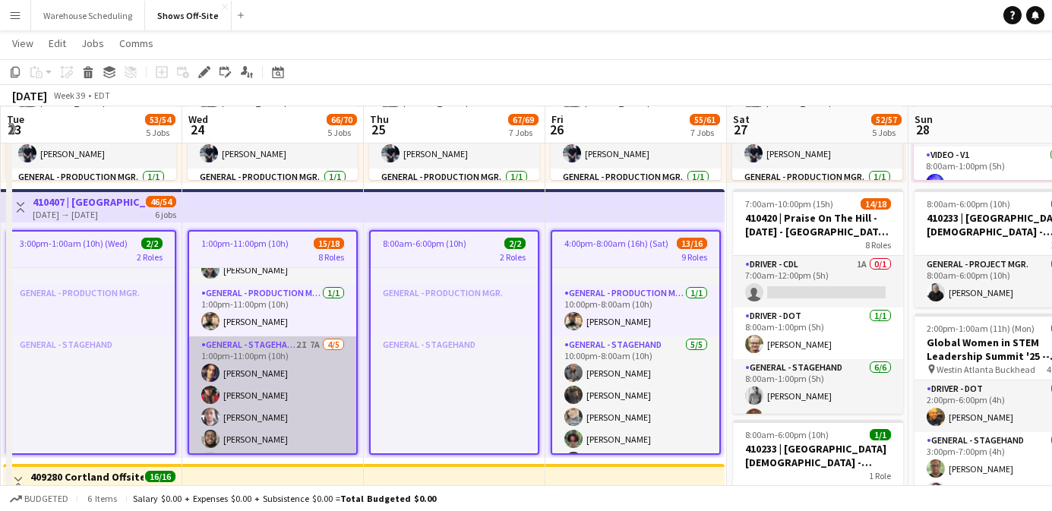
click at [281, 370] on app-card-role "General - Stagehand 2I 7A [DATE] 1:00pm-11:00pm (10h) [PERSON_NAME] [PERSON_NAM…" at bounding box center [272, 407] width 167 height 140
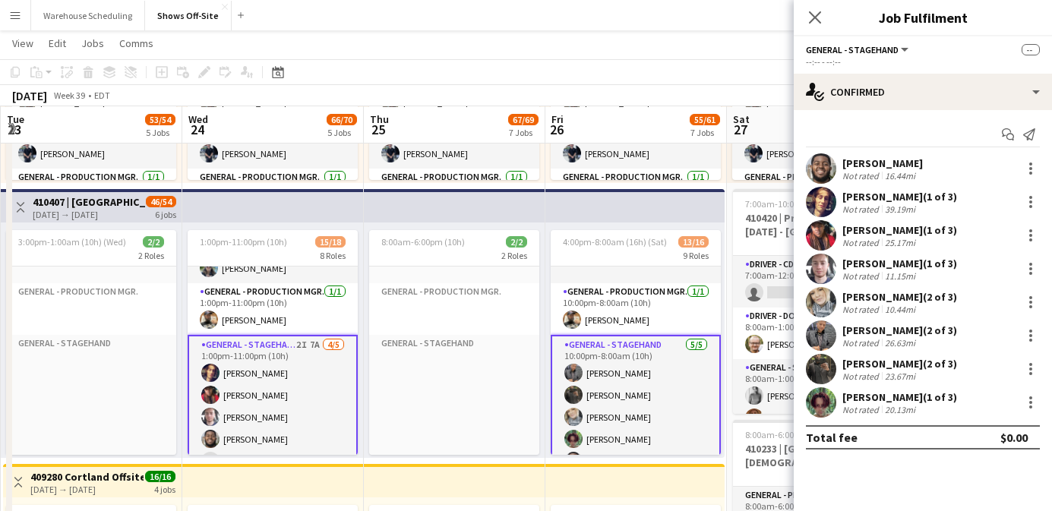
click at [281, 370] on app-card-role "General - Stagehand 2I 7A [DATE] 1:00pm-11:00pm (10h) [PERSON_NAME] [PERSON_NAM…" at bounding box center [273, 406] width 170 height 143
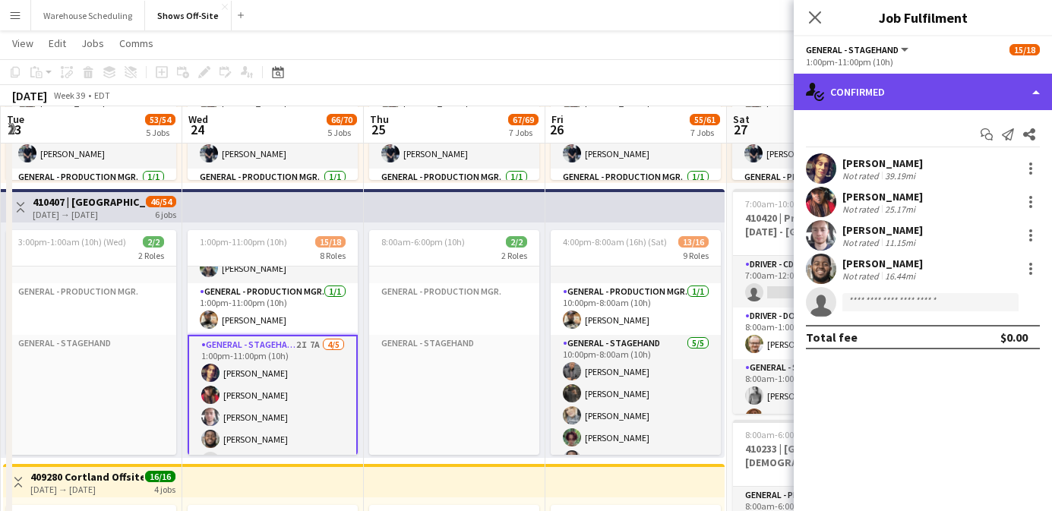
click at [870, 76] on div "single-neutral-actions-check-2 Confirmed" at bounding box center [923, 92] width 258 height 36
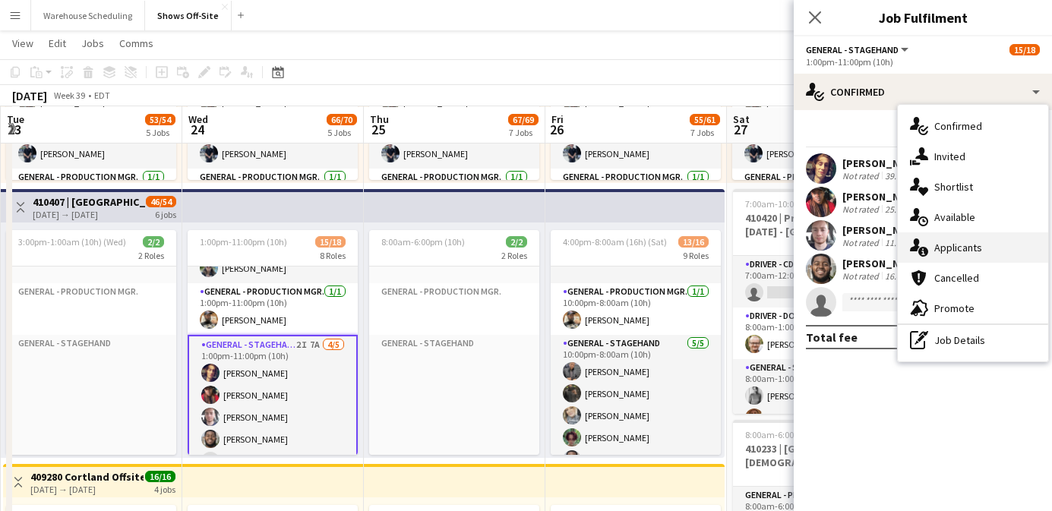
click at [943, 241] on span "Applicants" at bounding box center [958, 248] width 48 height 14
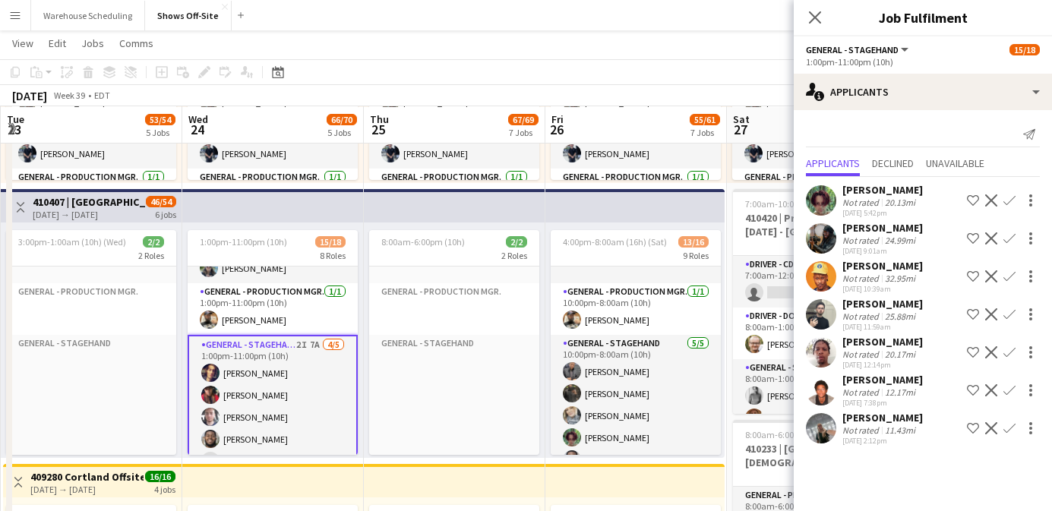
click at [1016, 192] on button "Confirm" at bounding box center [1009, 200] width 18 height 18
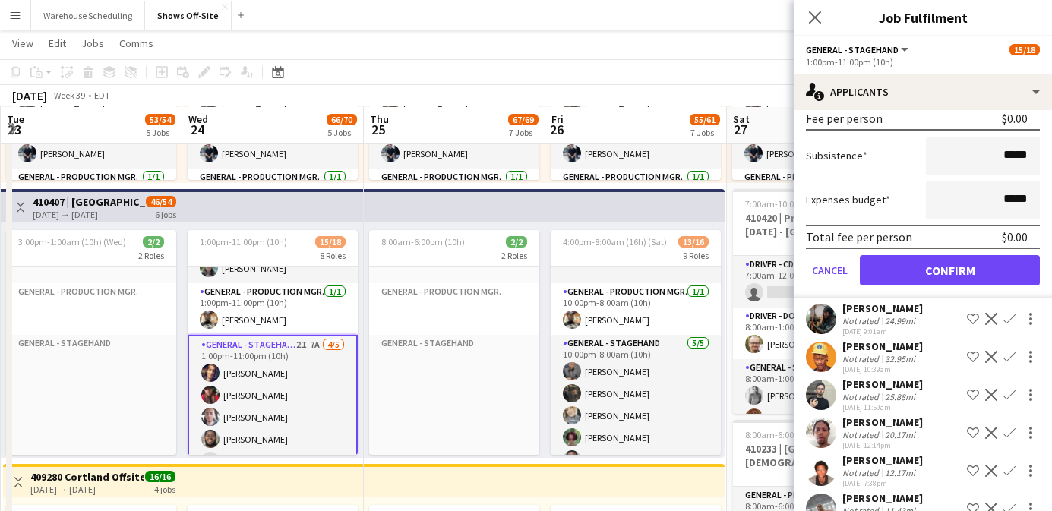
click at [943, 292] on form "Fee Type Hourly 10h x ***** Break Period Paid ****** Fee per person $0.00 Subsi…" at bounding box center [923, 136] width 258 height 324
click at [940, 282] on button "Confirm" at bounding box center [950, 270] width 180 height 30
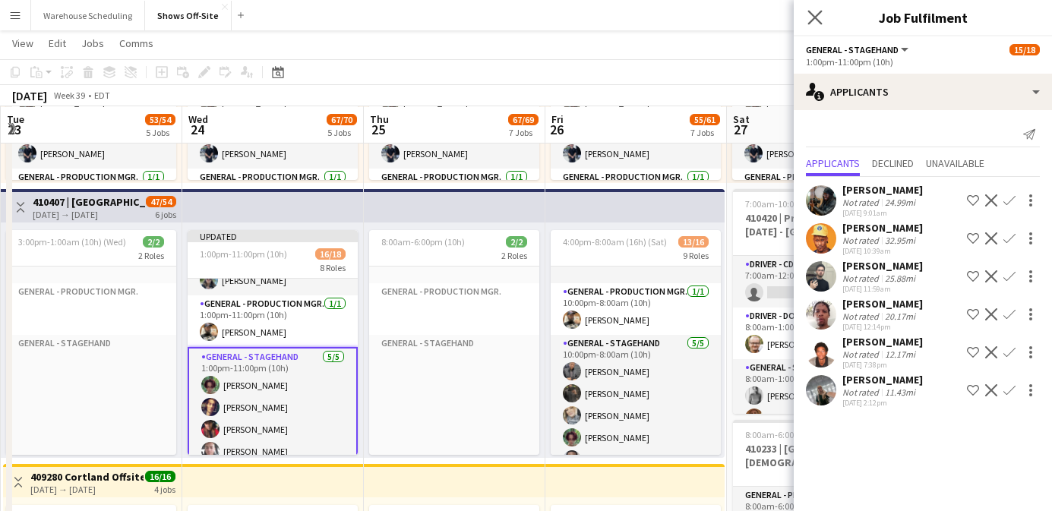
click at [807, 17] on app-icon "Close pop-in" at bounding box center [815, 18] width 22 height 22
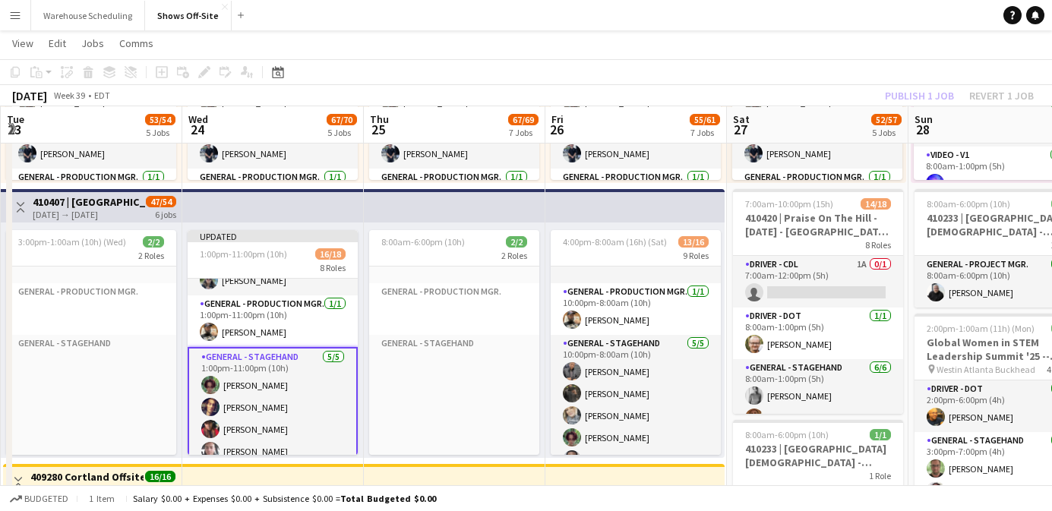
click at [887, 91] on div "Publish 1 job Revert 1 job" at bounding box center [959, 96] width 185 height 20
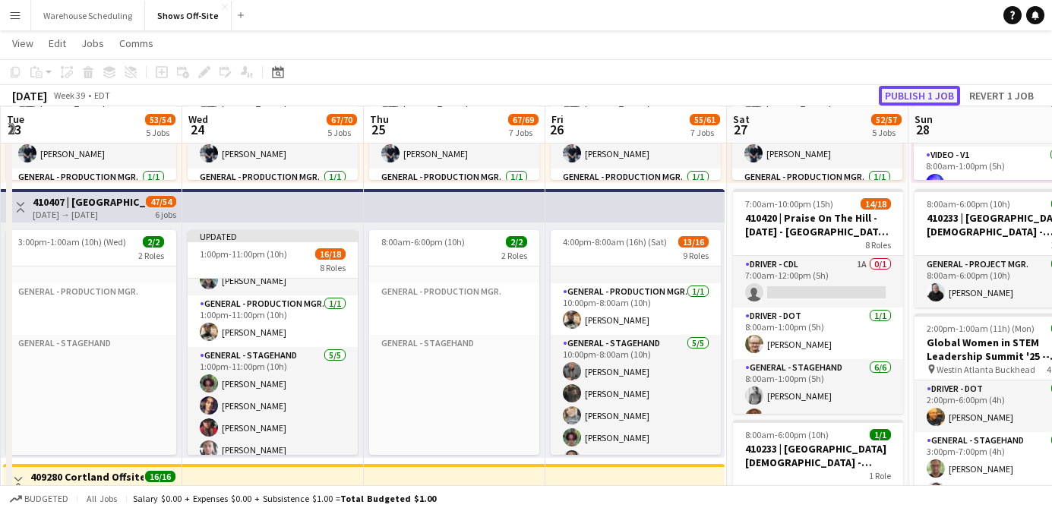
click at [888, 91] on button "Publish 1 job" at bounding box center [919, 96] width 81 height 20
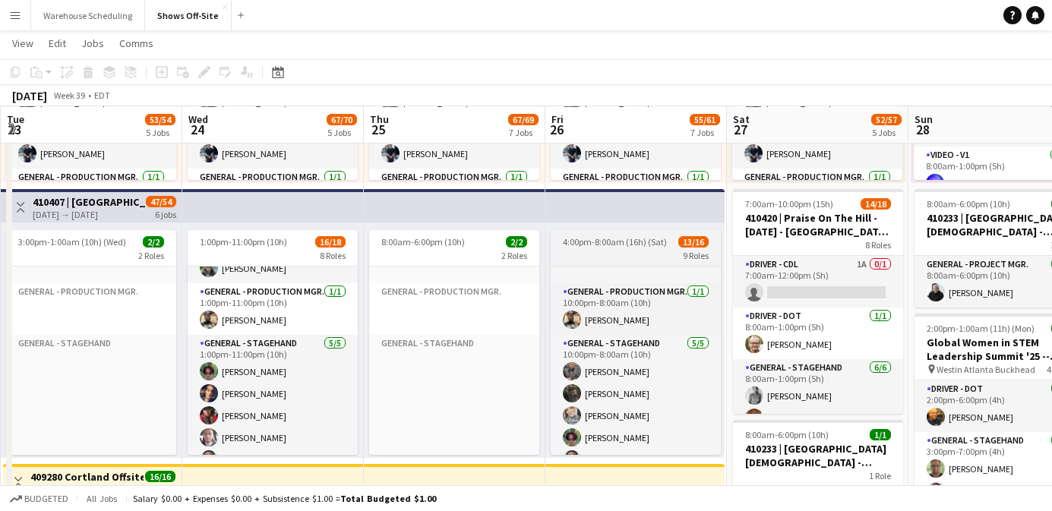
click at [602, 232] on app-job-card "4:00pm-8:00am (16h) (Sat) 13/16 9 Roles Driver - DOT [DATE] 10:00pm-3:00am (5h)…" at bounding box center [636, 342] width 170 height 225
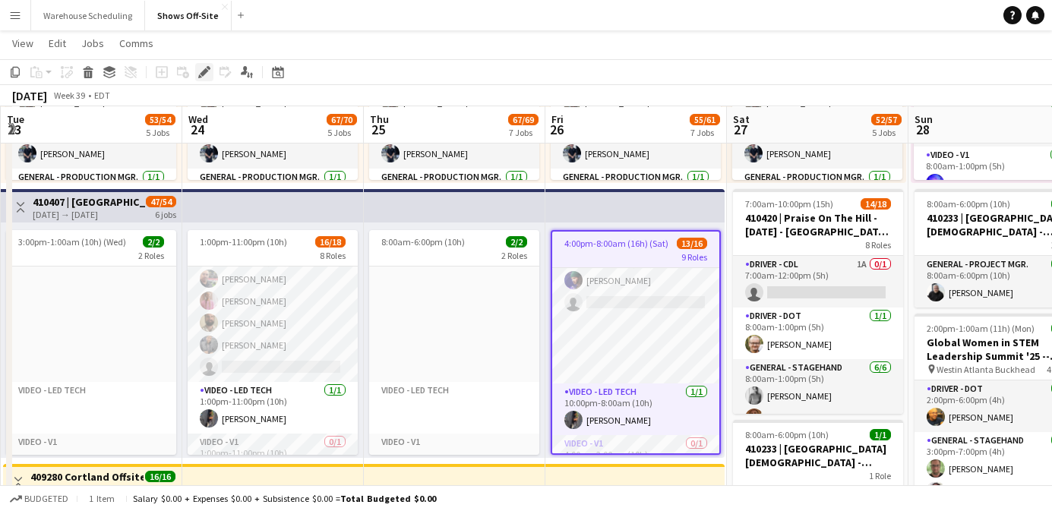
click at [199, 65] on div "Edit" at bounding box center [204, 72] width 18 height 18
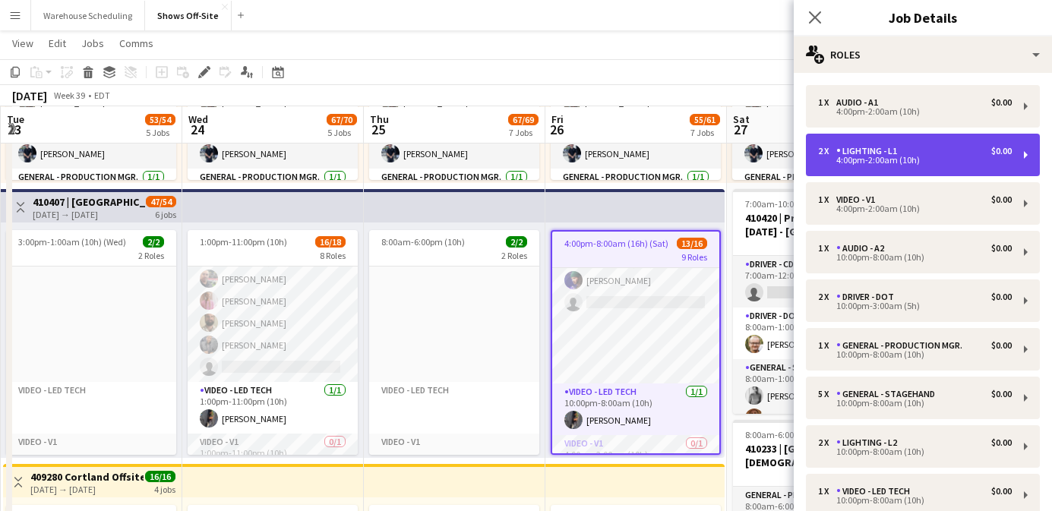
click at [918, 151] on div "2 x Lighting - L1 $0.00" at bounding box center [915, 151] width 194 height 11
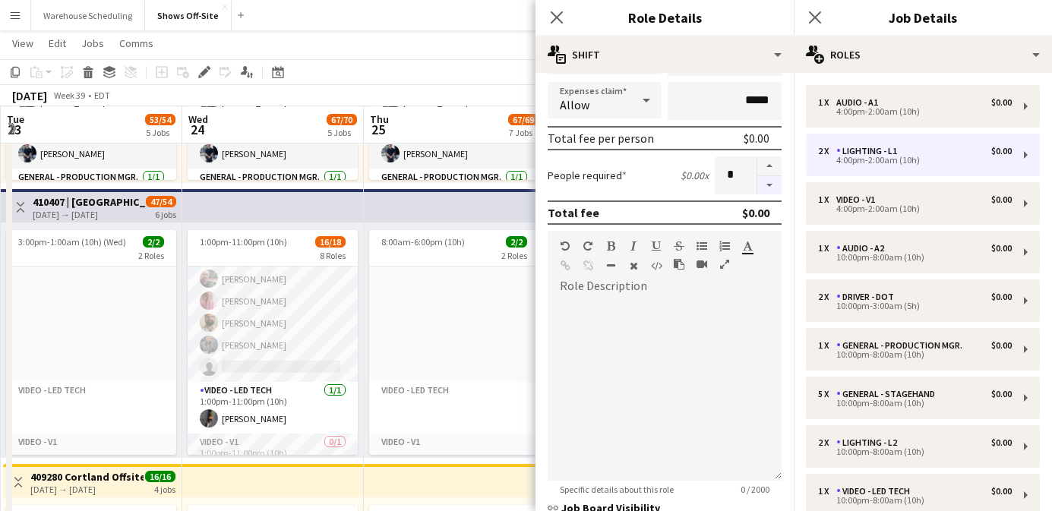
click at [766, 184] on button "button" at bounding box center [769, 185] width 24 height 19
type input "*"
click at [558, 5] on div "Close pop-in" at bounding box center [557, 17] width 43 height 35
click at [550, 22] on icon "Close pop-in" at bounding box center [556, 17] width 14 height 14
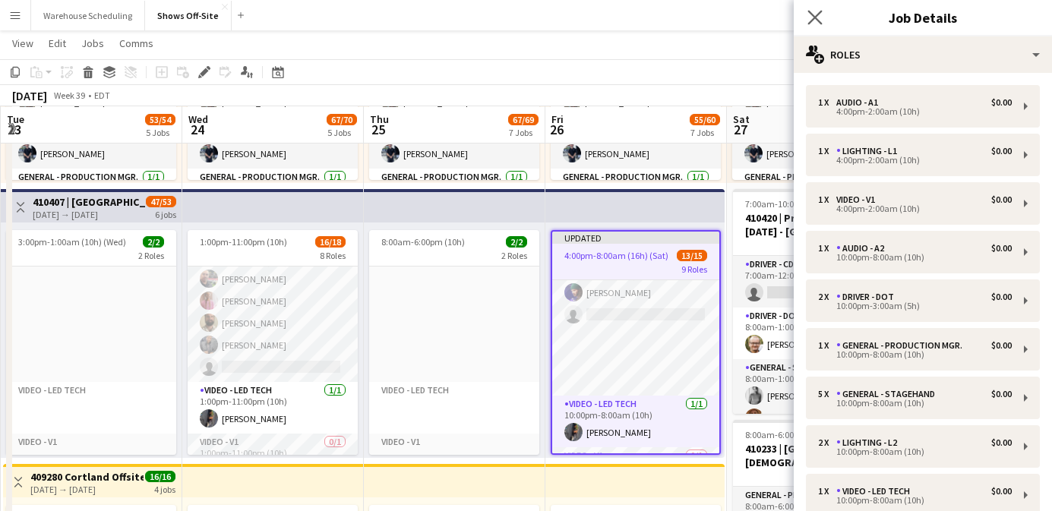
click at [807, 14] on app-icon "Close pop-in" at bounding box center [815, 18] width 22 height 22
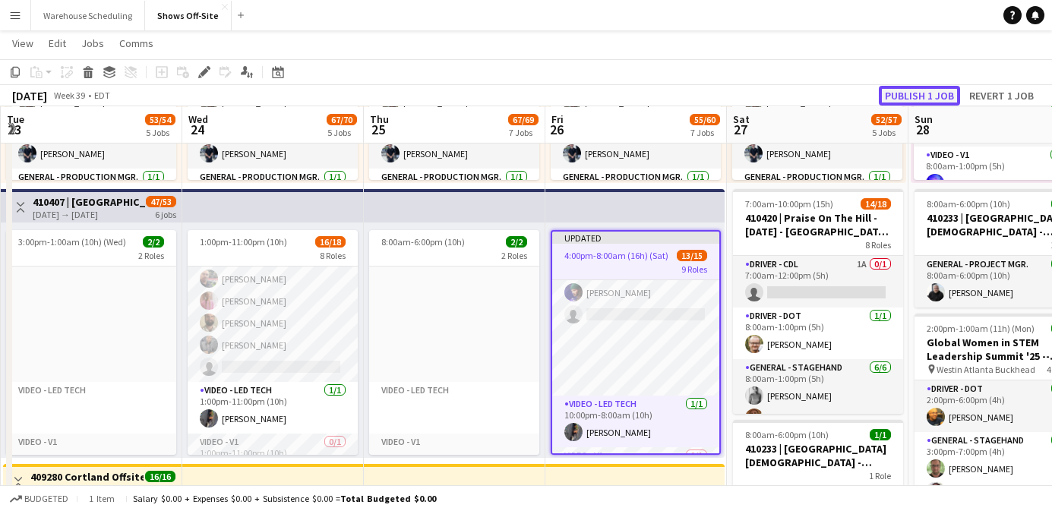
click at [916, 86] on button "Publish 1 job" at bounding box center [919, 96] width 81 height 20
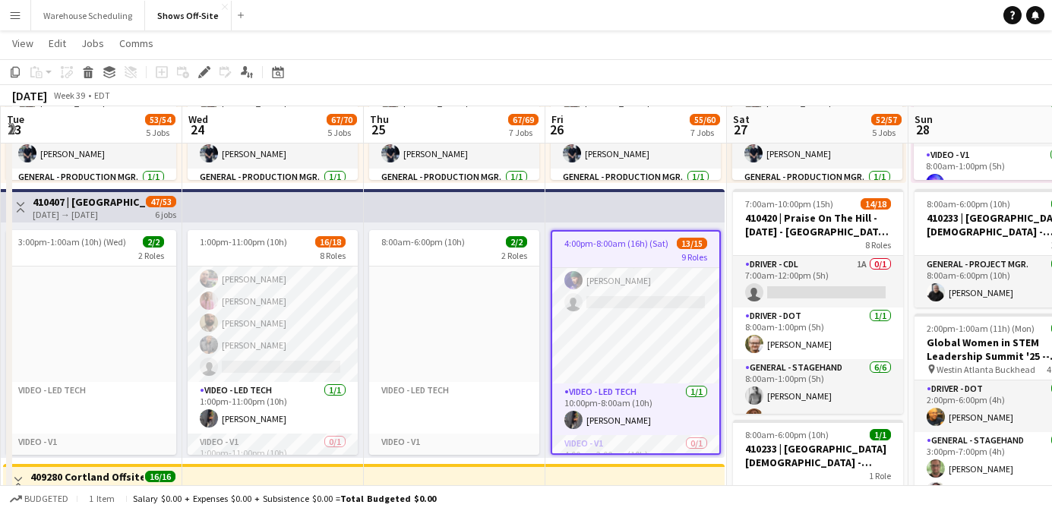
click at [15, 2] on button "Menu" at bounding box center [15, 15] width 30 height 30
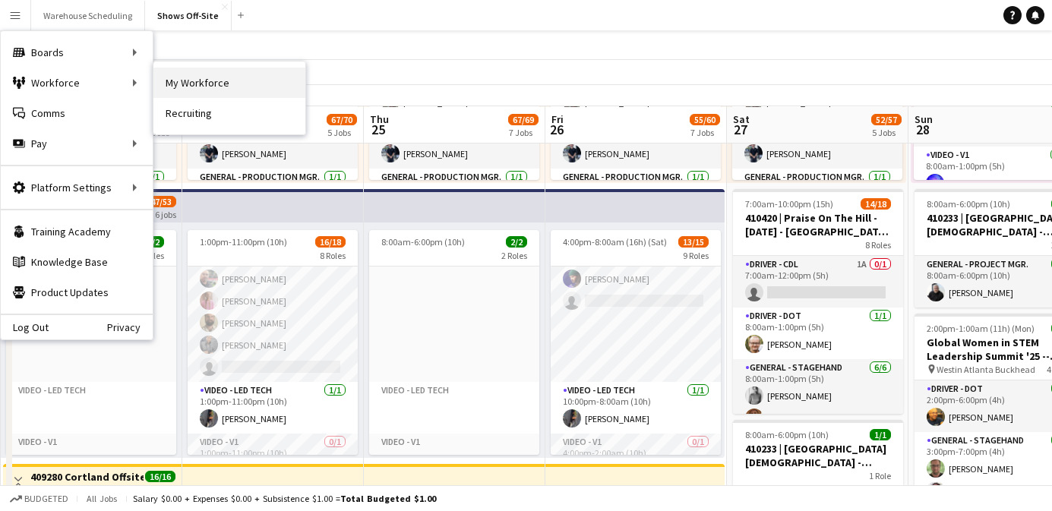
click at [191, 77] on link "My Workforce" at bounding box center [229, 83] width 152 height 30
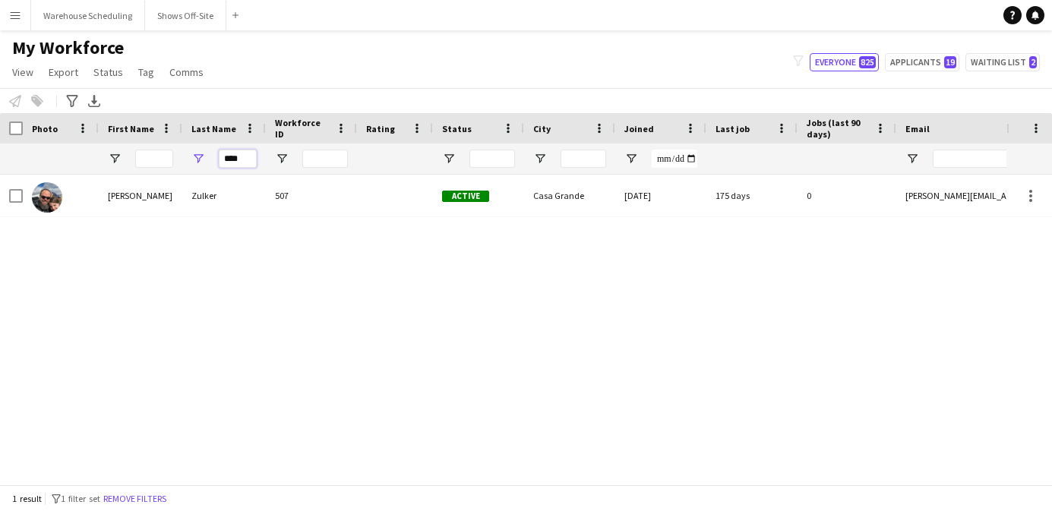
drag, startPoint x: 247, startPoint y: 163, endPoint x: 218, endPoint y: 163, distance: 28.9
click at [217, 163] on div "****" at bounding box center [224, 159] width 84 height 30
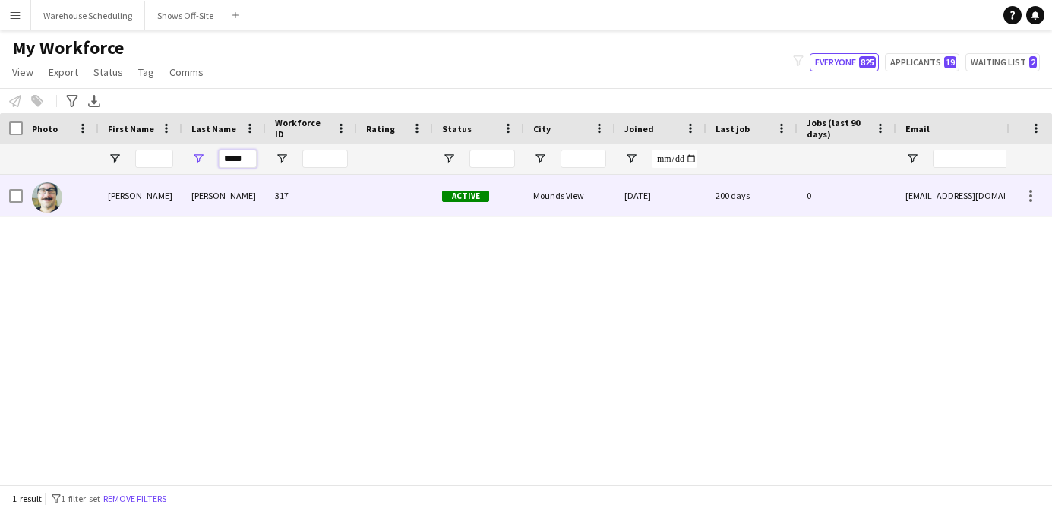
type input "*****"
click at [236, 182] on div "[PERSON_NAME]" at bounding box center [224, 196] width 84 height 42
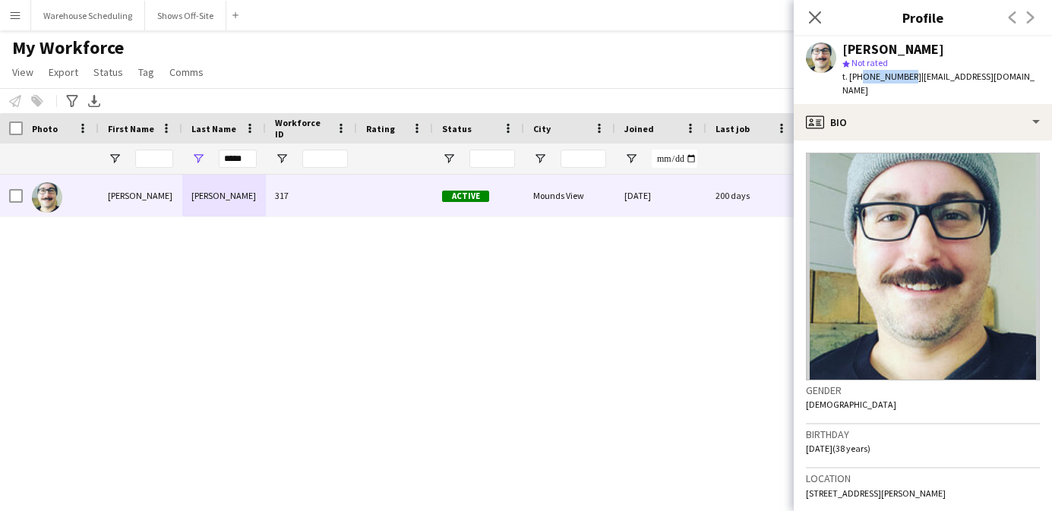
drag, startPoint x: 858, startPoint y: 77, endPoint x: 902, endPoint y: 77, distance: 44.8
click at [902, 77] on span "t. [PHONE_NUMBER]" at bounding box center [881, 76] width 79 height 11
copy span "6122721288"
click at [85, 16] on button "Warehouse Scheduling Close" at bounding box center [88, 16] width 114 height 30
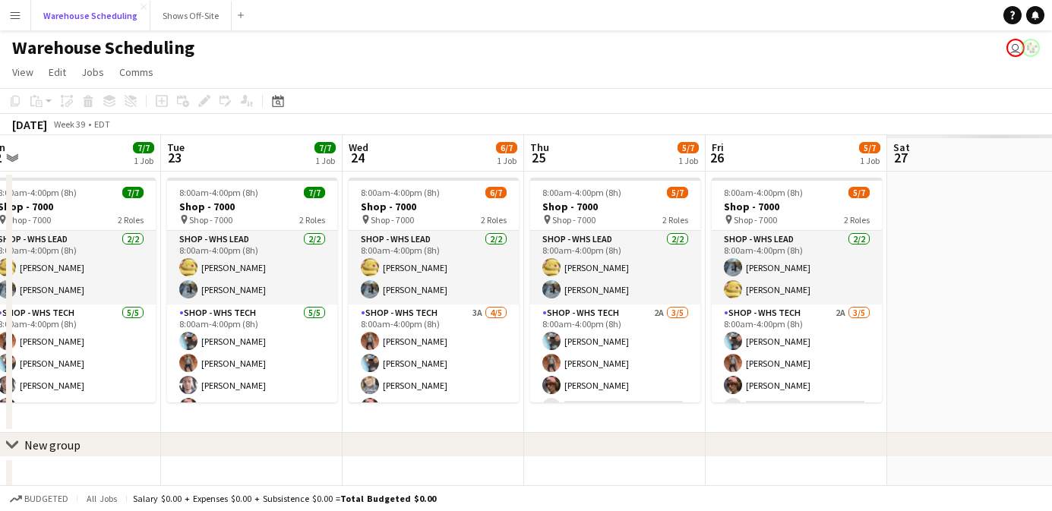
scroll to position [0, 515]
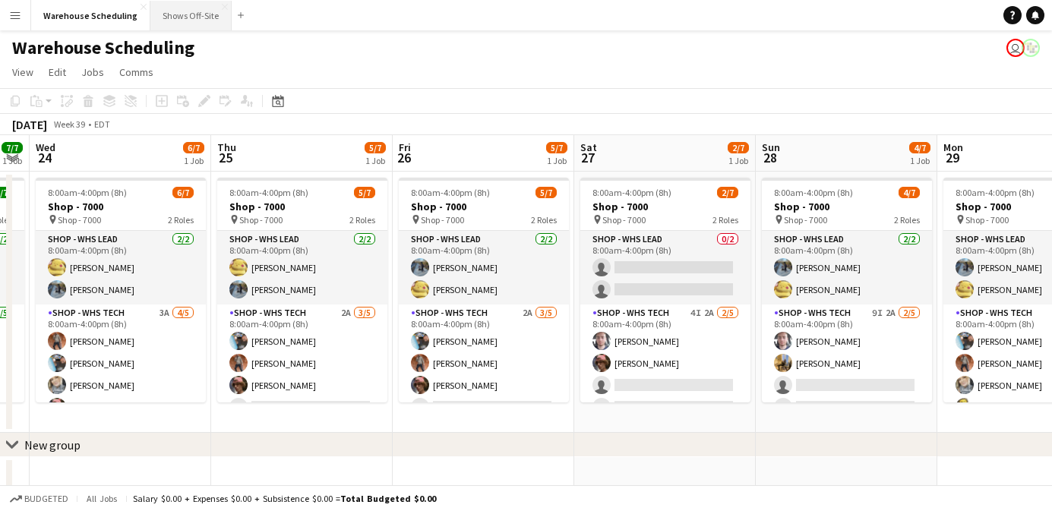
click at [154, 19] on button "Shows Off-Site Close" at bounding box center [190, 16] width 81 height 30
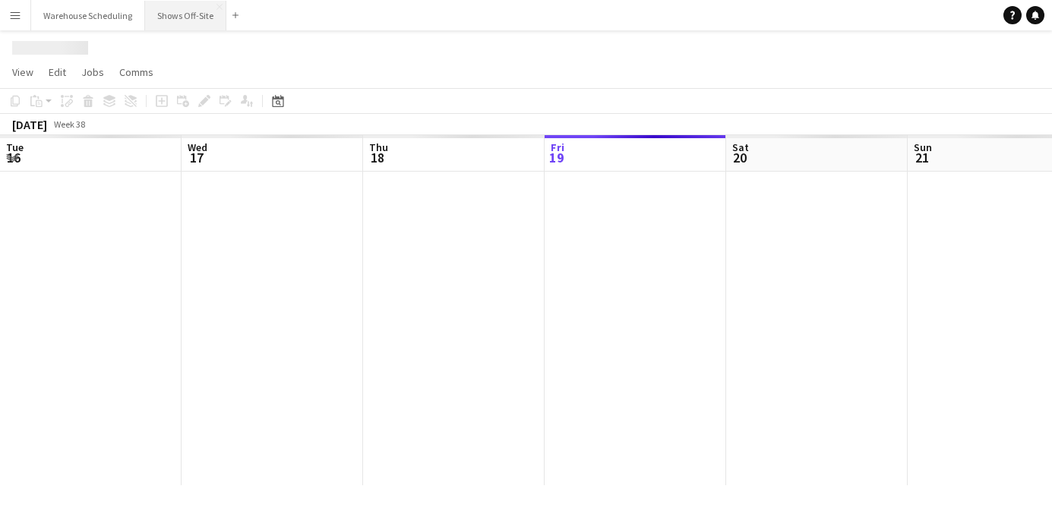
scroll to position [0, 363]
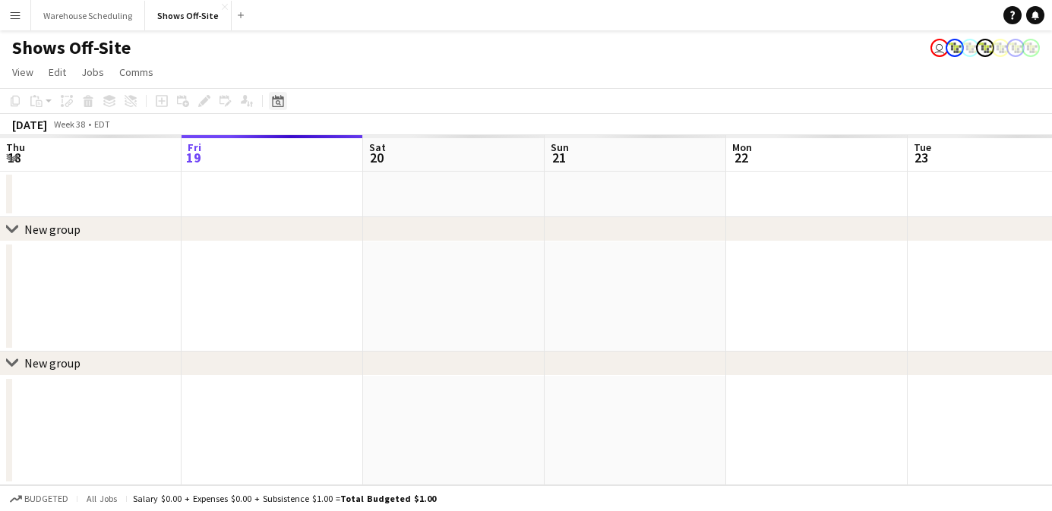
click at [279, 108] on div "Date picker" at bounding box center [278, 101] width 18 height 18
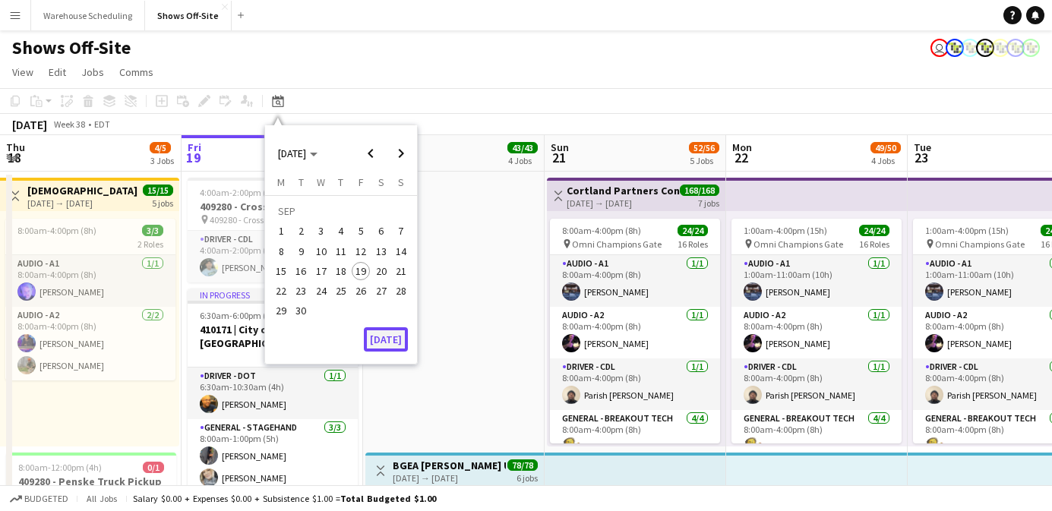
click at [383, 333] on button "[DATE]" at bounding box center [386, 339] width 44 height 24
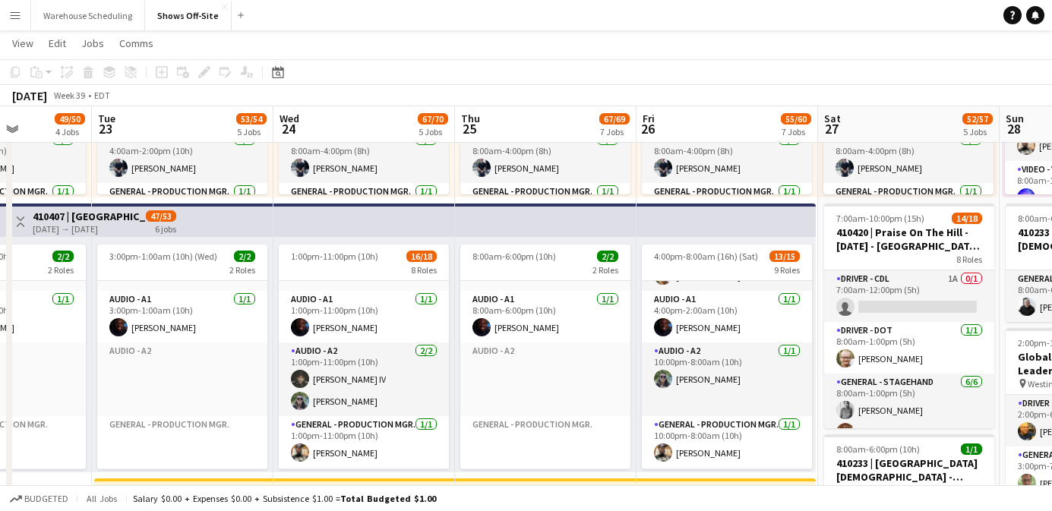
scroll to position [85, 0]
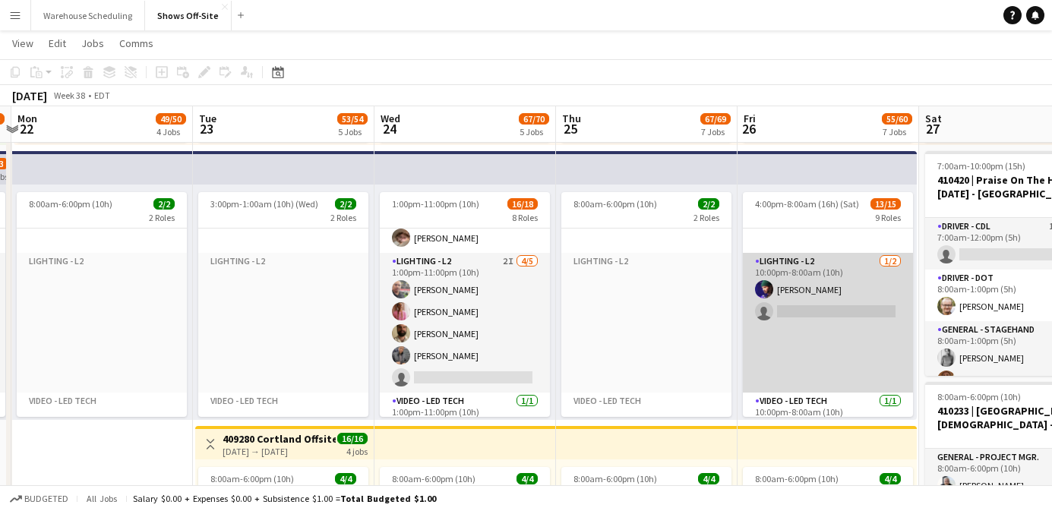
click at [804, 299] on app-card-role "Lighting - L2 [DATE] 10:00pm-8:00am (10h) [PERSON_NAME] single-neutral-actions" at bounding box center [828, 323] width 170 height 140
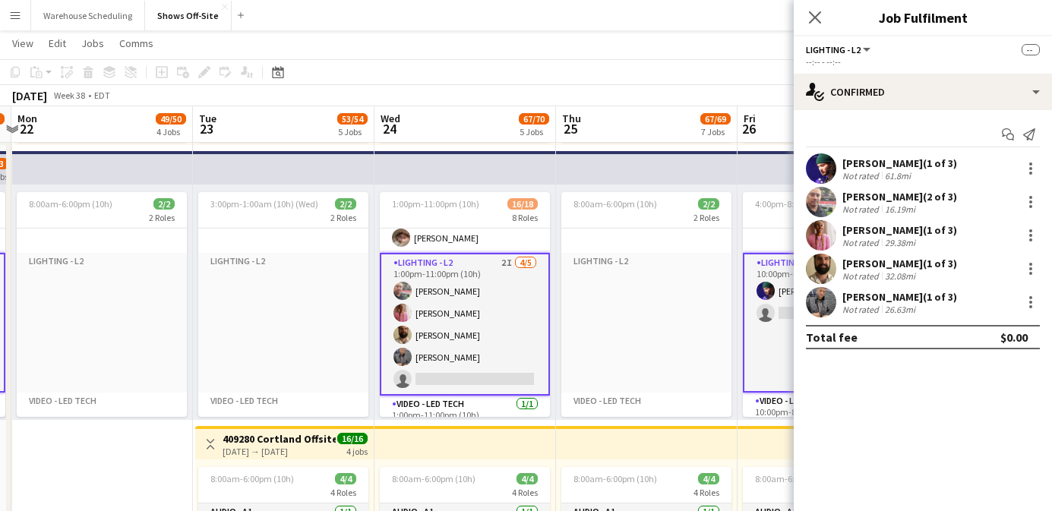
click at [784, 285] on app-card-role "Lighting - L2 [DATE] 10:00pm-8:00am (10h) [PERSON_NAME] single-neutral-actions" at bounding box center [828, 323] width 170 height 140
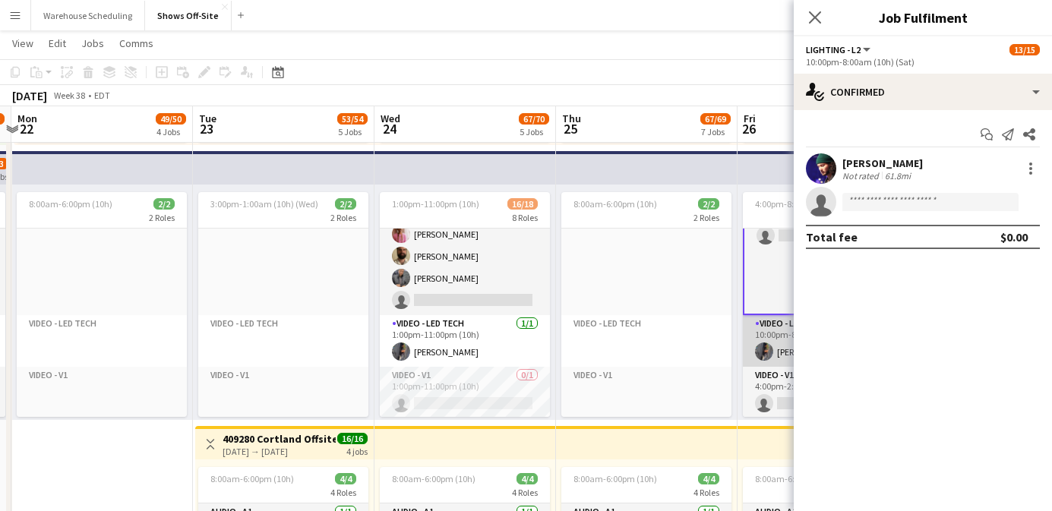
click at [769, 328] on app-card-role "Video - LED Tech [DATE] 10:00pm-8:00am (10h) [PERSON_NAME]" at bounding box center [828, 341] width 170 height 52
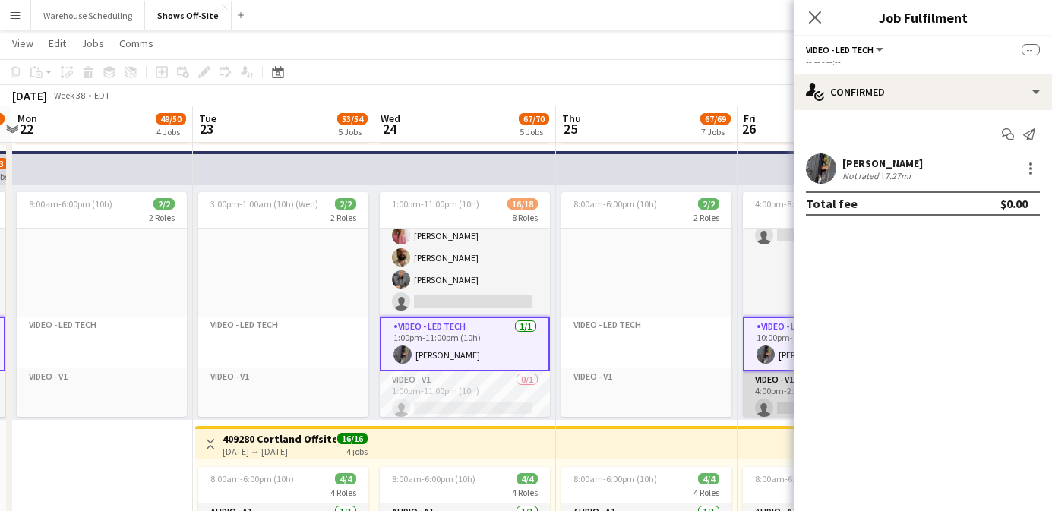
click at [770, 404] on app-card-role "Video - V1 0/1 4:00pm-2:00am (10h) single-neutral-actions" at bounding box center [828, 397] width 170 height 52
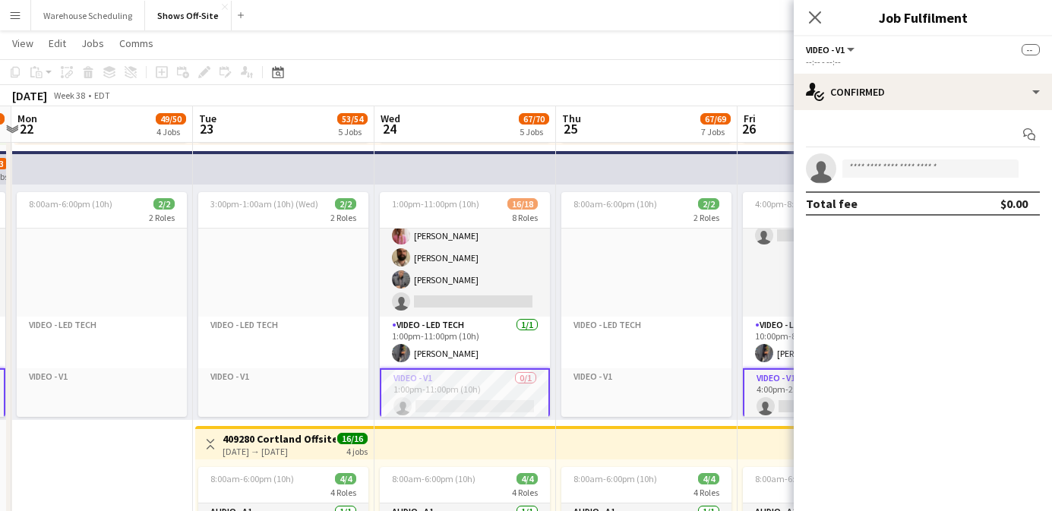
click at [770, 404] on app-card-role "Video - V1 0/1 4:00pm-2:00am (10h) single-neutral-actions" at bounding box center [828, 395] width 170 height 55
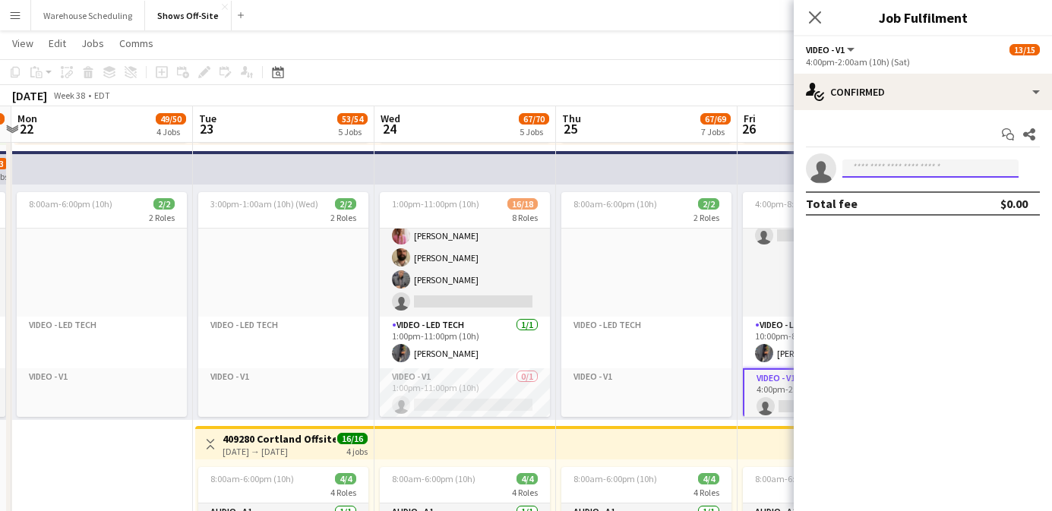
click at [889, 167] on input at bounding box center [930, 169] width 176 height 18
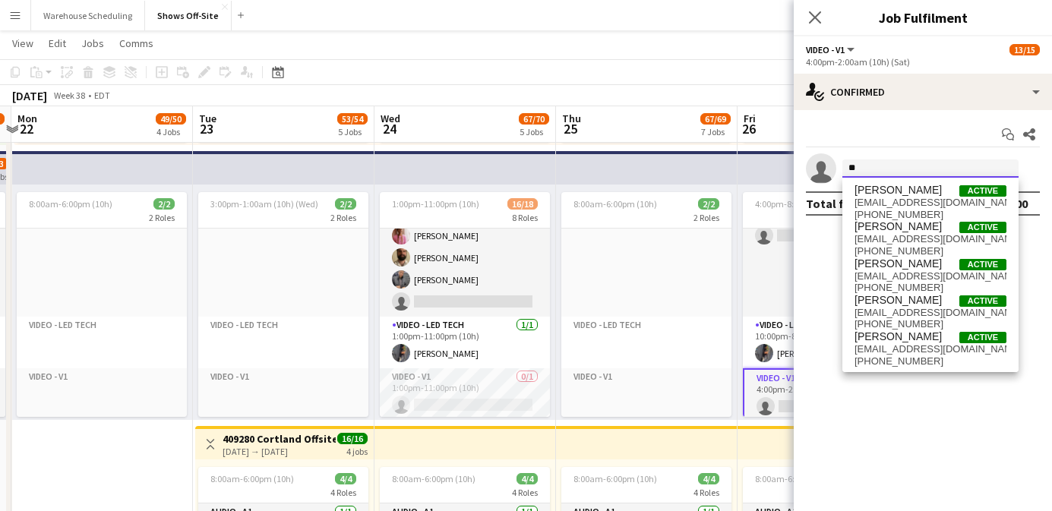
type input "*"
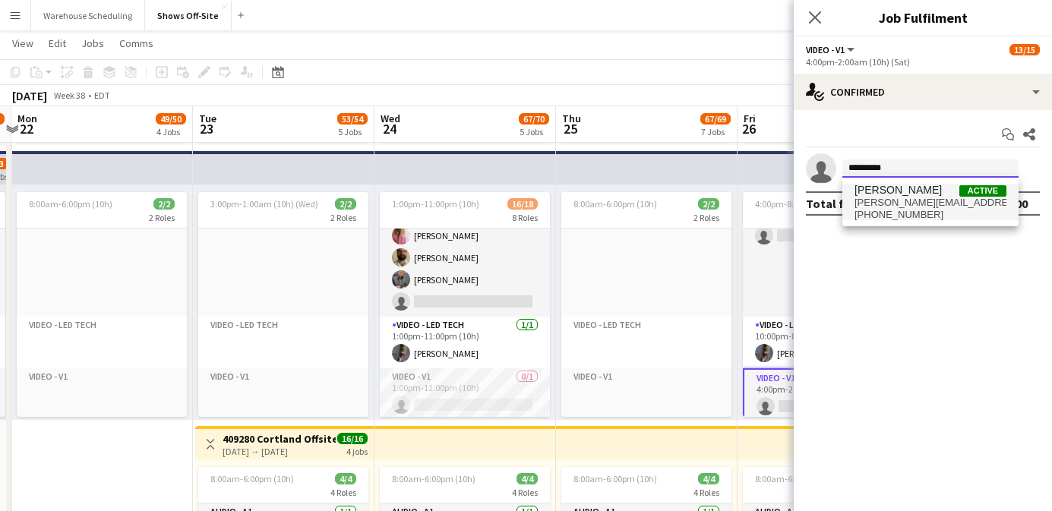
type input "*********"
click at [923, 192] on span "[PERSON_NAME]" at bounding box center [898, 190] width 87 height 13
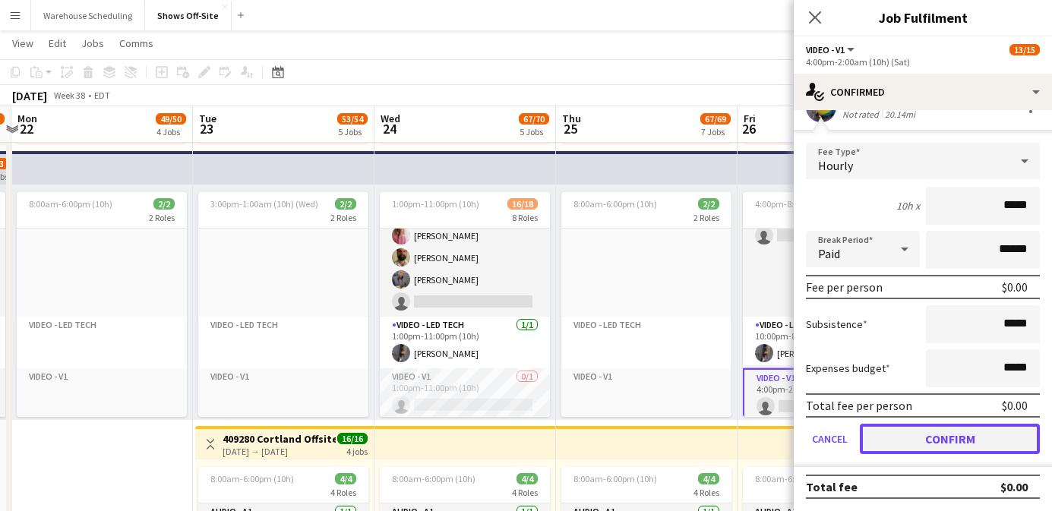
click at [956, 441] on button "Confirm" at bounding box center [950, 439] width 180 height 30
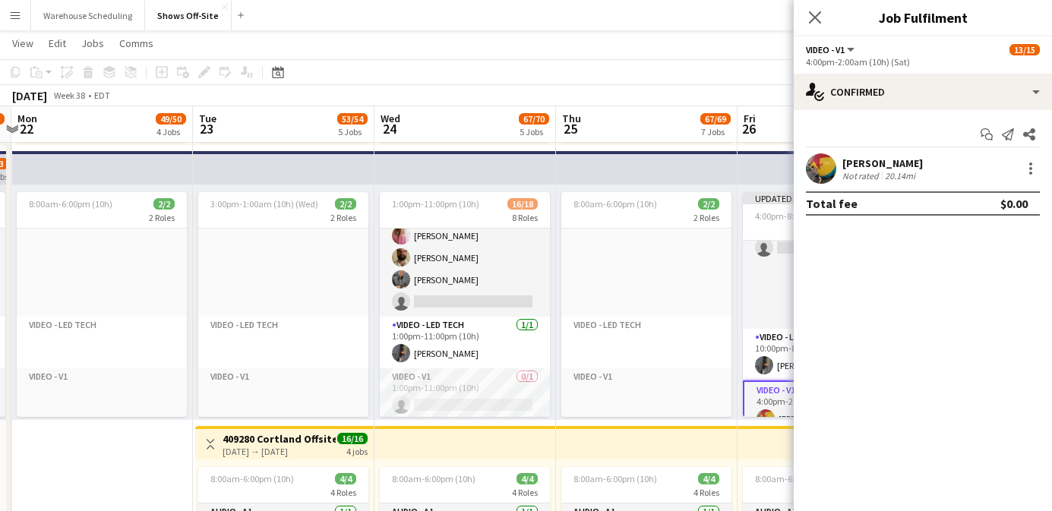
click at [816, 20] on icon "Close pop-in" at bounding box center [815, 17] width 12 height 12
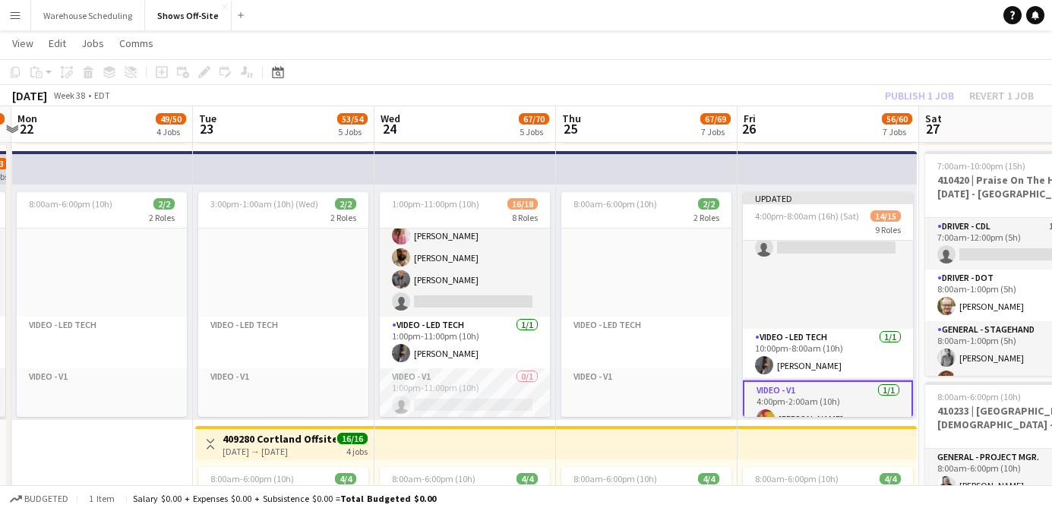
click at [902, 85] on div "[DATE] Week 38 • EDT Publish 1 job Revert 1 job" at bounding box center [526, 95] width 1052 height 21
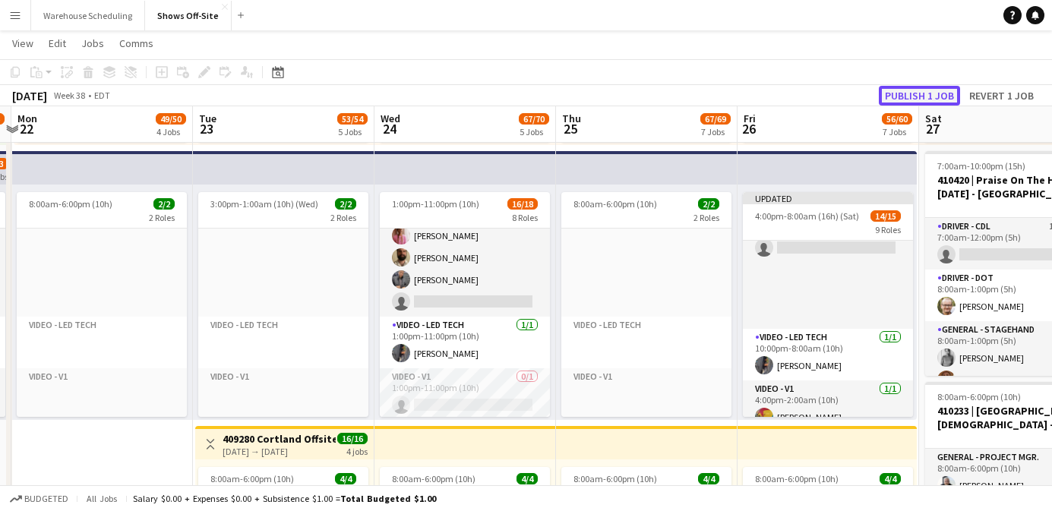
click at [905, 93] on button "Publish 1 job" at bounding box center [919, 96] width 81 height 20
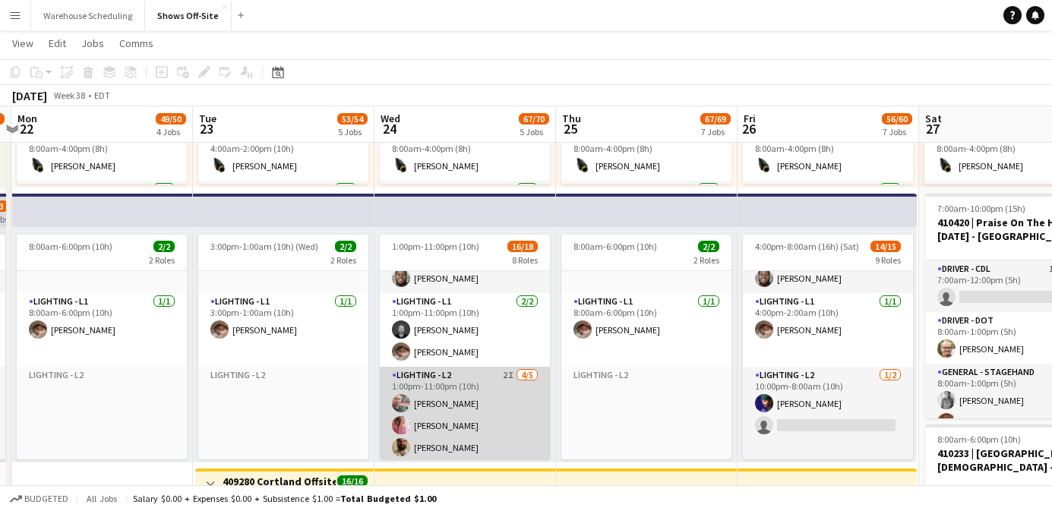
click at [460, 397] on app-card-role "Lighting - L2 2I [DATE] 1:00pm-11:00pm (10h) [PERSON_NAME] [PERSON_NAME] [PERSO…" at bounding box center [465, 437] width 170 height 140
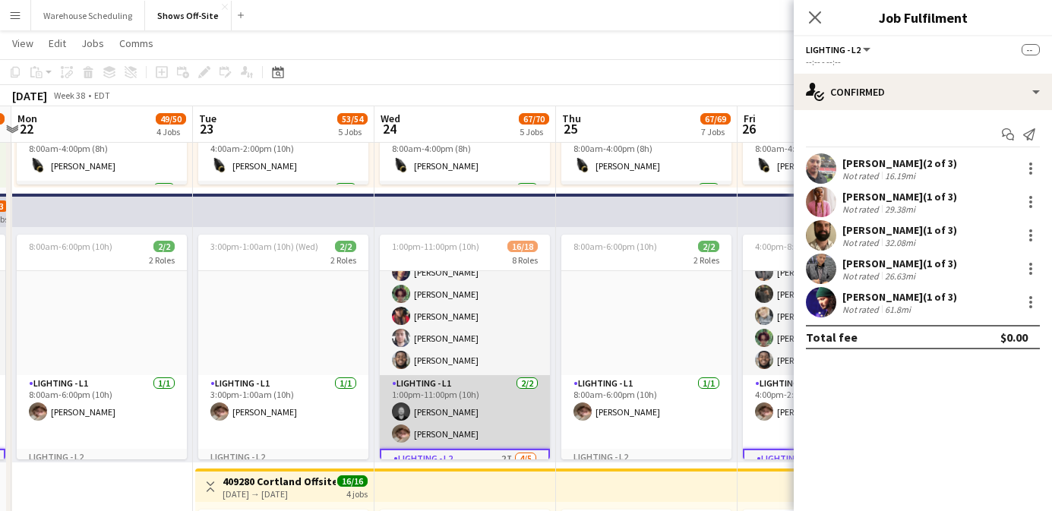
click at [453, 339] on app-card-role "General - Stagehand [DATE] 1:00pm-11:00pm (10h) [PERSON_NAME] [PERSON_NAME] [PE…" at bounding box center [465, 305] width 170 height 140
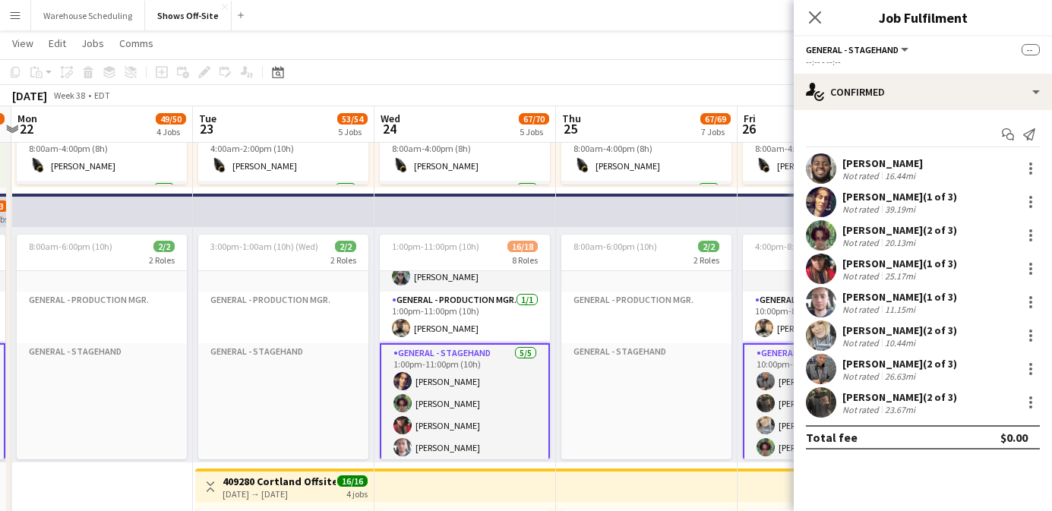
click at [453, 368] on app-card-role "General - Stagehand [DATE] 1:00pm-11:00pm (10h) [PERSON_NAME] [PERSON_NAME] [PE…" at bounding box center [465, 414] width 170 height 143
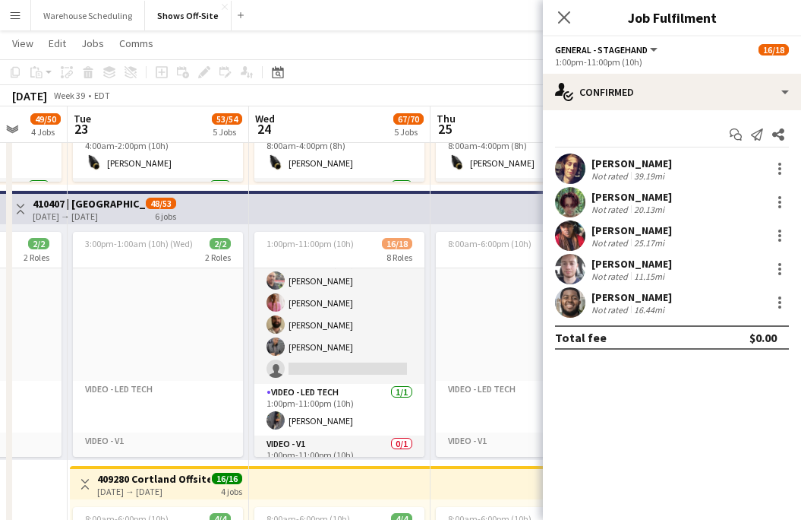
scroll to position [107, 0]
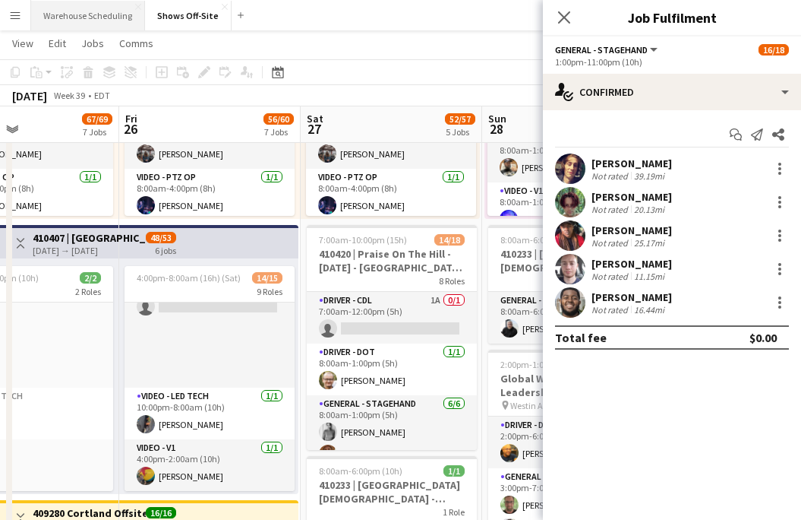
click at [65, 21] on button "Warehouse Scheduling Close" at bounding box center [88, 16] width 114 height 30
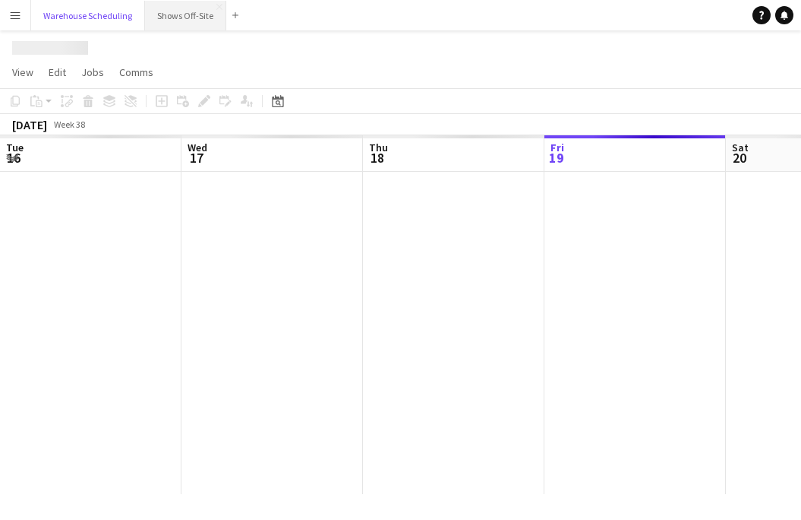
scroll to position [0, 363]
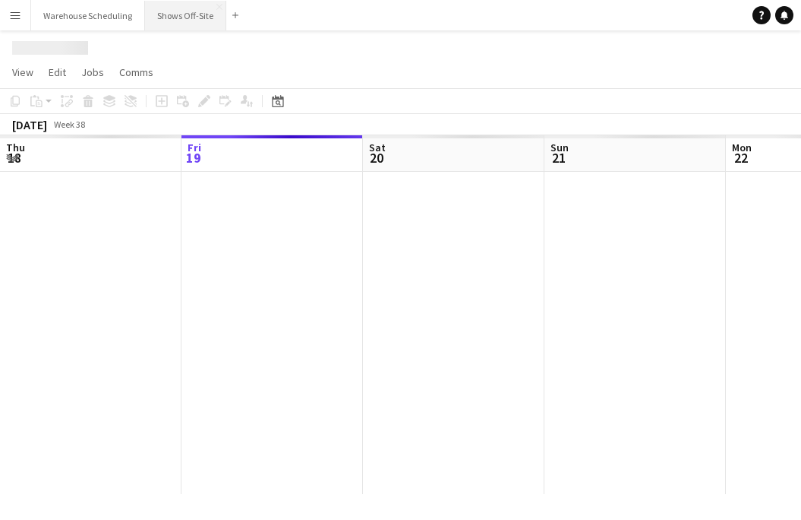
click at [181, 16] on button "Shows Off-Site Close" at bounding box center [185, 16] width 81 height 30
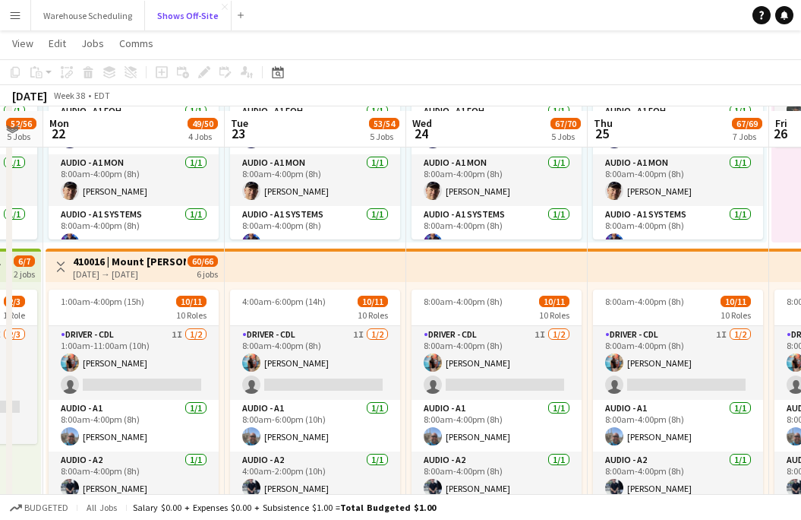
scroll to position [482, 0]
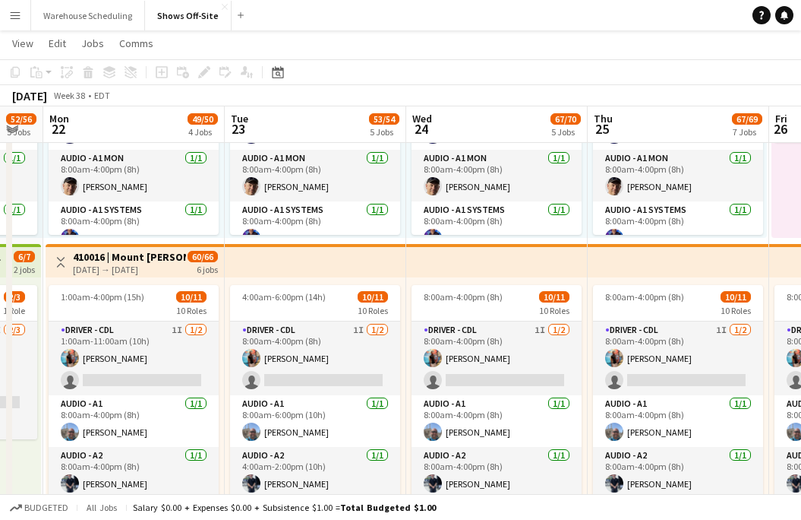
click at [122, 254] on h3 "410016 | Mount [PERSON_NAME] Ltd" at bounding box center [129, 257] width 113 height 14
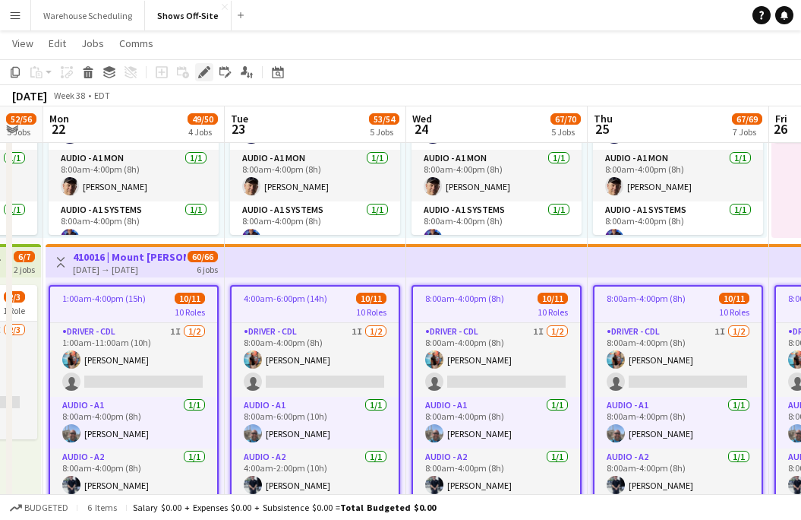
click at [208, 72] on icon "Edit" at bounding box center [204, 72] width 12 height 12
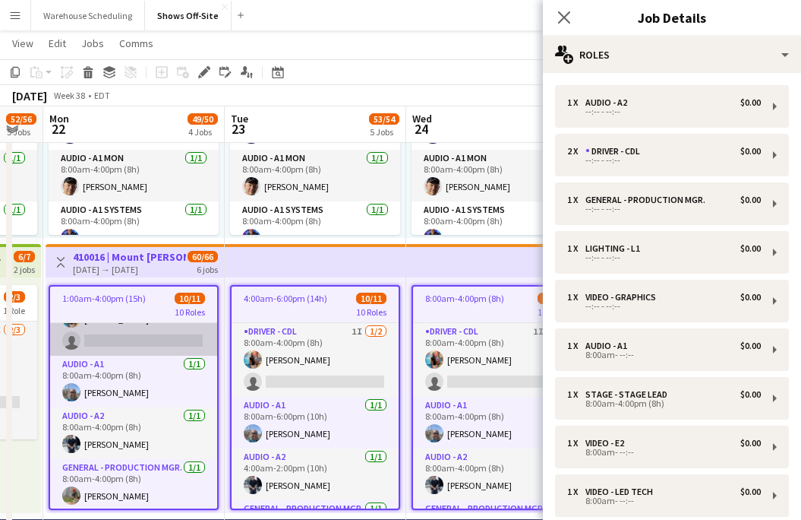
scroll to position [43, 0]
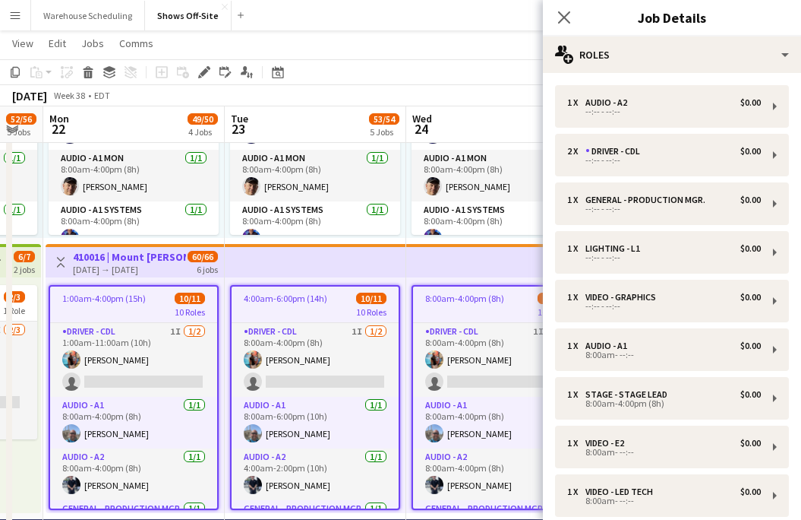
click at [293, 293] on span "4:00am-6:00pm (14h)" at bounding box center [286, 297] width 84 height 11
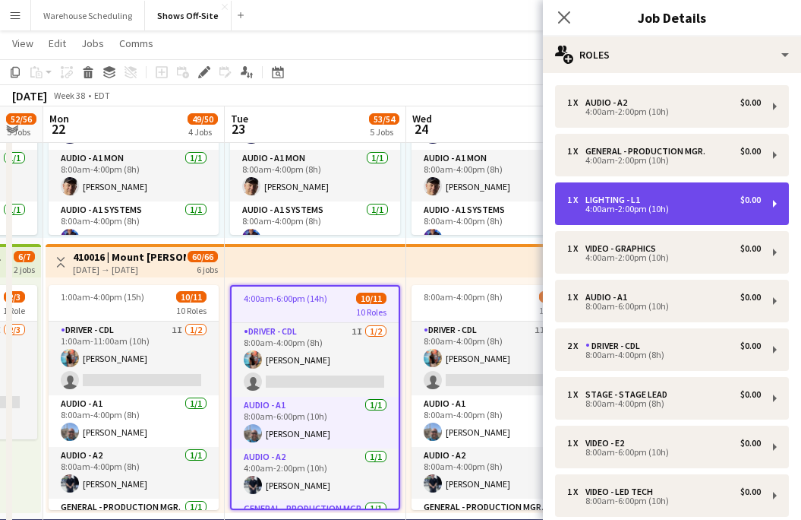
click at [666, 214] on div "1 x Lighting - L1 $0.00 4:00am-2:00pm (10h)" at bounding box center [672, 203] width 234 height 43
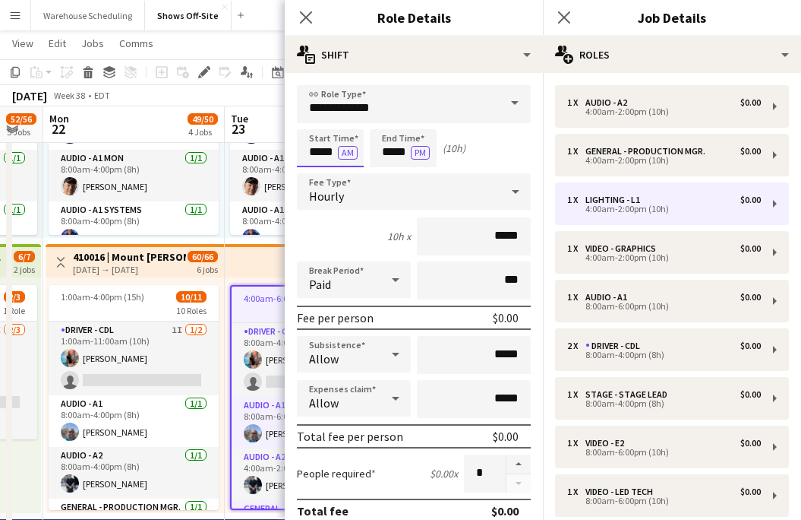
click at [324, 153] on input "*****" at bounding box center [330, 148] width 67 height 38
click at [316, 119] on div at bounding box center [315, 121] width 30 height 15
type input "*****"
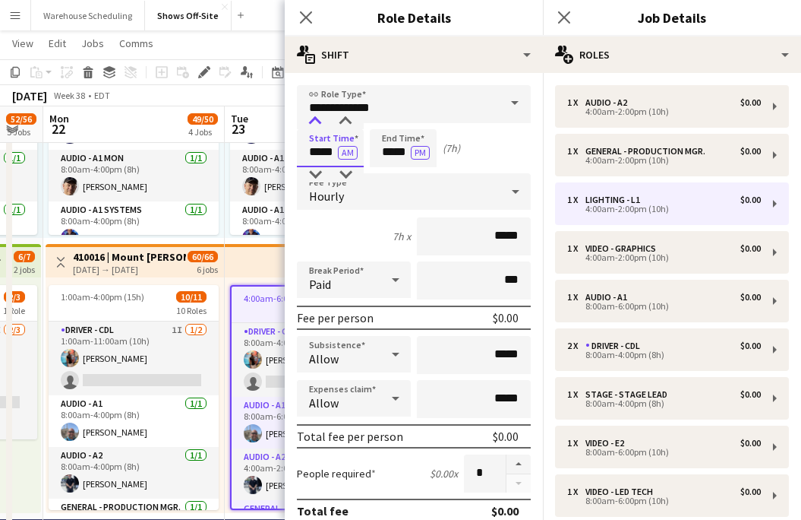
click at [316, 119] on div at bounding box center [315, 121] width 30 height 15
click at [411, 150] on button "PM" at bounding box center [420, 153] width 19 height 14
click at [411, 150] on button "AM" at bounding box center [421, 153] width 20 height 14
click at [391, 150] on input "*****" at bounding box center [403, 148] width 67 height 38
click at [388, 126] on div at bounding box center [388, 121] width 30 height 15
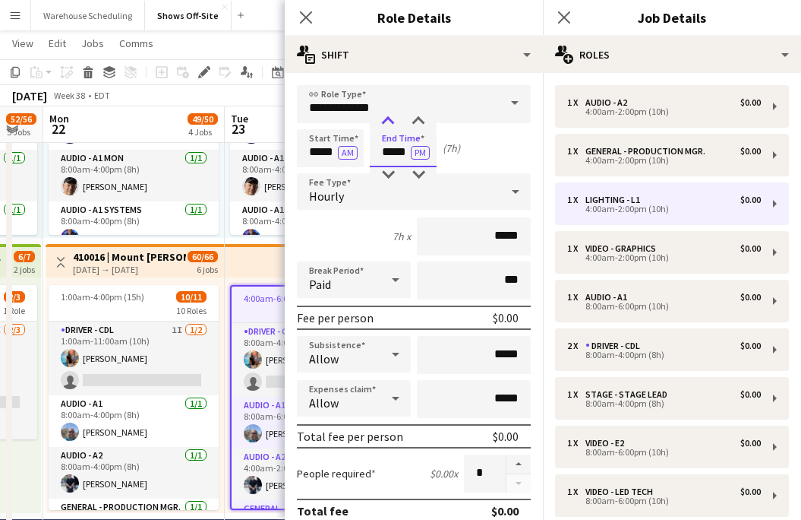
click at [388, 126] on div at bounding box center [388, 121] width 30 height 15
type input "*****"
click at [388, 126] on div at bounding box center [388, 121] width 30 height 15
click at [302, 21] on icon at bounding box center [306, 17] width 14 height 14
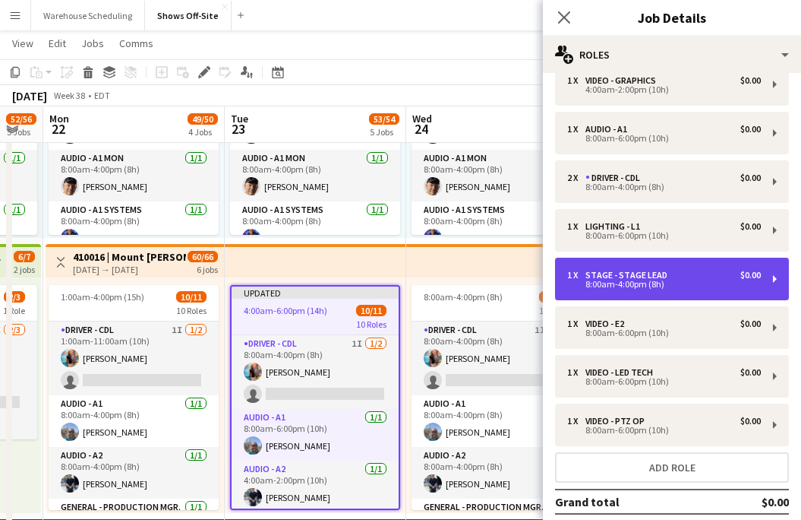
click at [639, 270] on div "Stage - Stage Lead" at bounding box center [630, 275] width 88 height 11
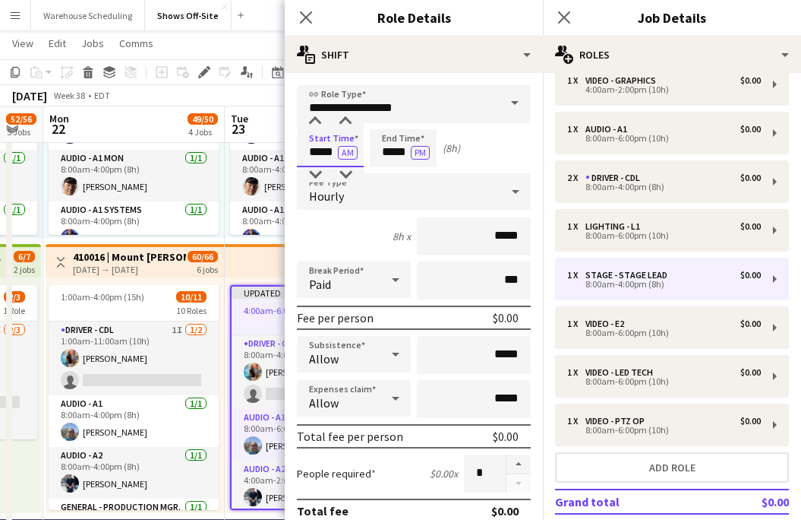
click at [311, 155] on input "*****" at bounding box center [330, 148] width 67 height 38
click at [315, 175] on div at bounding box center [315, 174] width 30 height 15
type input "*****"
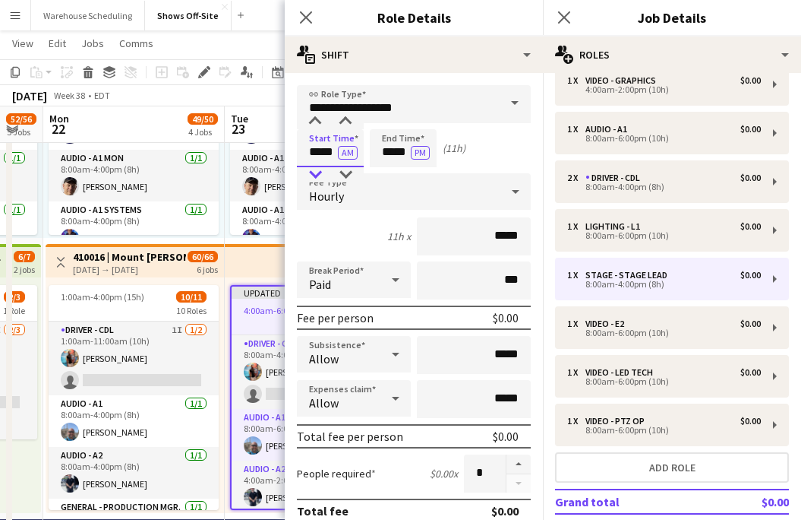
click at [315, 175] on div at bounding box center [315, 174] width 30 height 15
click at [393, 145] on input "*****" at bounding box center [403, 148] width 67 height 38
click at [393, 175] on div at bounding box center [388, 174] width 30 height 15
type input "*****"
click at [393, 175] on div at bounding box center [388, 174] width 30 height 15
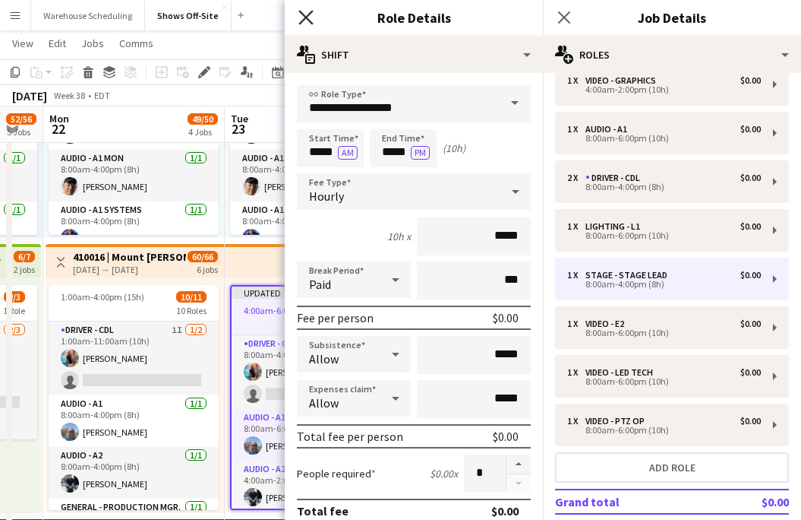
click at [311, 22] on icon at bounding box center [306, 17] width 14 height 14
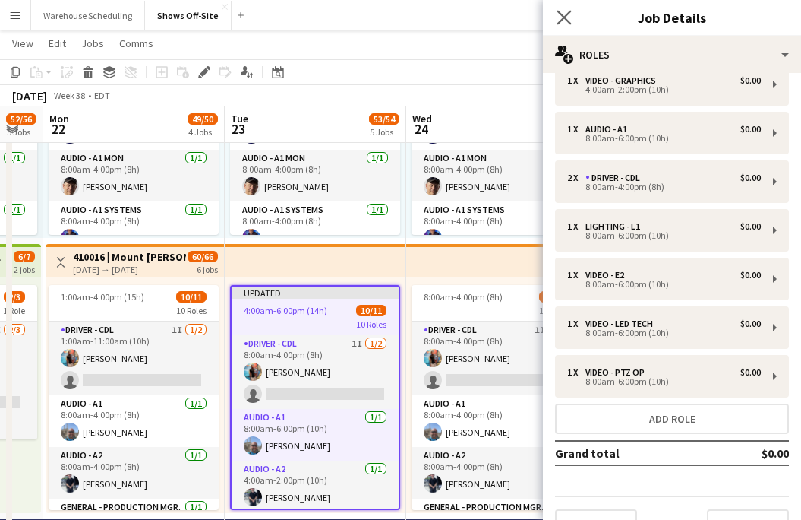
click at [555, 14] on app-icon "Close pop-in" at bounding box center [565, 18] width 22 height 22
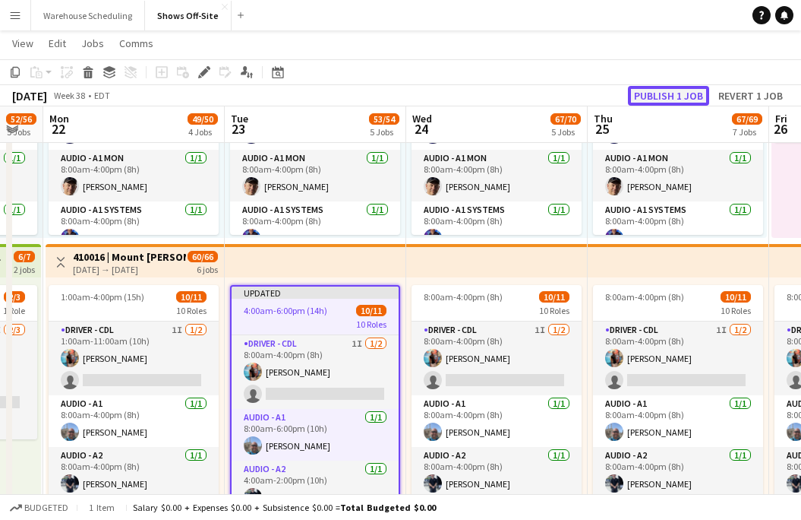
click at [675, 91] on button "Publish 1 job" at bounding box center [668, 96] width 81 height 20
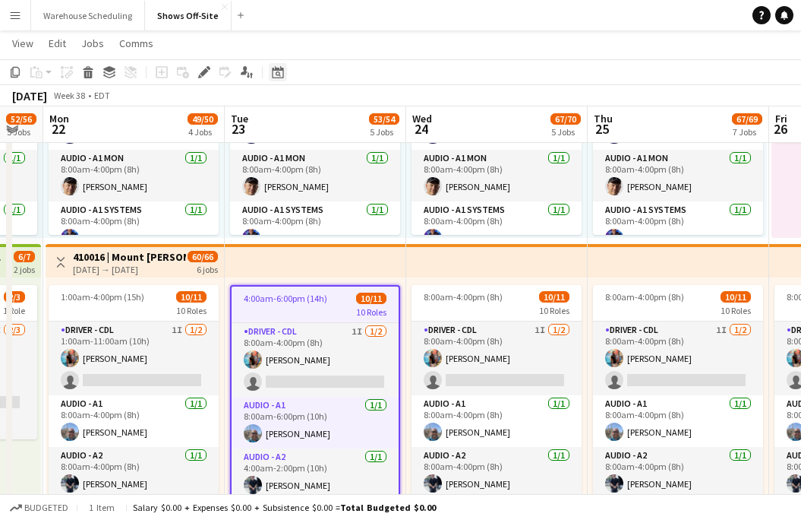
click at [283, 73] on icon "Date picker" at bounding box center [278, 72] width 12 height 12
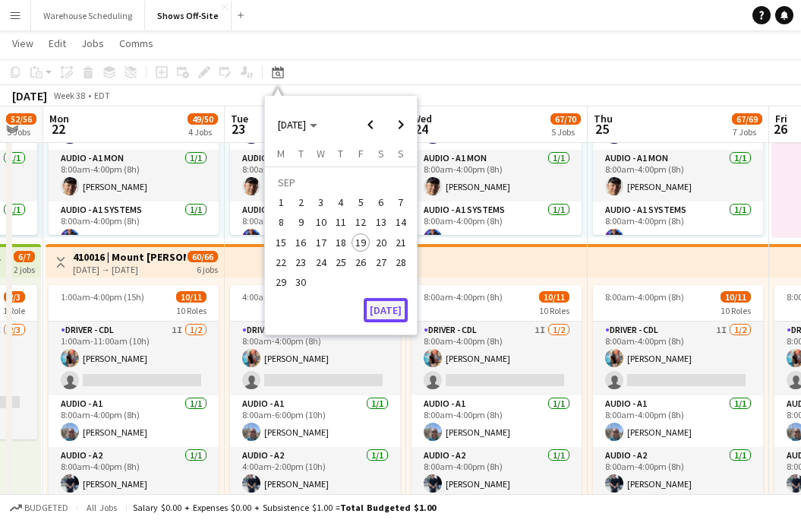
click at [383, 314] on button "[DATE]" at bounding box center [386, 310] width 44 height 24
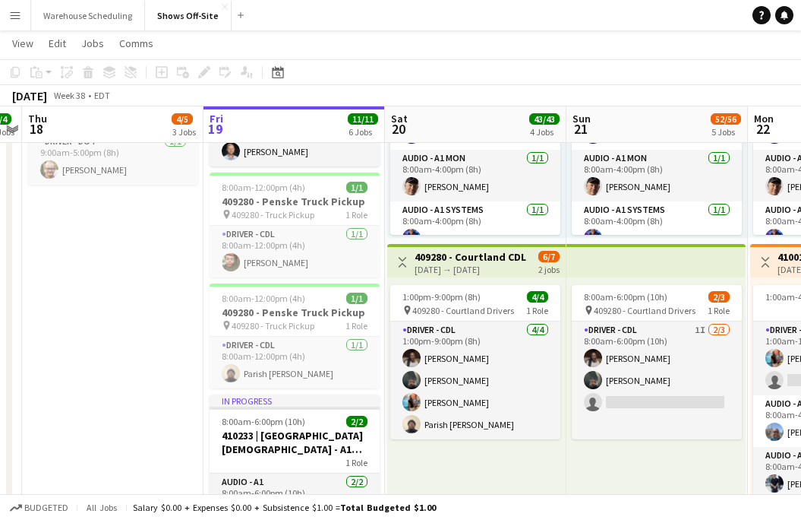
scroll to position [0, 0]
